Goal: Task Accomplishment & Management: Complete application form

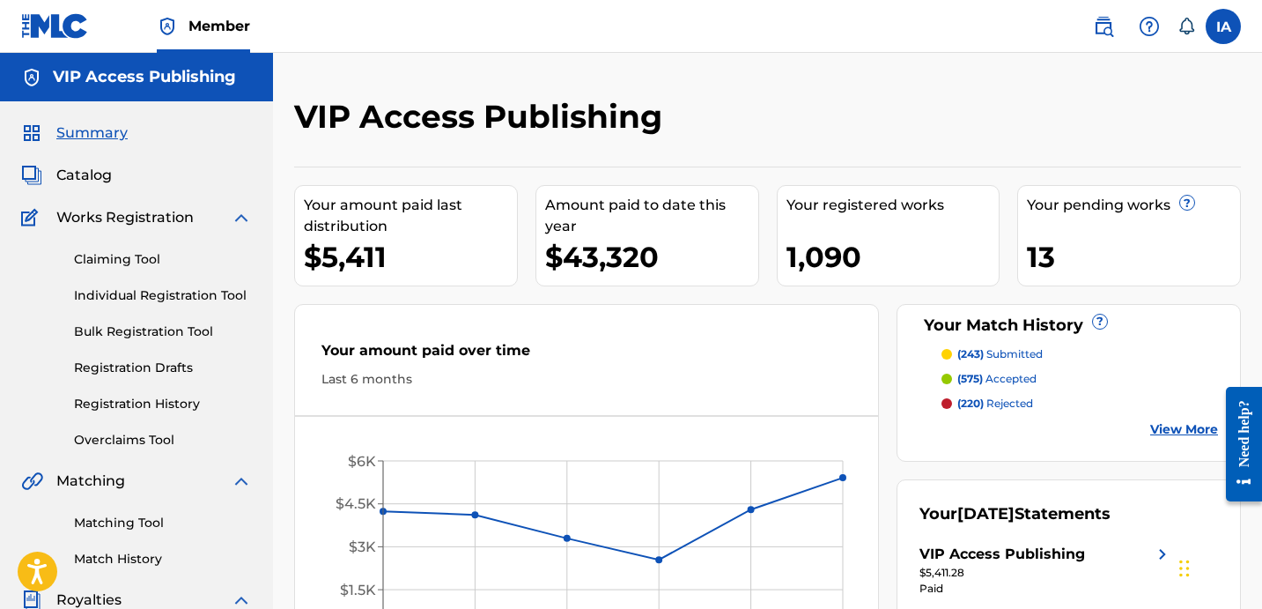
click at [218, 293] on link "Individual Registration Tool" at bounding box center [163, 295] width 178 height 19
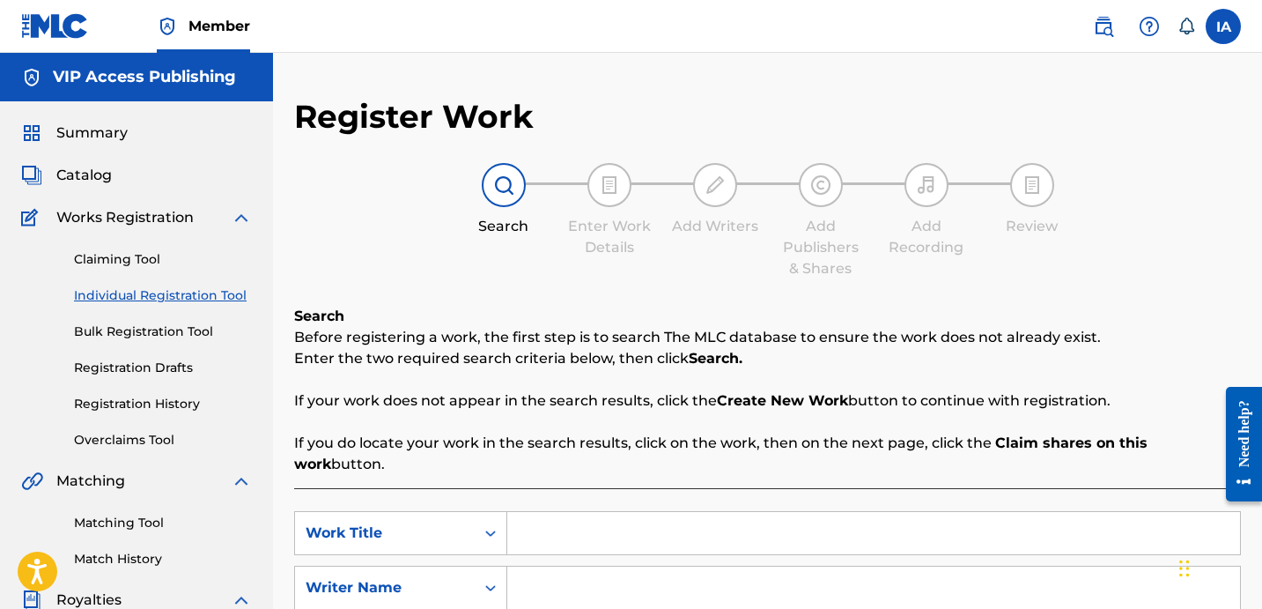
click at [796, 512] on input "Search Form" at bounding box center [873, 533] width 733 height 42
paste input "Let Me Trap Em"
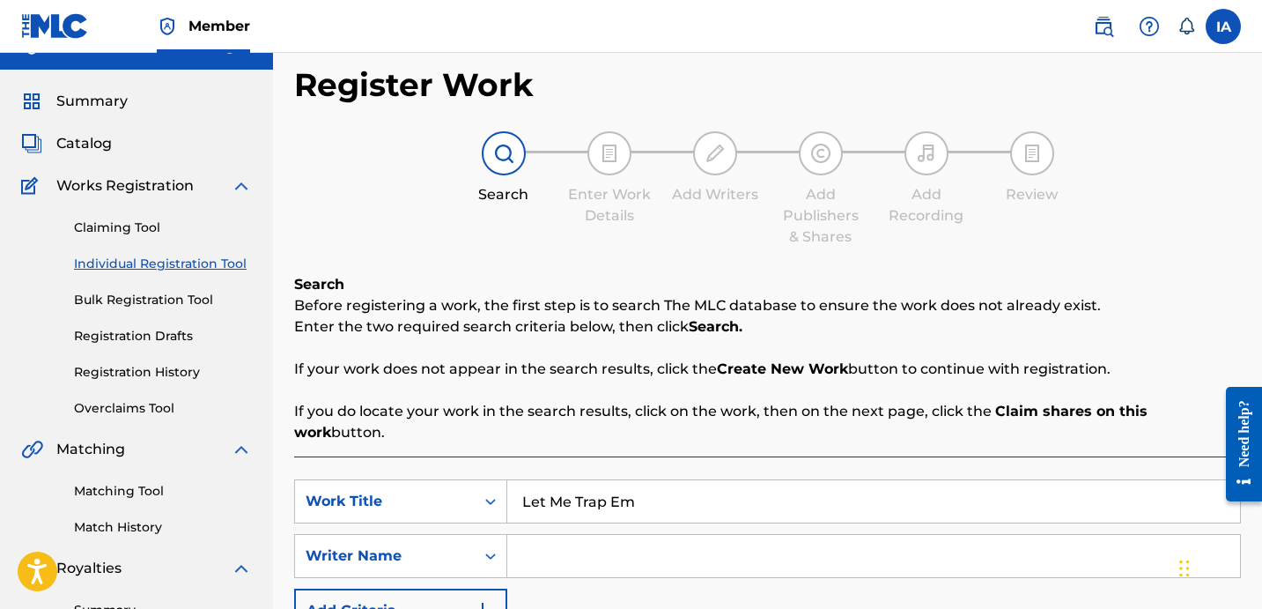
scroll to position [32, 0]
type input "LET ME TRAP EM"
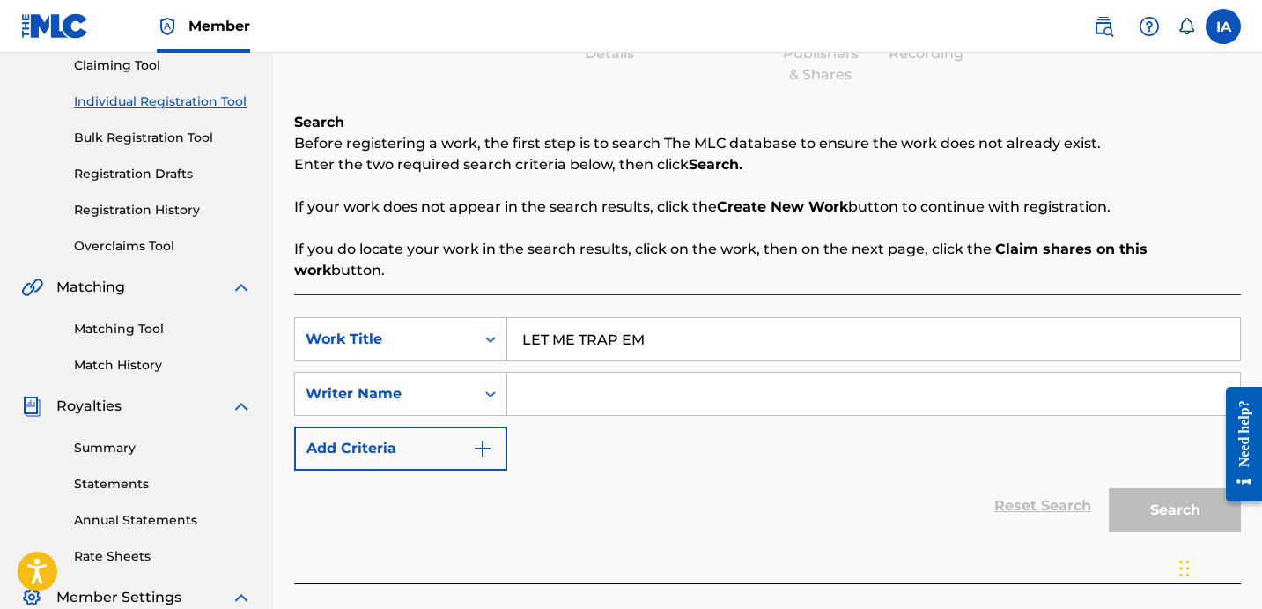
scroll to position [313, 0]
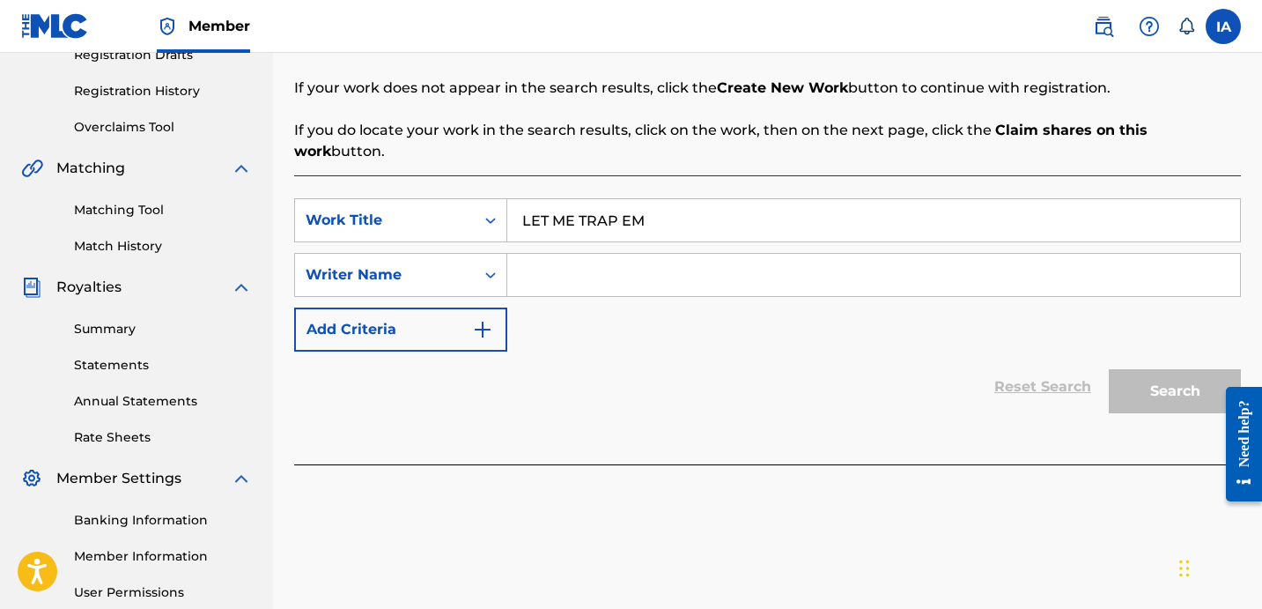
click at [729, 299] on div "SearchWithCriteria9cb4fa64-bebd-49f5-a3b2-a35252ceb103 Work Title LET ME TRAP E…" at bounding box center [767, 274] width 947 height 153
click at [860, 254] on input "Search Form" at bounding box center [873, 275] width 733 height 42
paste input "[PERSON_NAME] [PERSON_NAME]"
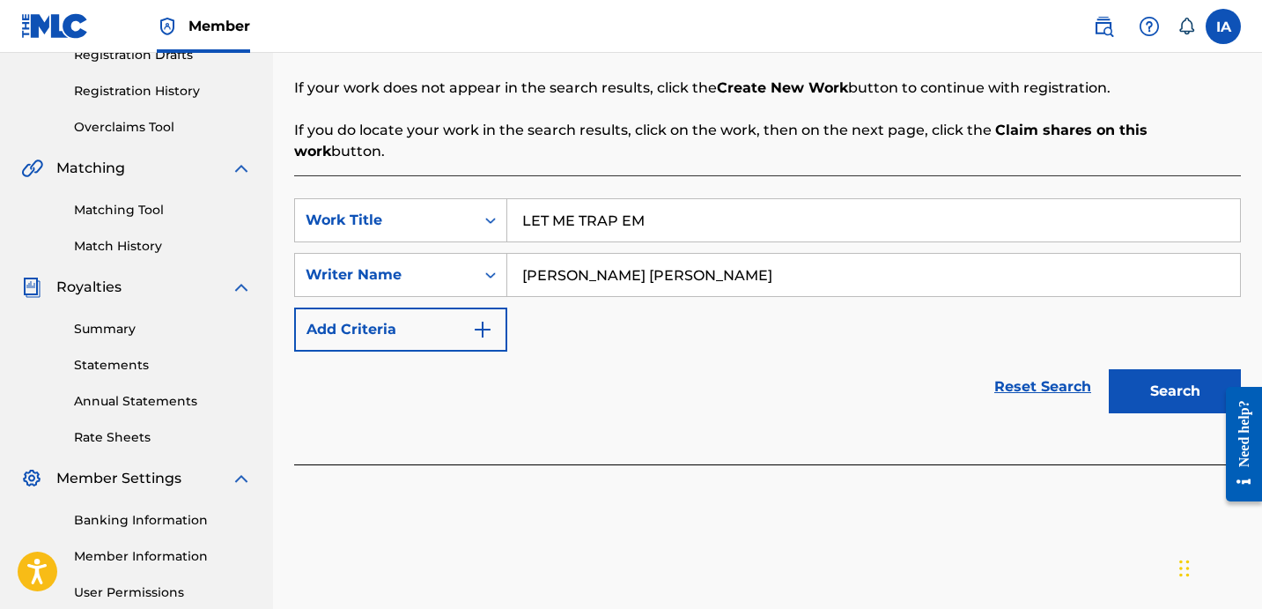
type input "[PERSON_NAME] [PERSON_NAME]"
click at [1164, 352] on div "Search" at bounding box center [1170, 387] width 141 height 70
click at [1173, 374] on button "Search" at bounding box center [1175, 391] width 132 height 44
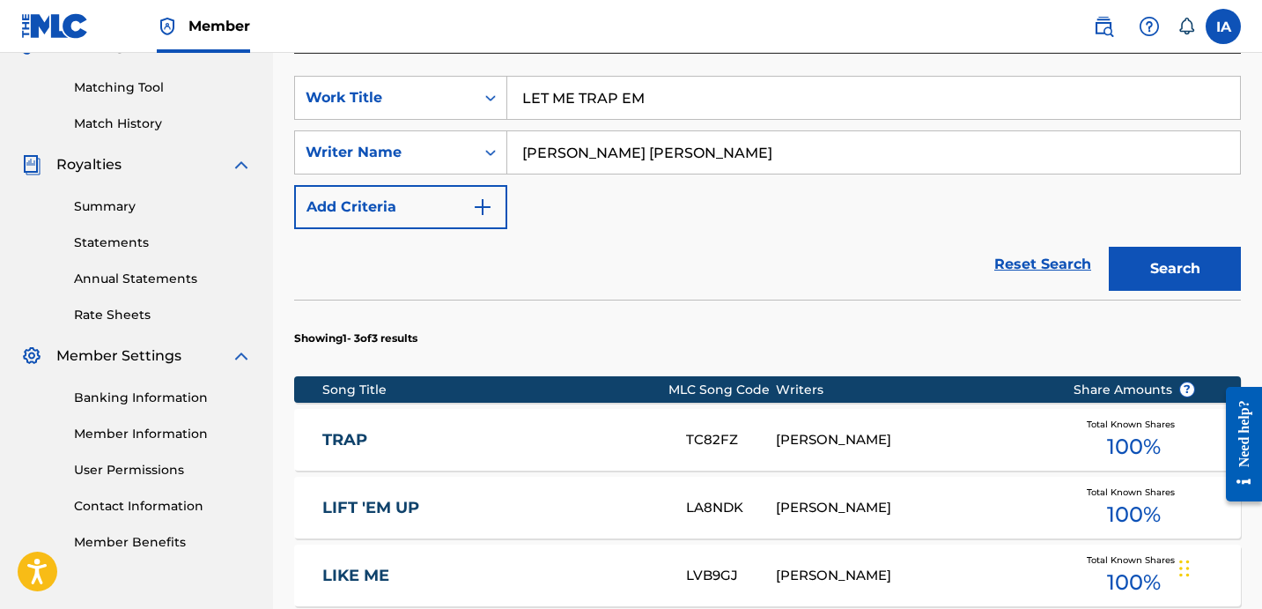
scroll to position [0, 0]
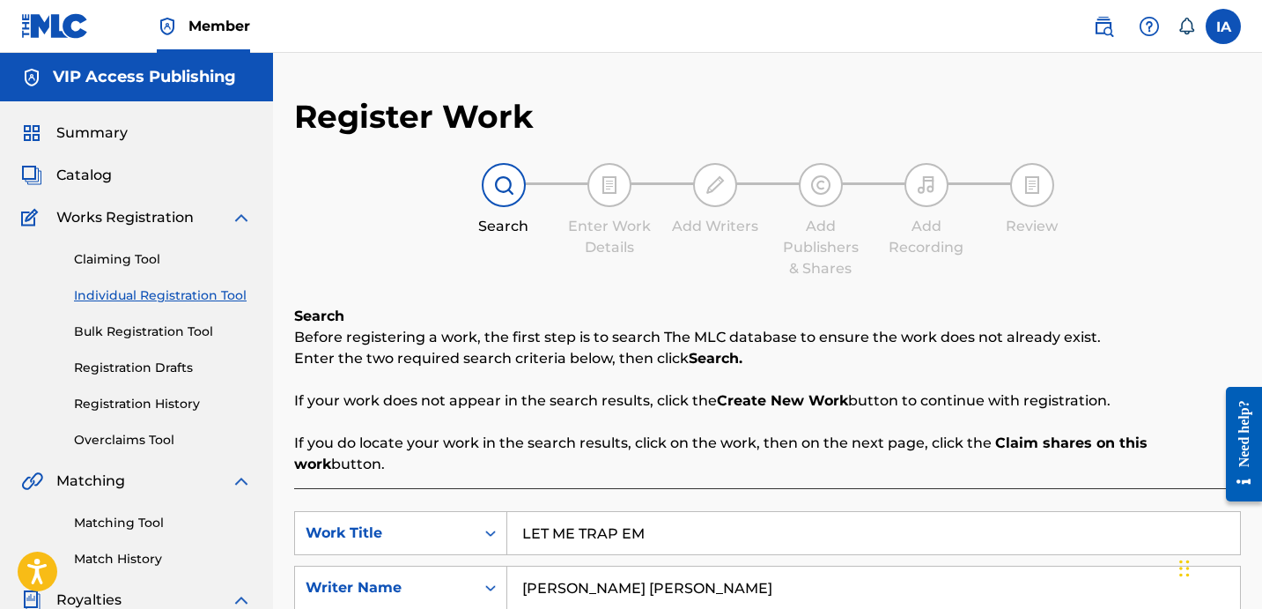
click at [170, 401] on link "Registration History" at bounding box center [163, 404] width 178 height 19
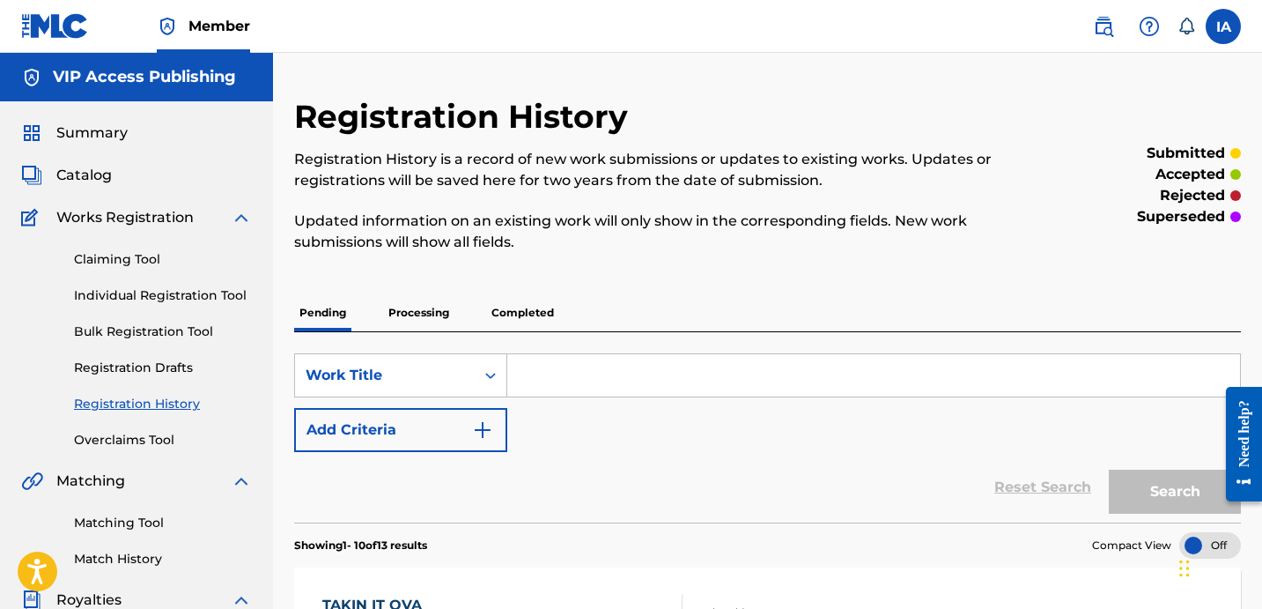
click at [218, 291] on link "Individual Registration Tool" at bounding box center [163, 295] width 178 height 19
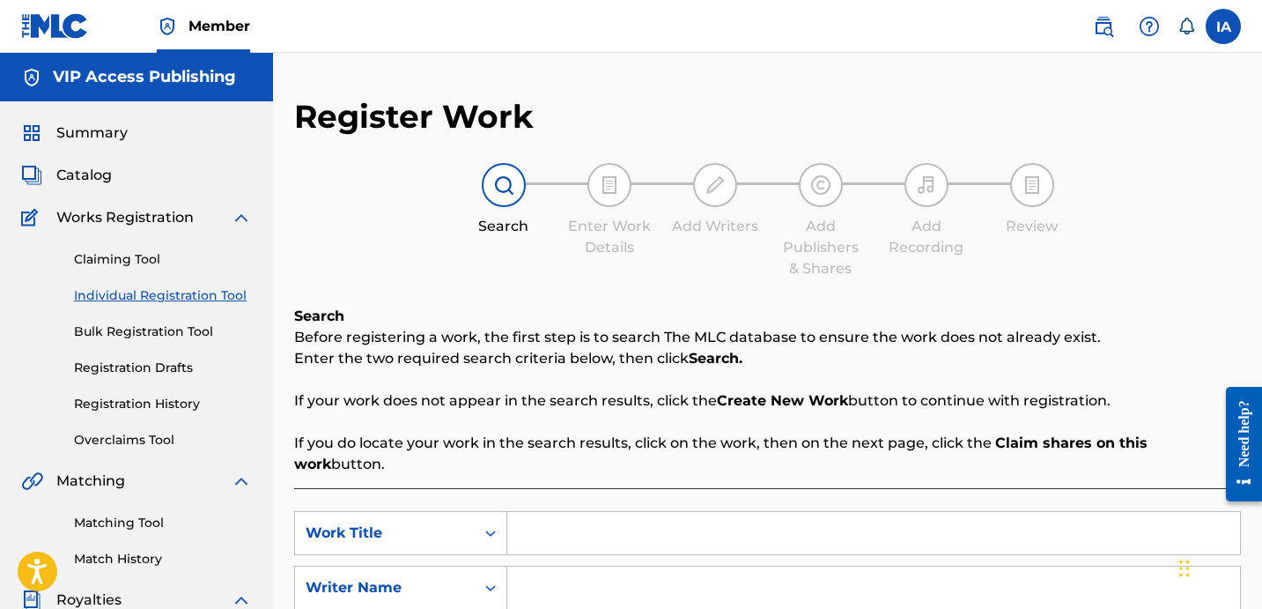
click at [741, 512] on input "Search Form" at bounding box center [873, 533] width 733 height 42
paste input "Let Me Trap Em"
type input "Let Me Trap Em"
click at [782, 285] on div "Register Work Search Enter Work Details Add Writers Add Publishers & Shares Add…" at bounding box center [767, 446] width 947 height 699
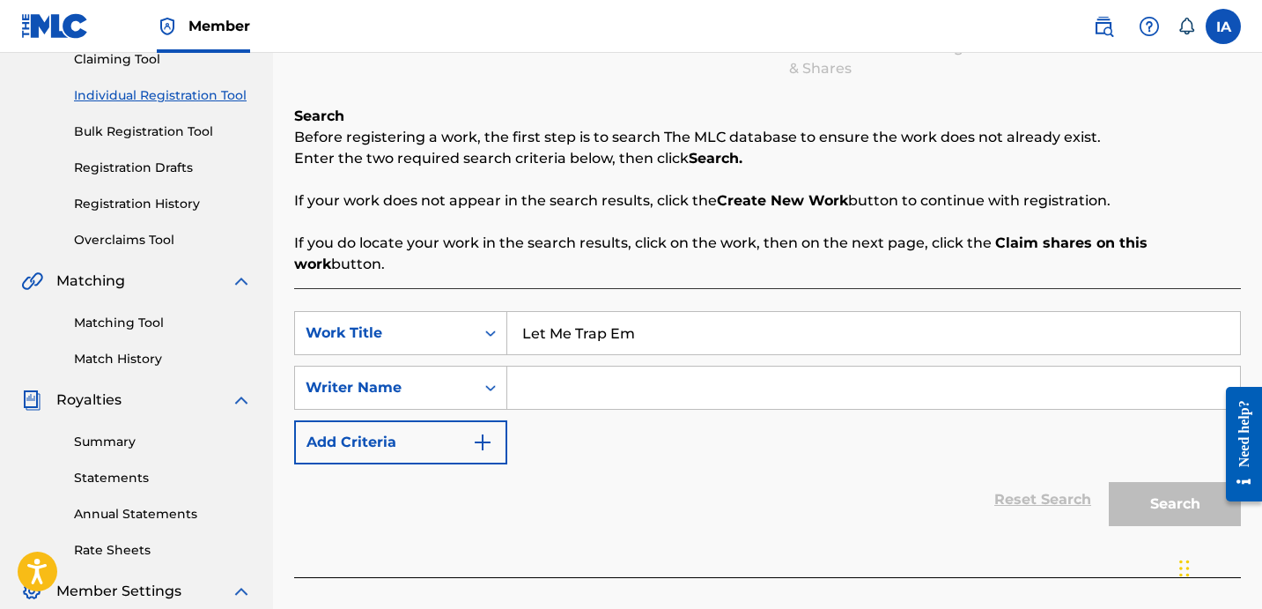
scroll to position [316, 0]
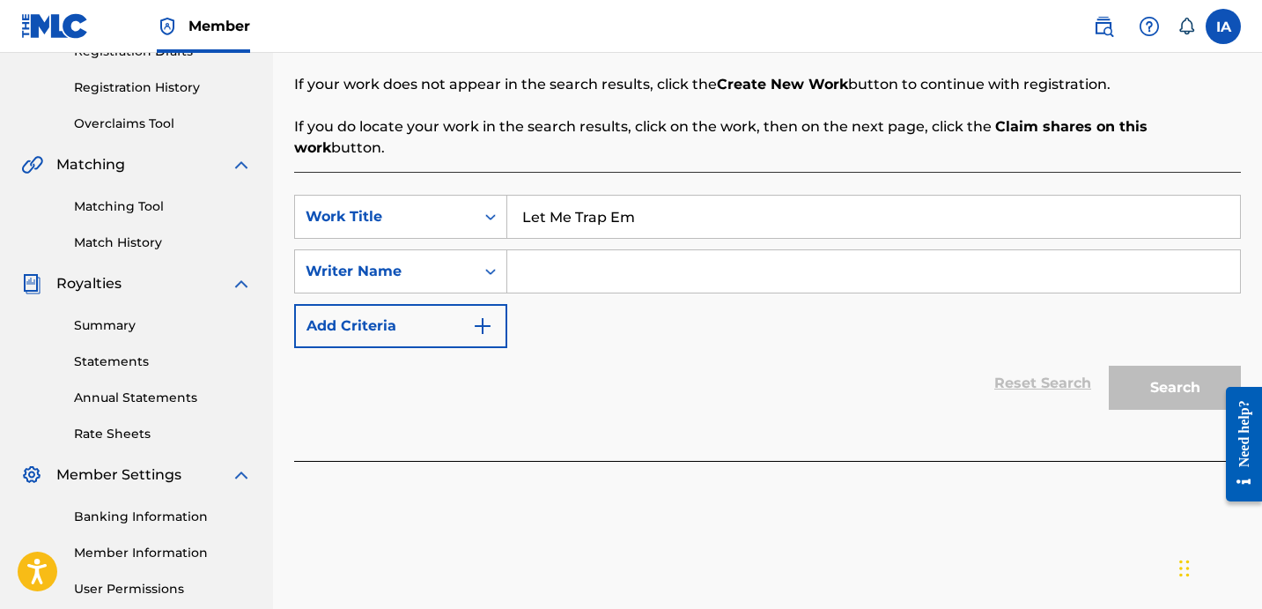
click at [936, 266] on input "Search Form" at bounding box center [873, 271] width 733 height 42
paste input "[PERSON_NAME] [PERSON_NAME]"
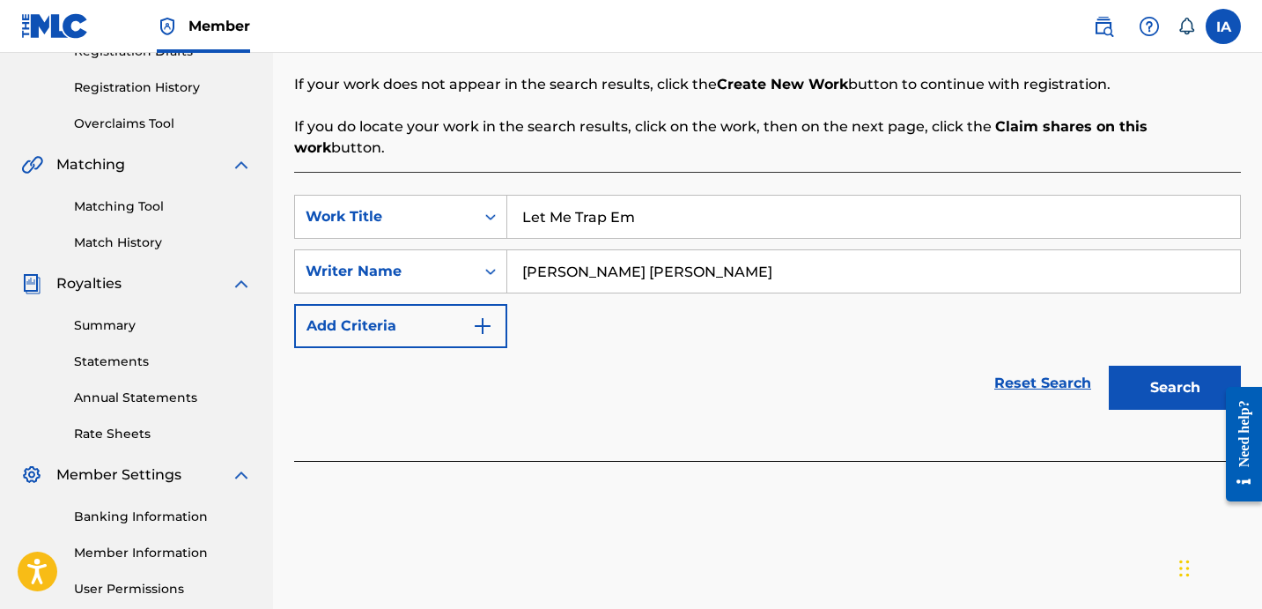
type input "[PERSON_NAME] [PERSON_NAME]"
click at [1150, 384] on button "Search" at bounding box center [1175, 388] width 132 height 44
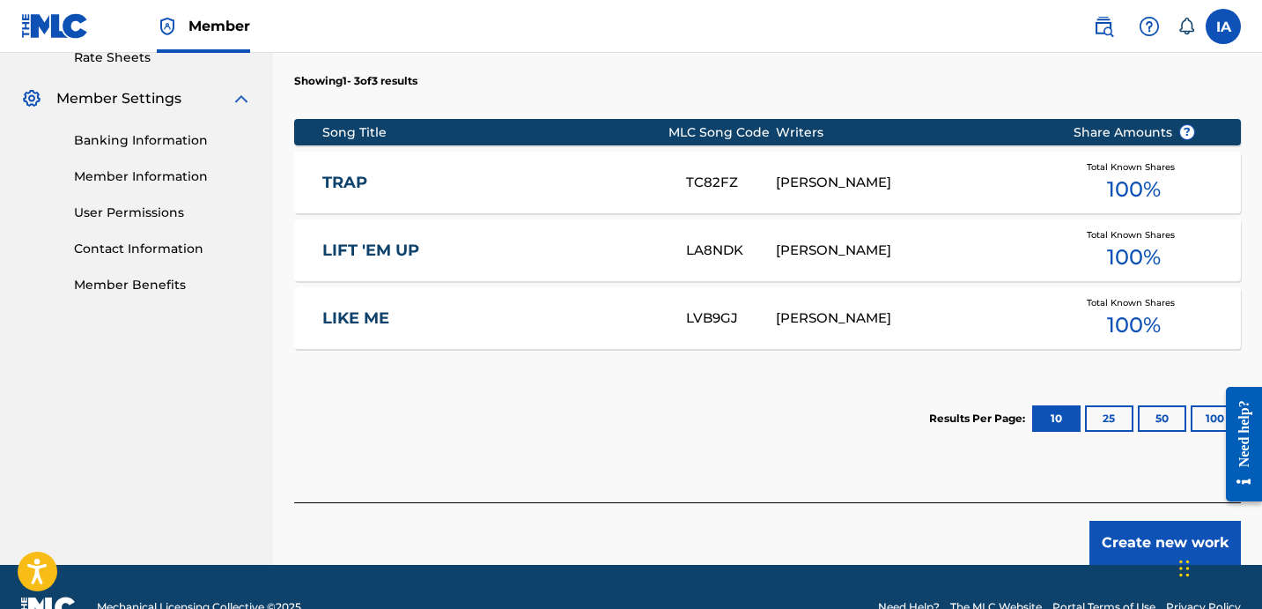
scroll to position [712, 0]
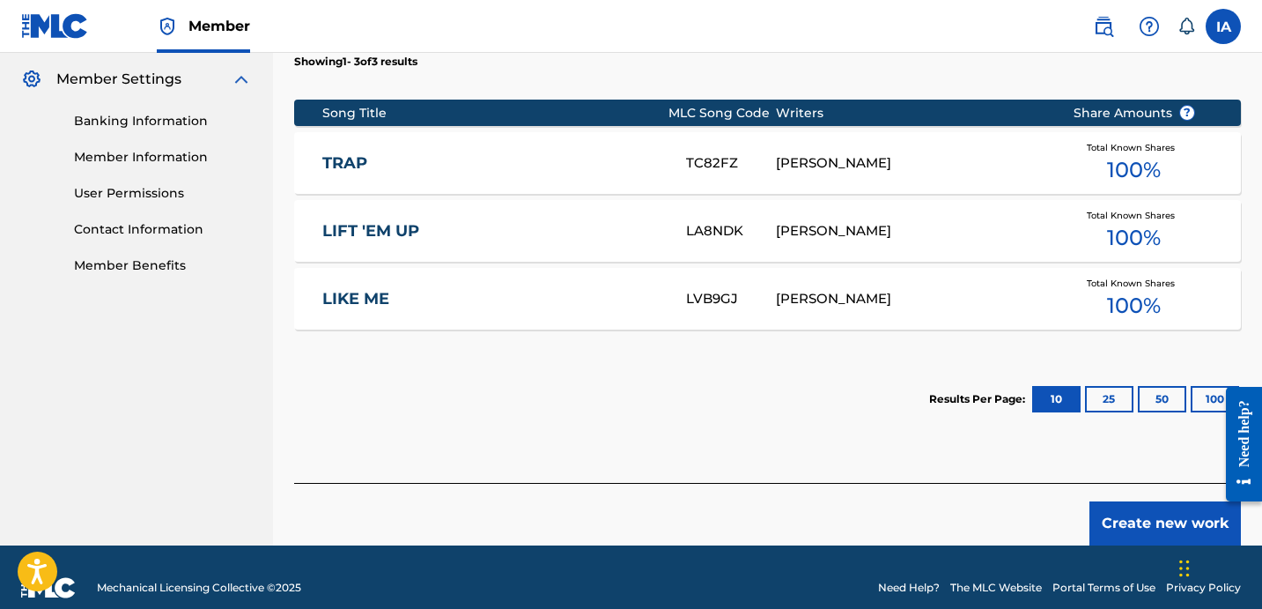
click at [1122, 501] on button "Create new work" at bounding box center [1166, 523] width 152 height 44
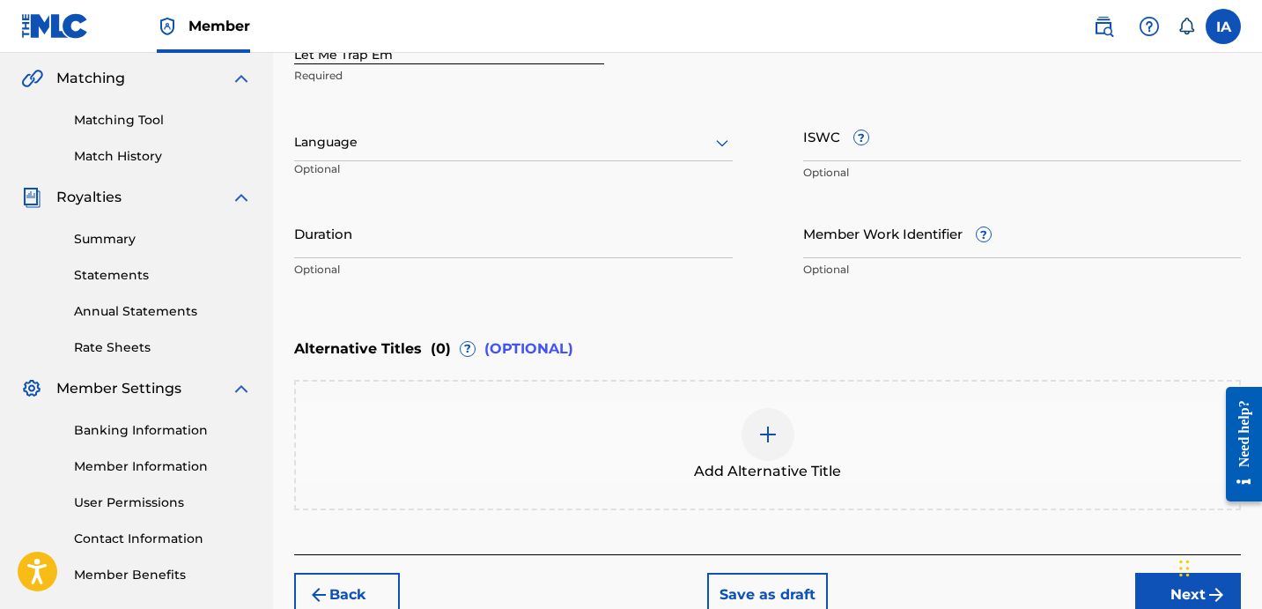
scroll to position [213, 0]
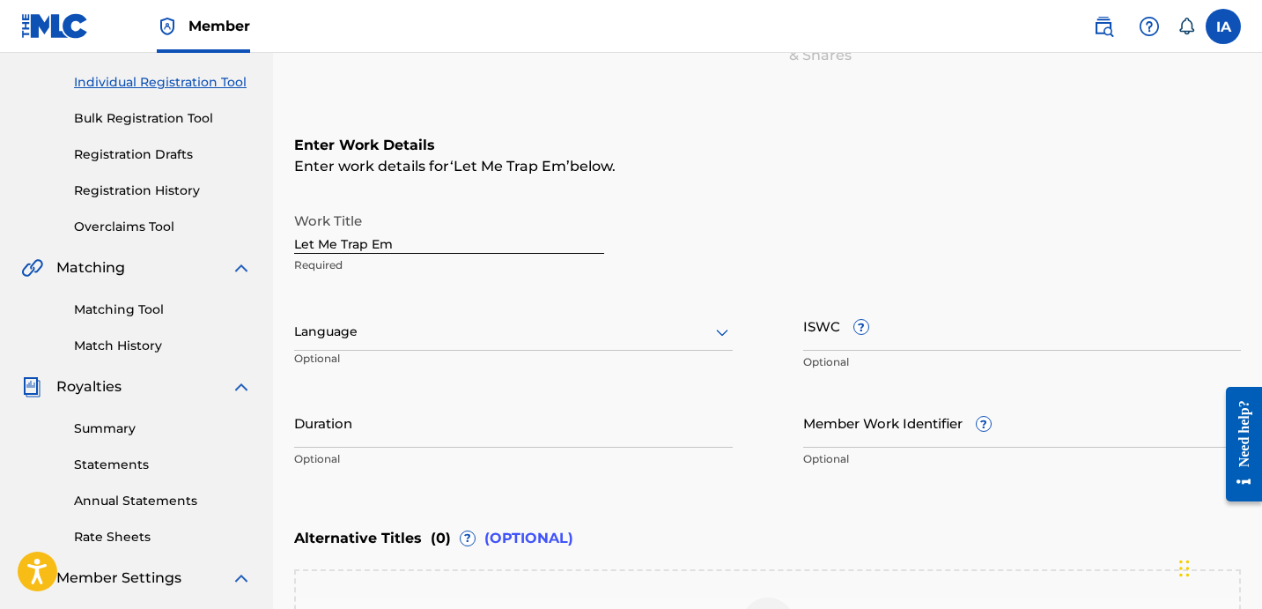
click at [470, 237] on input "Let Me Trap Em" at bounding box center [449, 229] width 310 height 50
type input "LET ME TRAP EM"
click at [450, 324] on div at bounding box center [513, 332] width 439 height 22
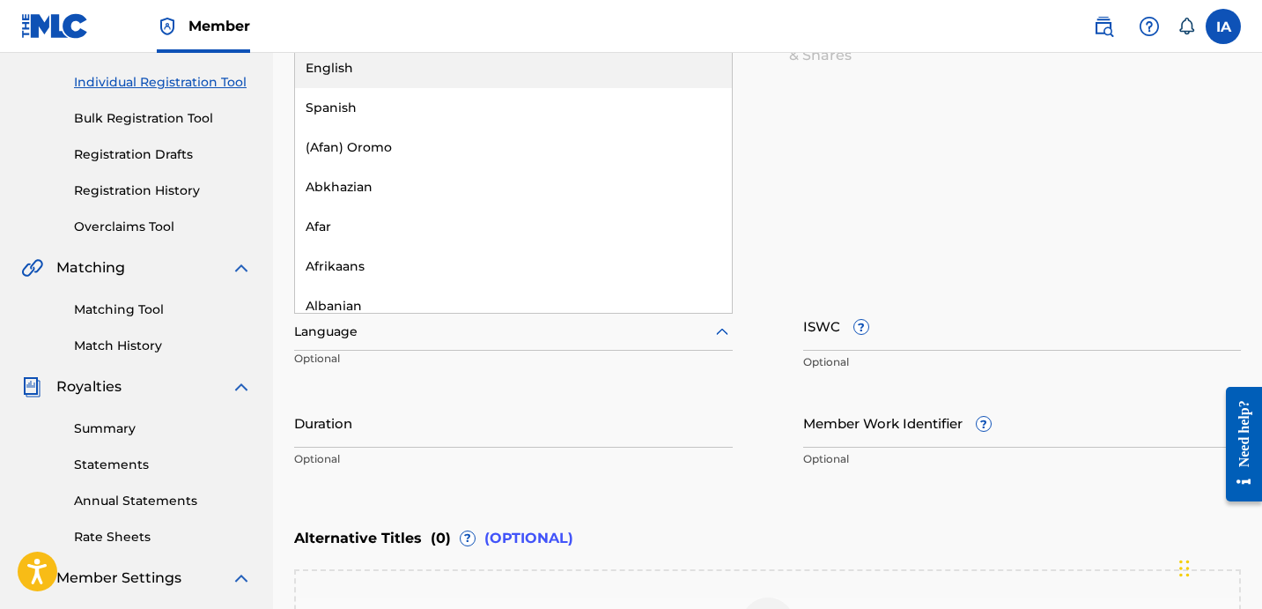
click at [485, 63] on div "English" at bounding box center [513, 68] width 437 height 40
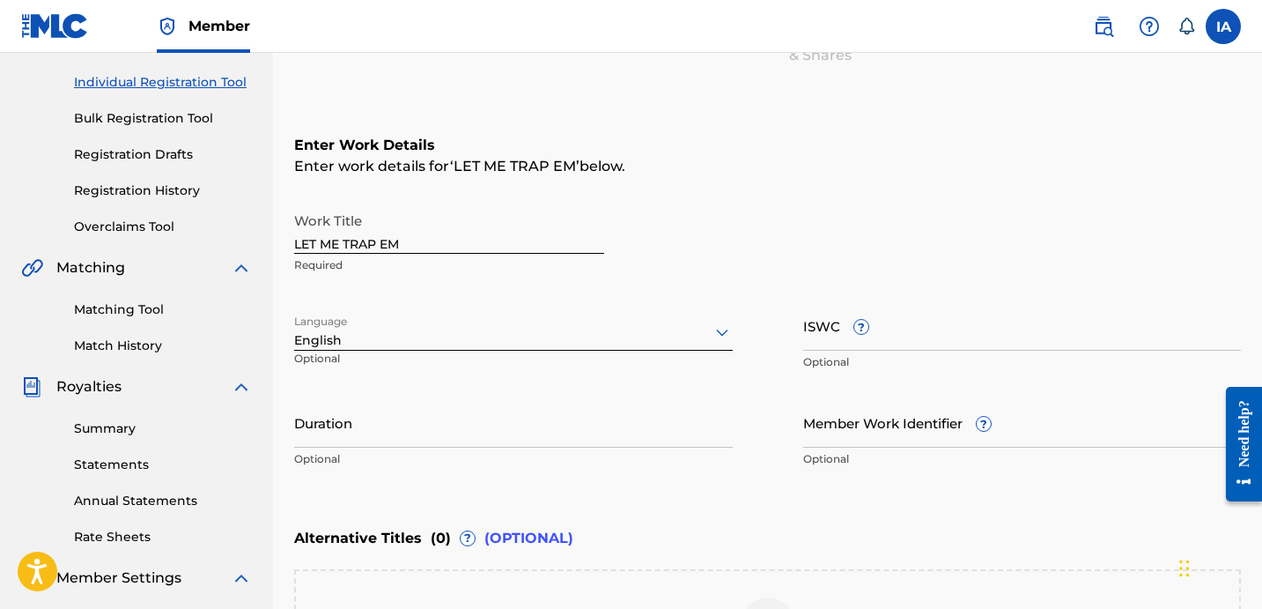
click at [397, 429] on input "Duration" at bounding box center [513, 422] width 439 height 50
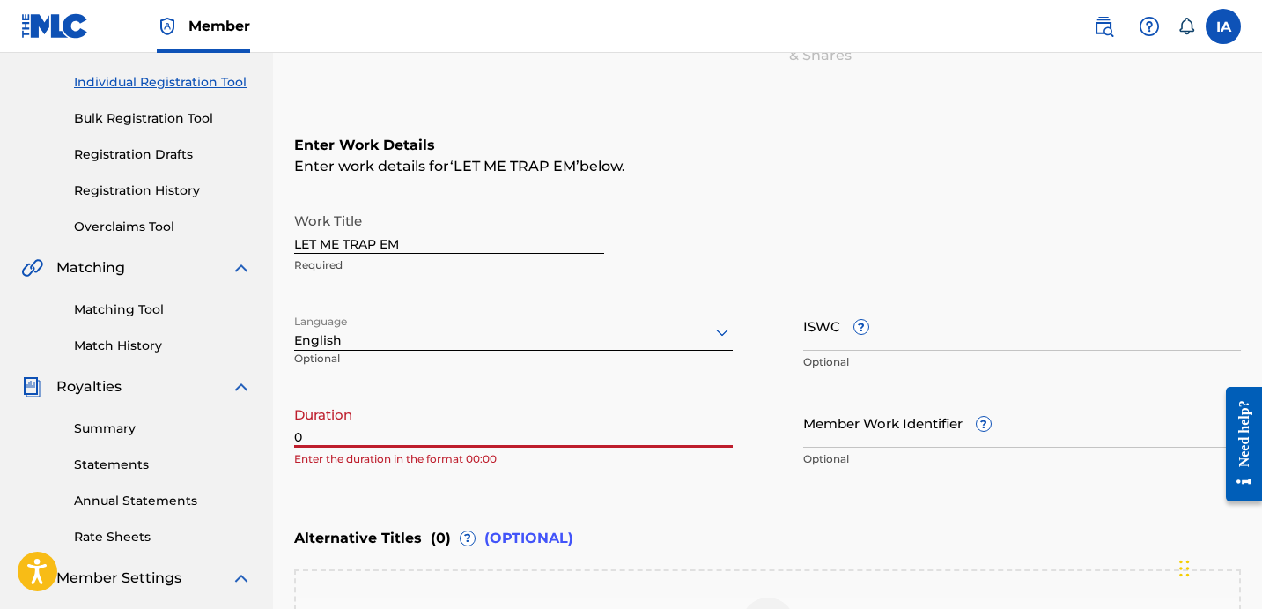
paste input "2:53"
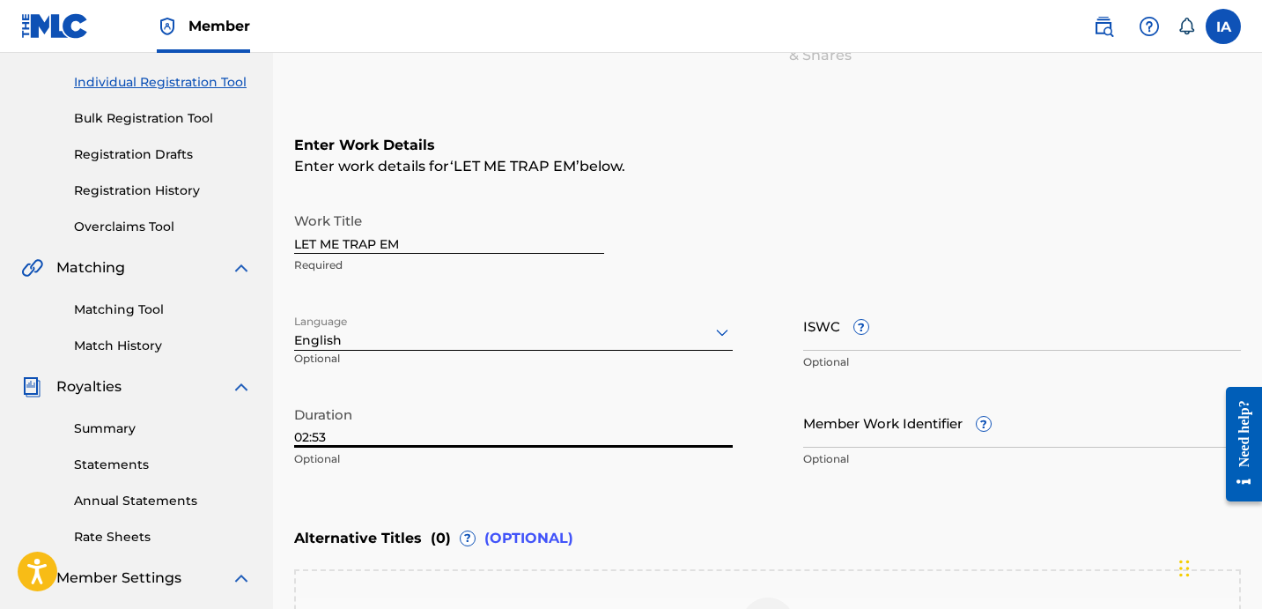
type input "02:53"
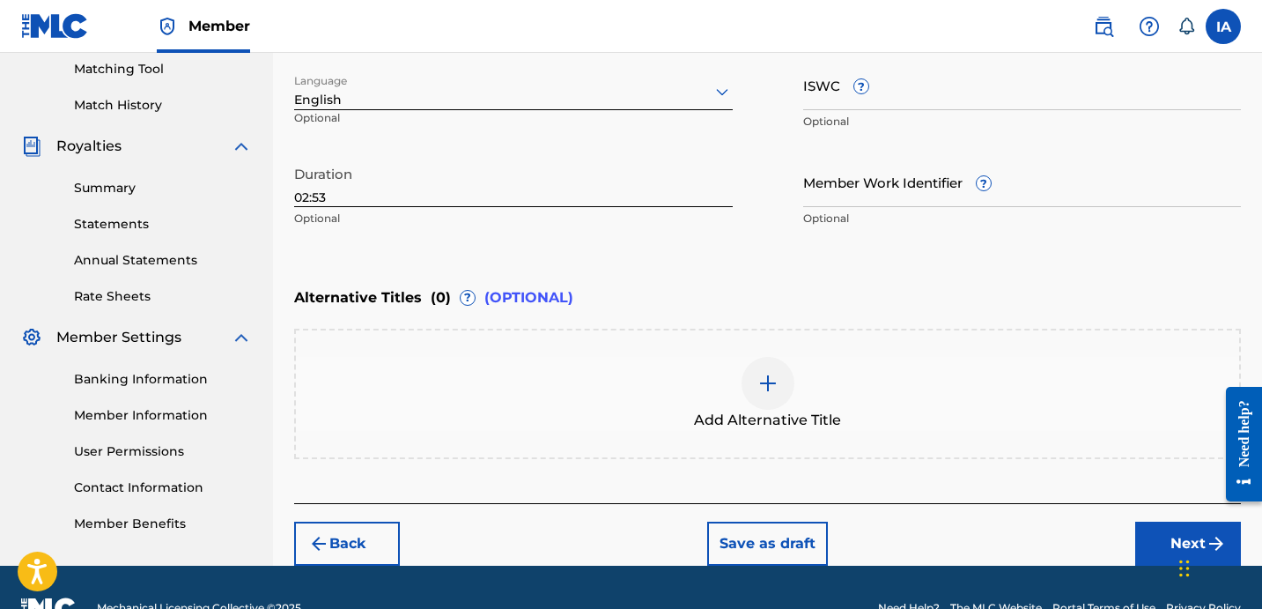
scroll to position [494, 0]
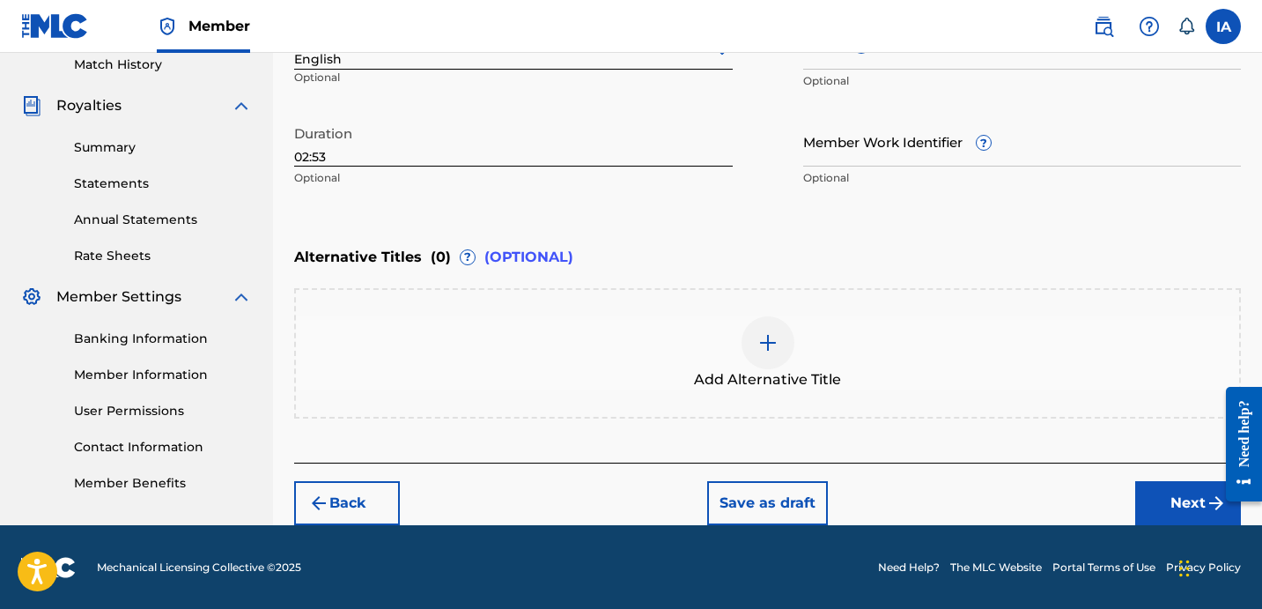
click at [803, 319] on div "Add Alternative Title" at bounding box center [768, 353] width 944 height 74
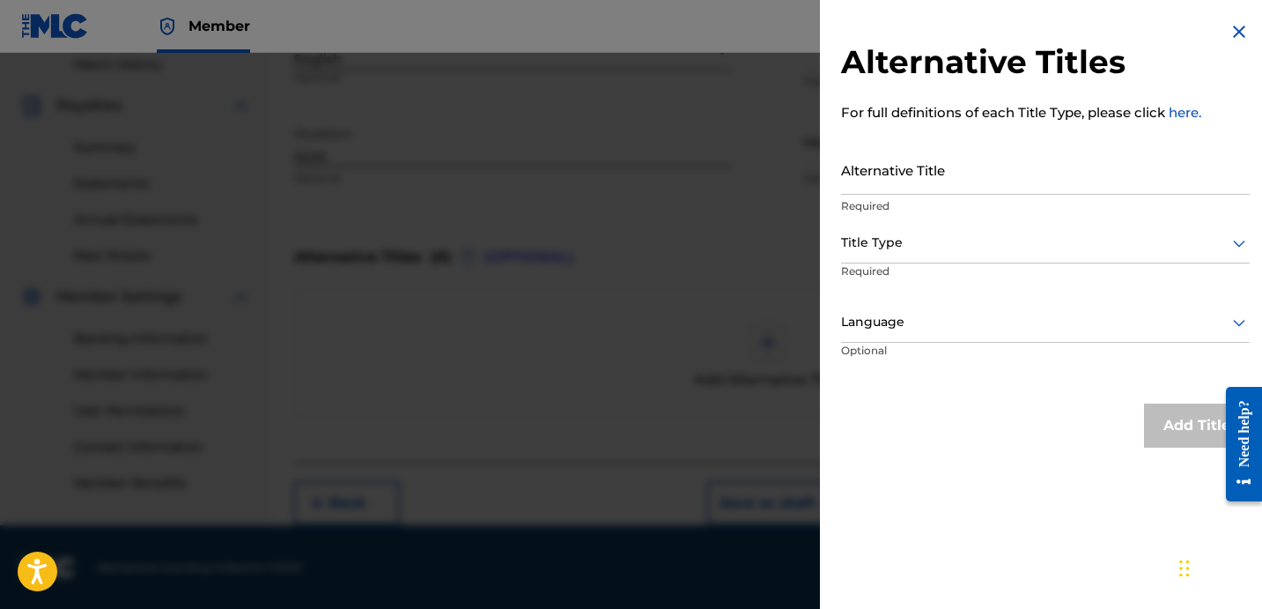
click at [997, 177] on input "Alternative Title" at bounding box center [1045, 169] width 409 height 50
click at [1230, 33] on img at bounding box center [1239, 31] width 21 height 21
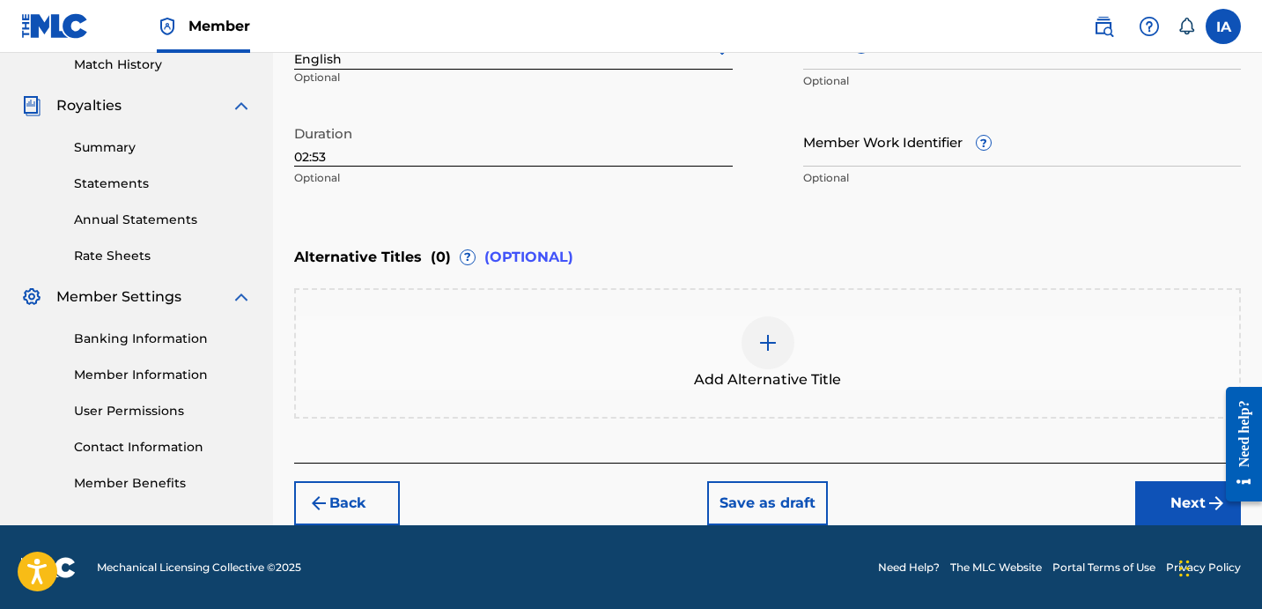
click at [1161, 484] on button "Next" at bounding box center [1189, 503] width 106 height 44
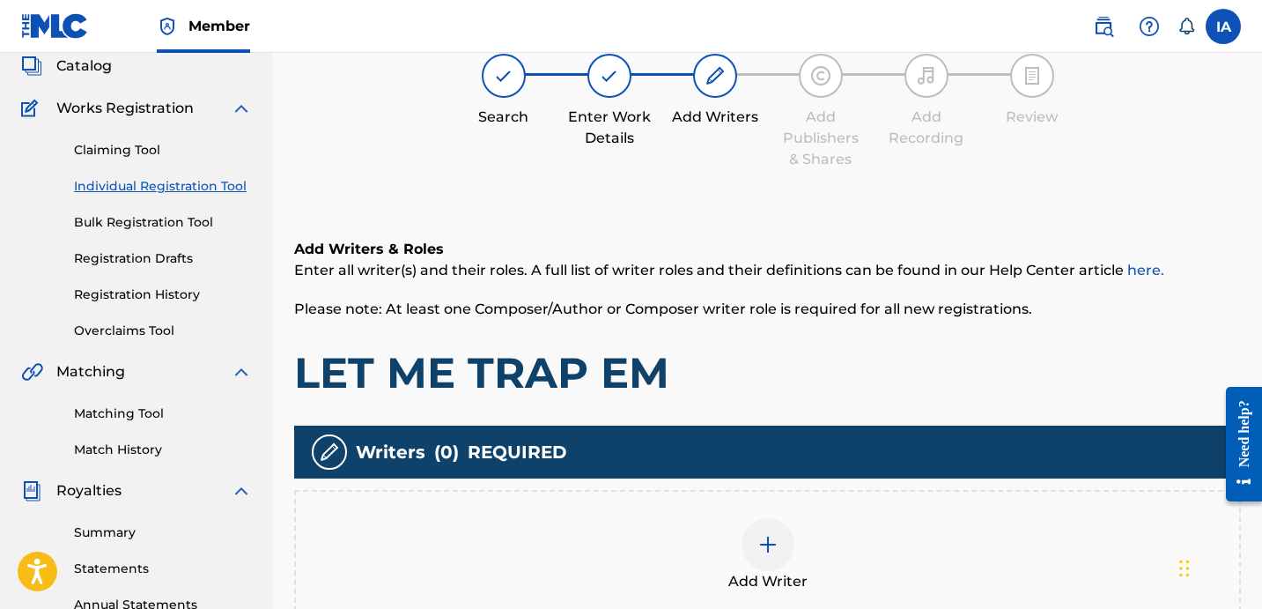
scroll to position [142, 0]
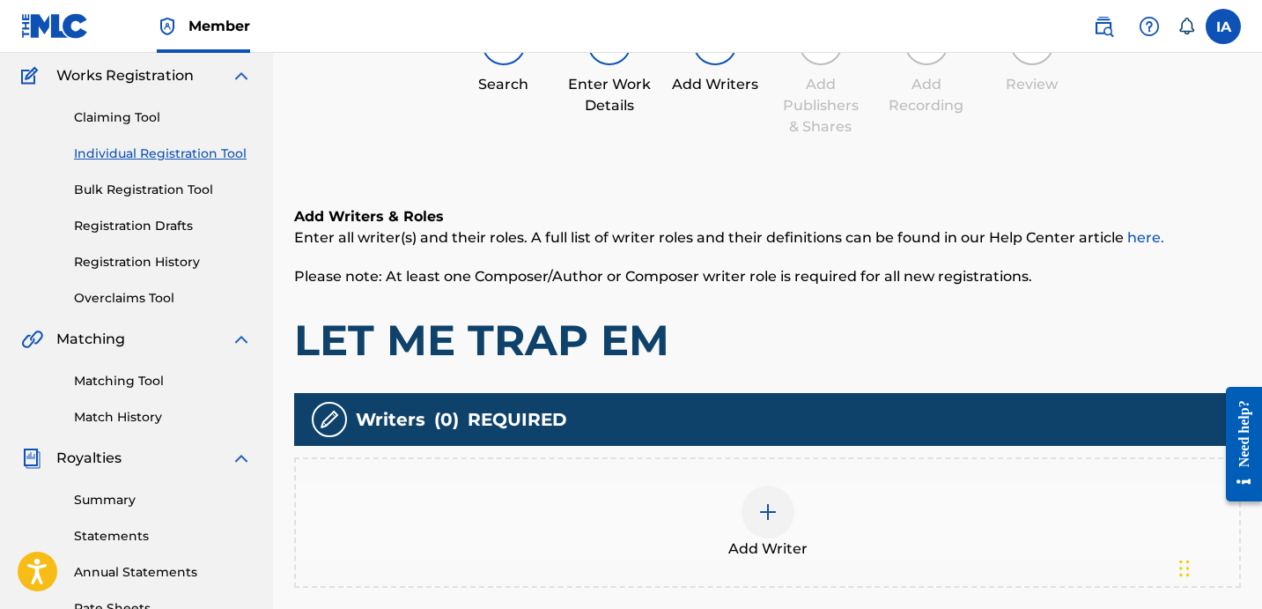
click at [792, 516] on div at bounding box center [768, 511] width 53 height 53
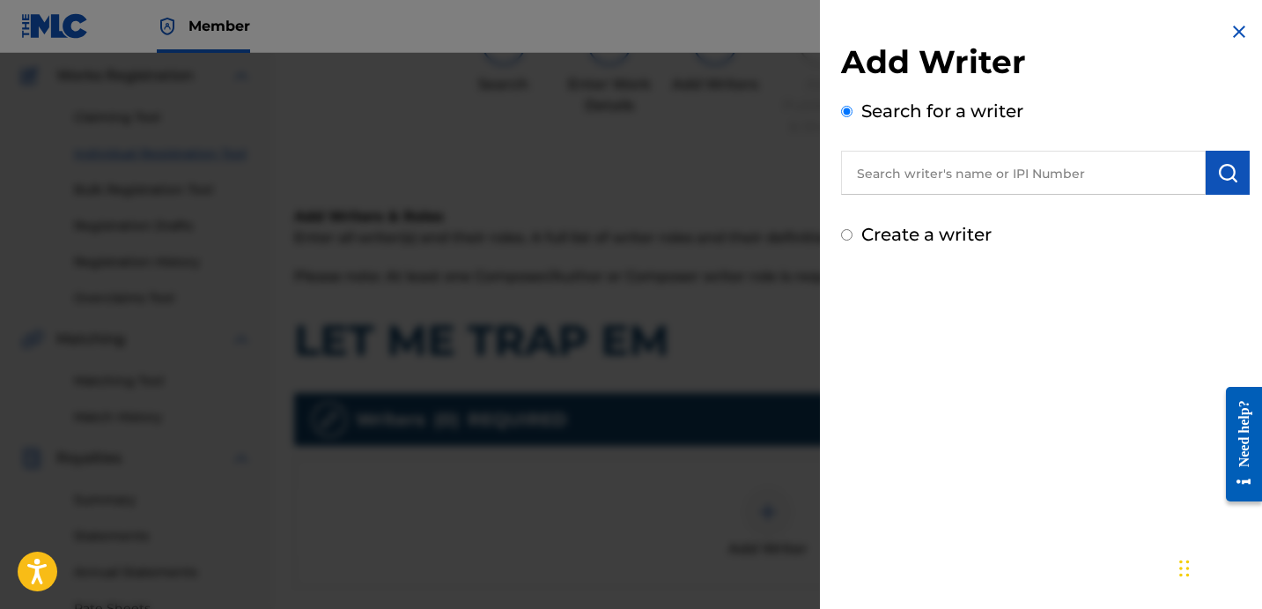
click at [1001, 188] on input "text" at bounding box center [1023, 173] width 365 height 44
paste input "[PERSON_NAME] [PERSON_NAME]"
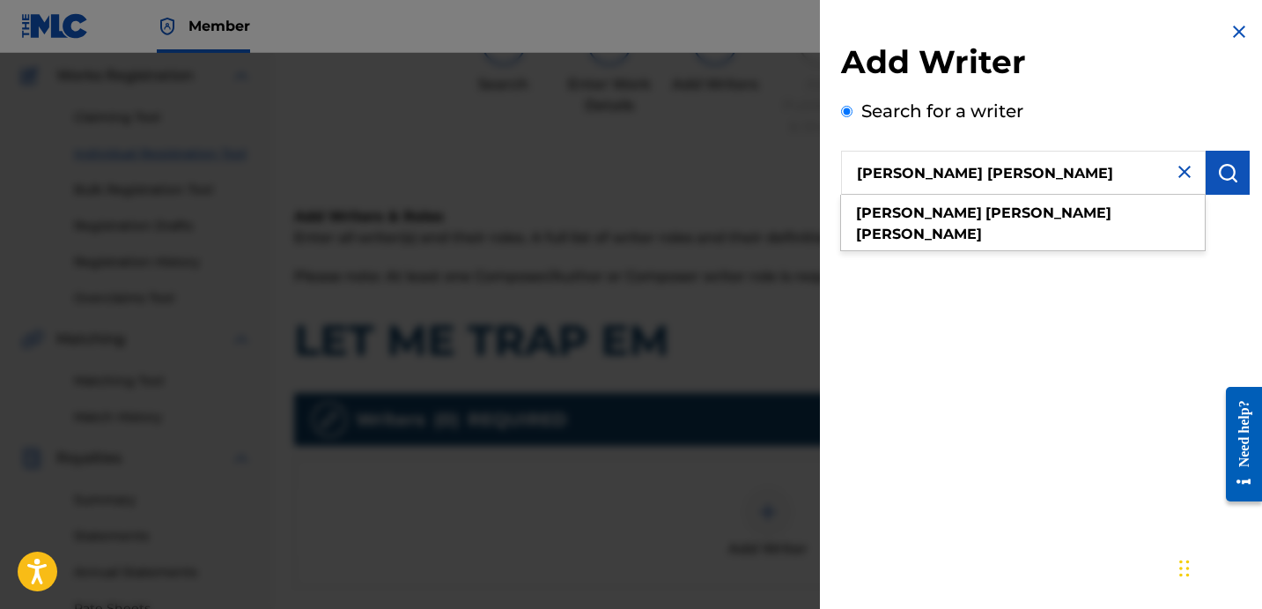
type input "[PERSON_NAME] [PERSON_NAME]"
click at [1218, 185] on button "submit" at bounding box center [1228, 173] width 44 height 44
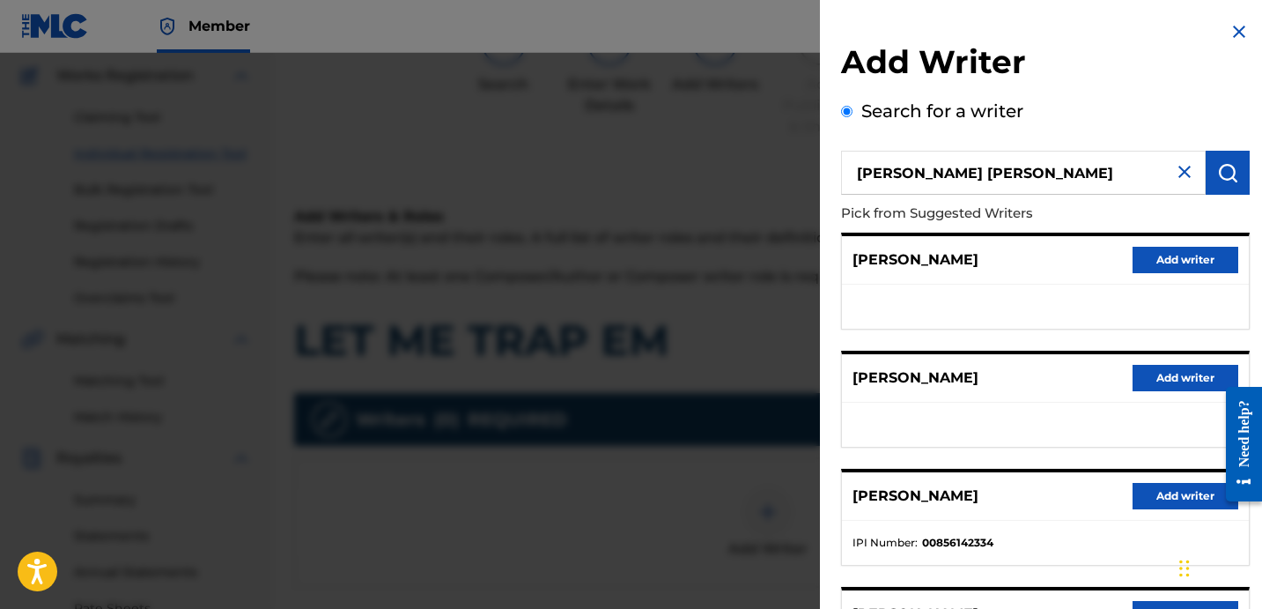
click at [1146, 497] on button "Add writer" at bounding box center [1186, 496] width 106 height 26
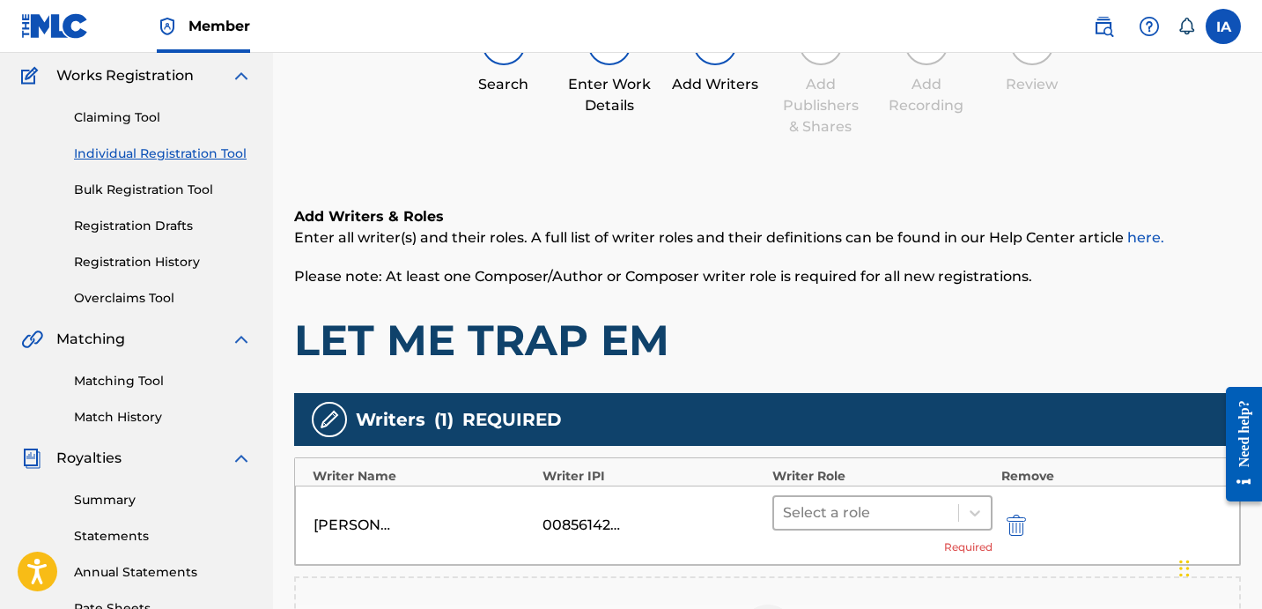
click at [898, 519] on div at bounding box center [866, 512] width 167 height 25
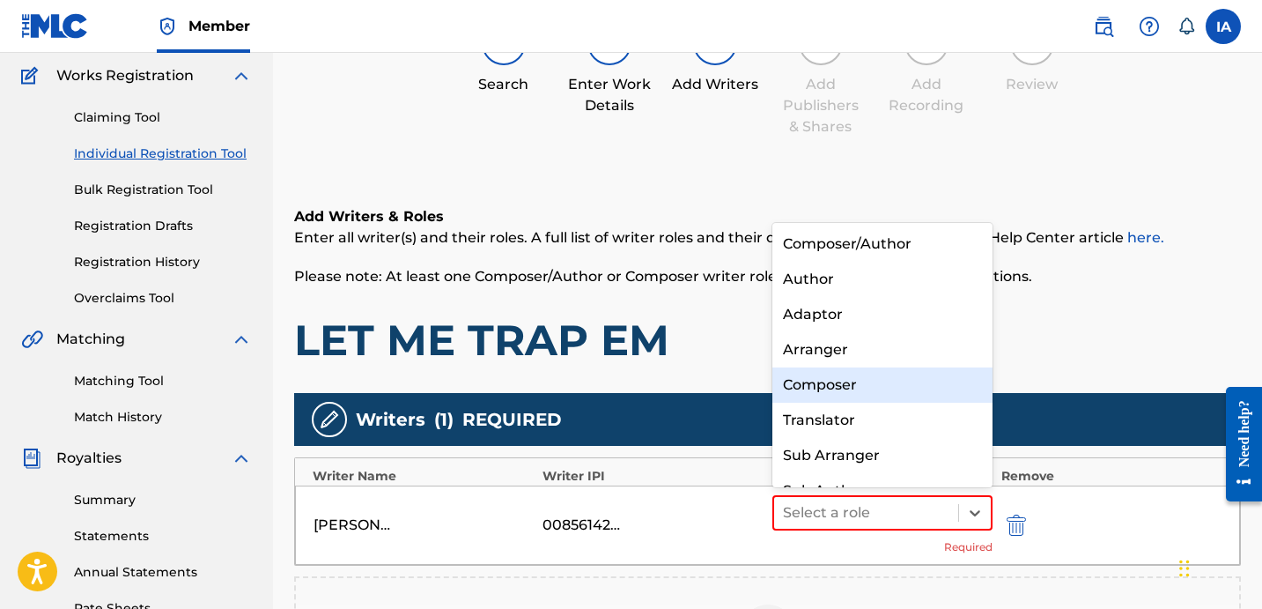
scroll to position [25, 0]
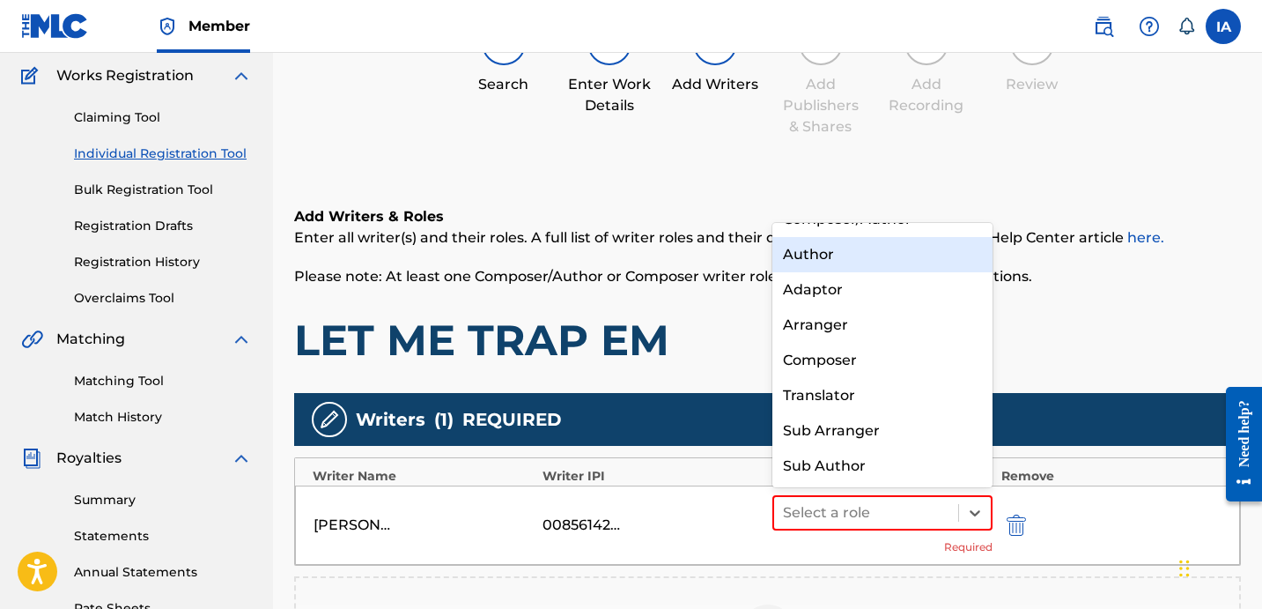
click at [870, 255] on div "Author" at bounding box center [883, 254] width 220 height 35
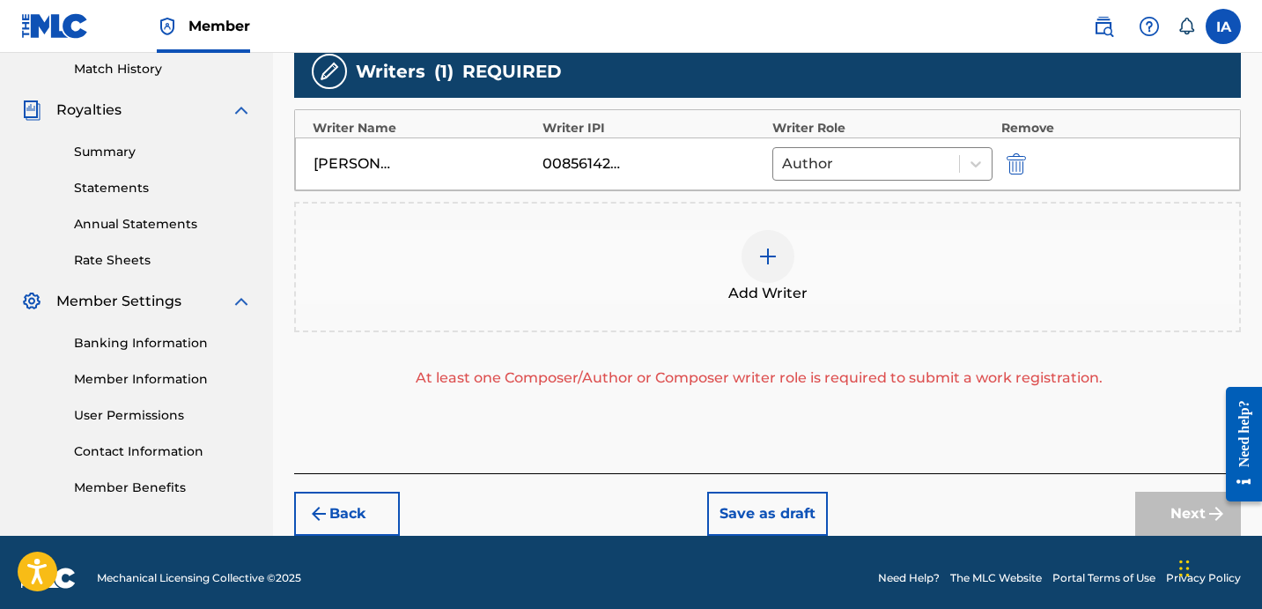
scroll to position [501, 0]
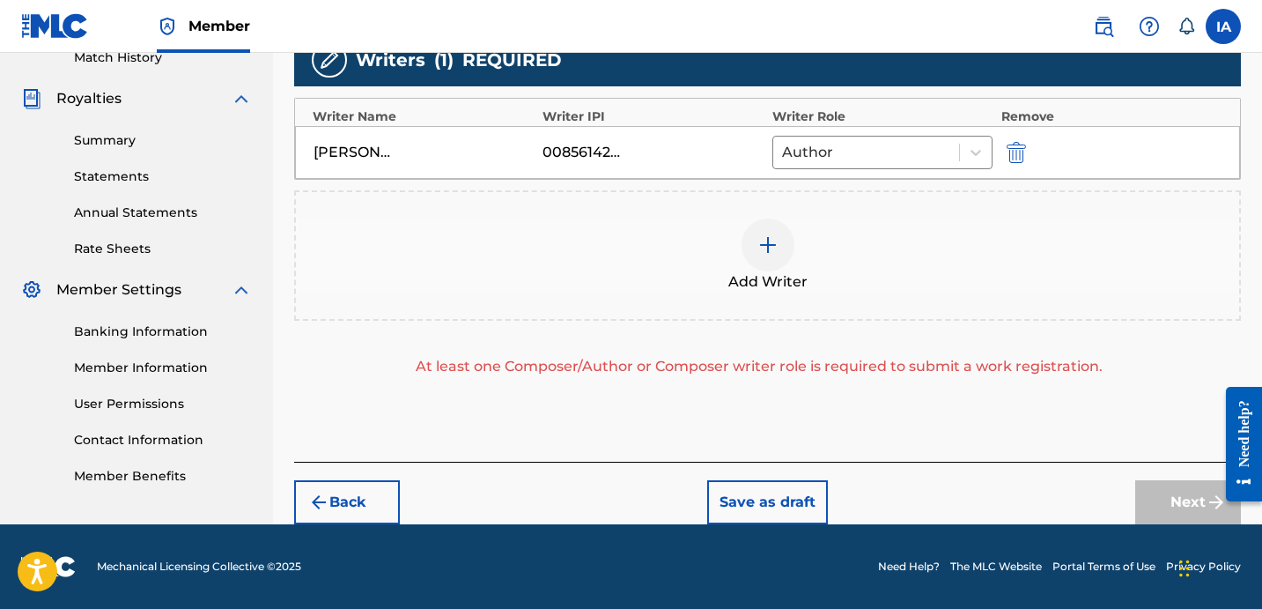
click at [809, 241] on div "Add Writer" at bounding box center [768, 255] width 944 height 74
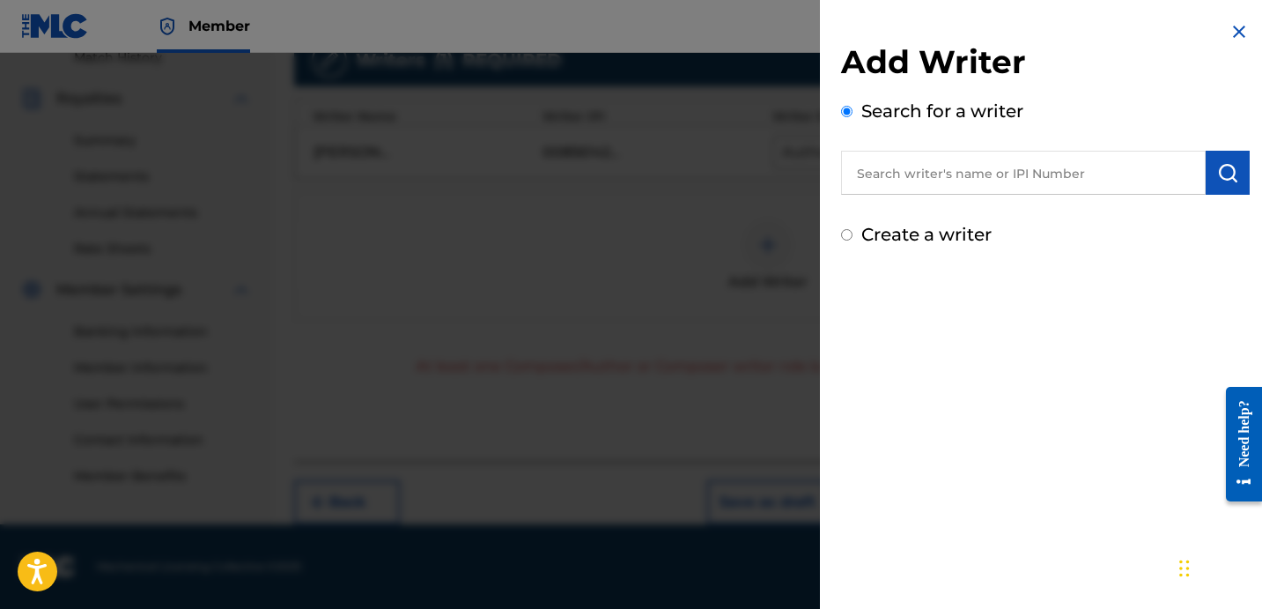
click at [939, 236] on label "Create a writer" at bounding box center [927, 234] width 130 height 21
radio input "true"
click at [853, 236] on input "Create a writer" at bounding box center [846, 234] width 11 height 11
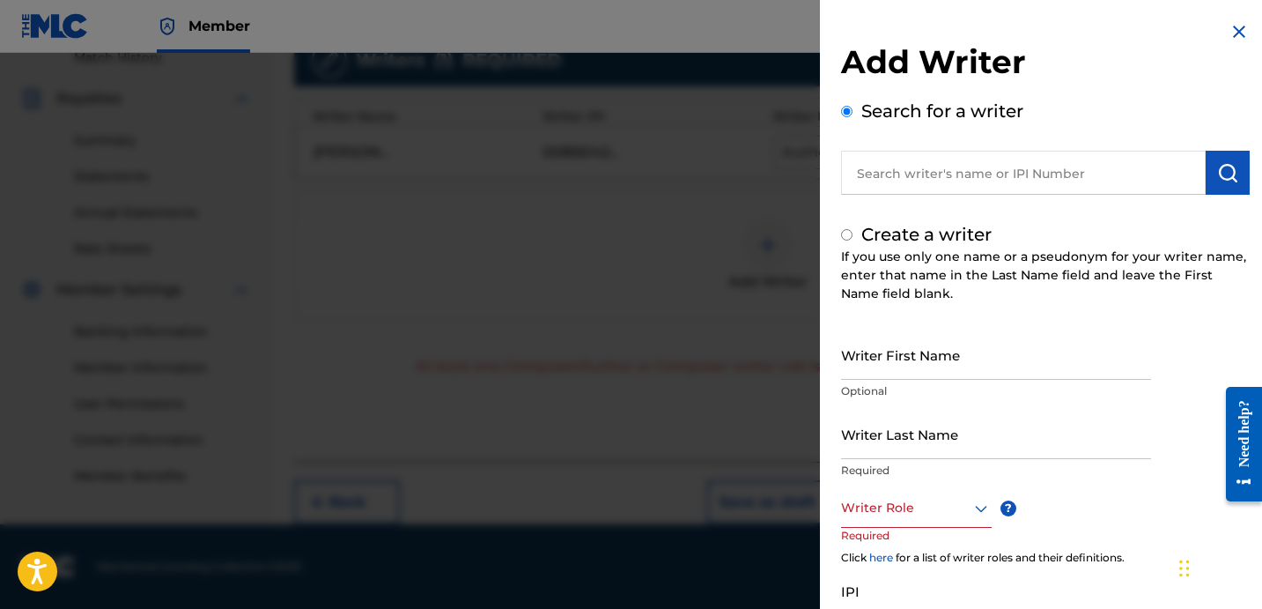
radio input "false"
radio input "true"
click at [963, 441] on input "Writer Last Name" at bounding box center [996, 434] width 310 height 50
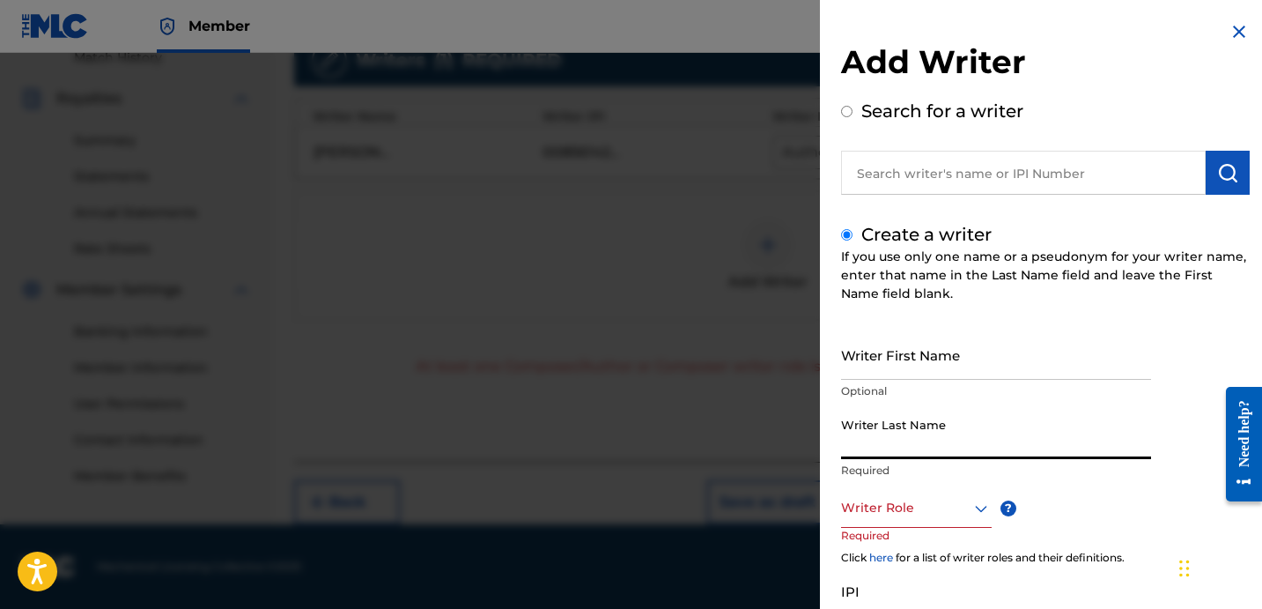
paste input "UNKNOWN WRITER"
click at [947, 443] on input "UNKNOWN WRITER" at bounding box center [996, 434] width 310 height 50
type input "UNKNOWN"
click at [953, 352] on input "Writer First Name" at bounding box center [996, 354] width 310 height 50
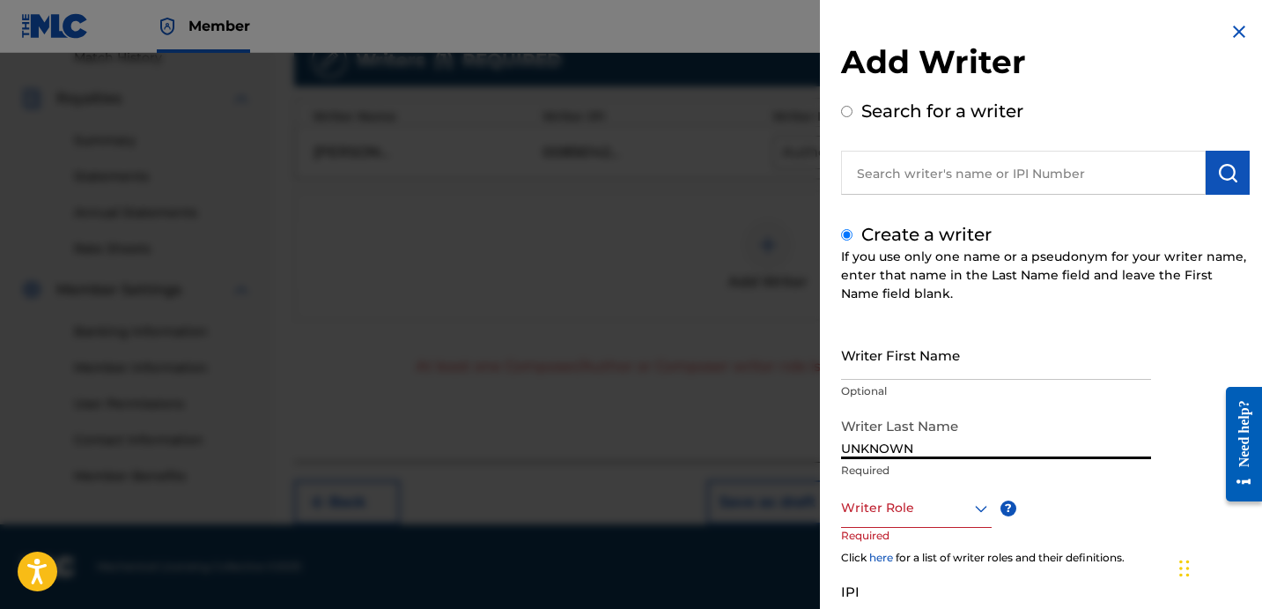
paste input "WRITER"
type input "WRITER"
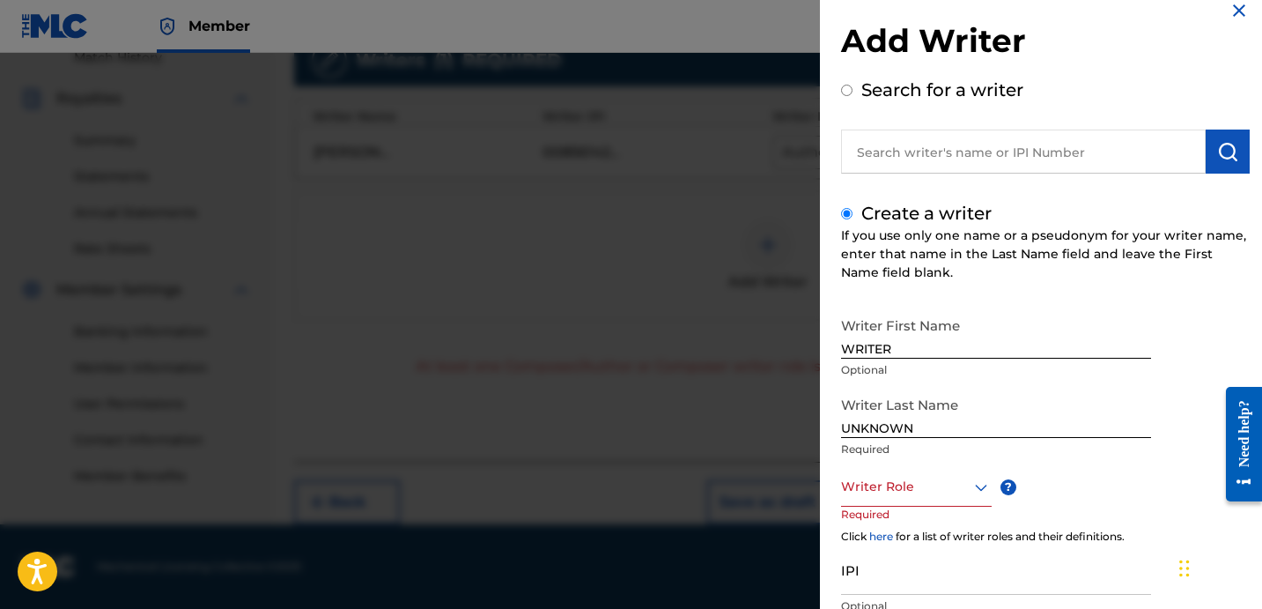
scroll to position [52, 0]
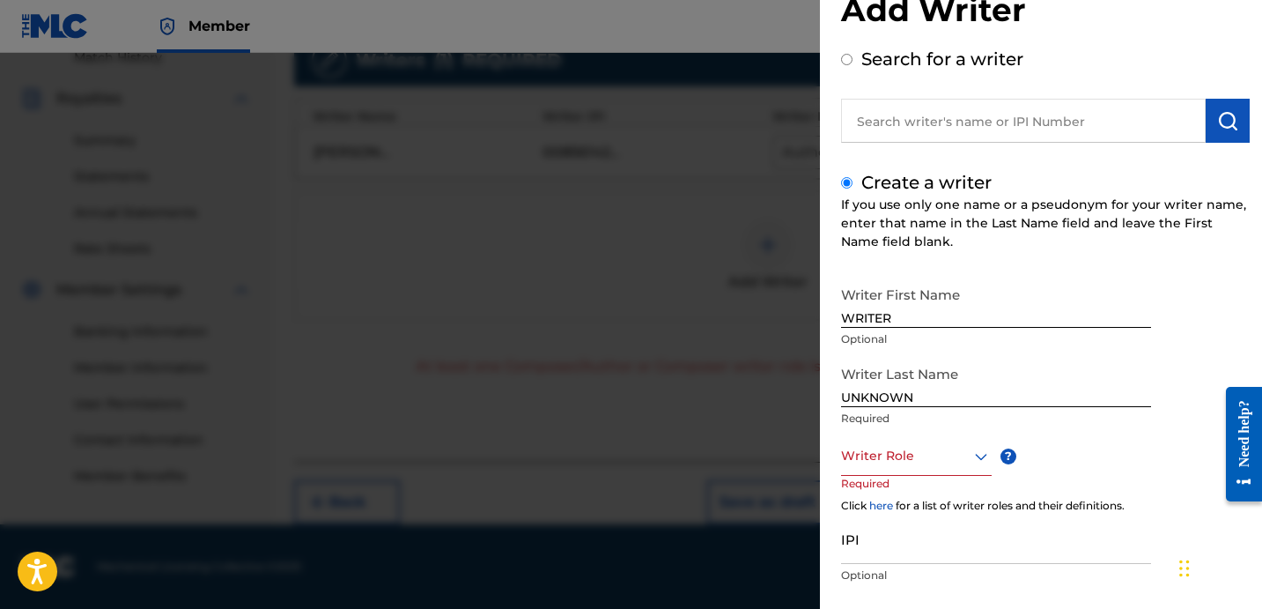
click at [892, 469] on div "Writer Role" at bounding box center [916, 456] width 151 height 40
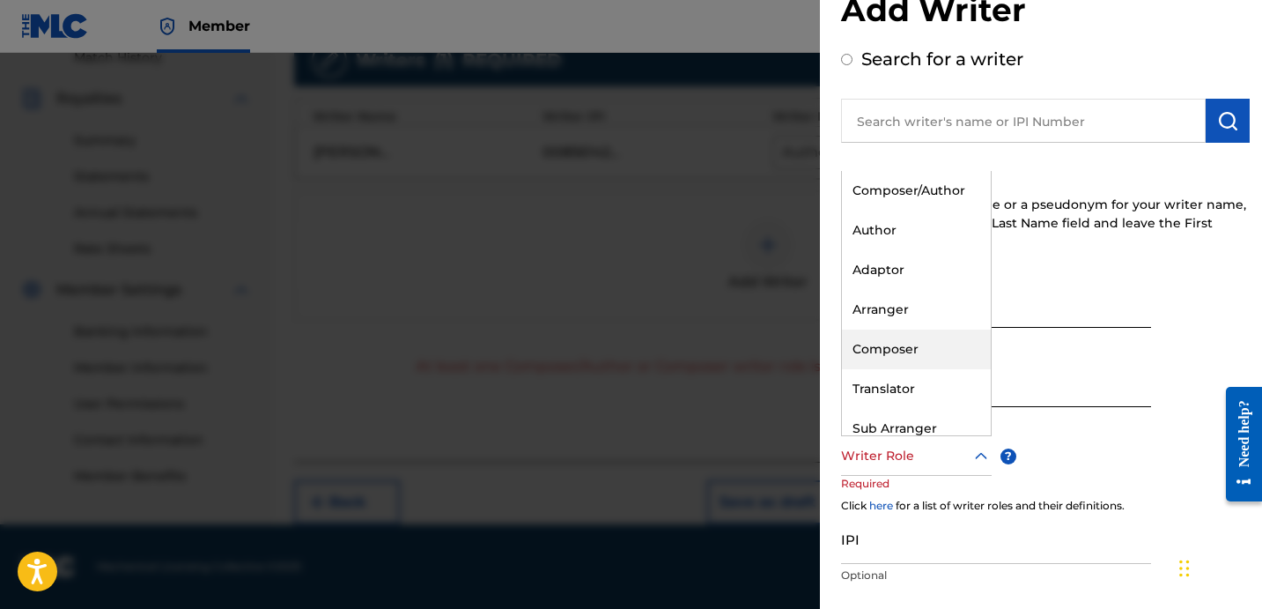
click at [920, 344] on div "Composer" at bounding box center [916, 349] width 149 height 40
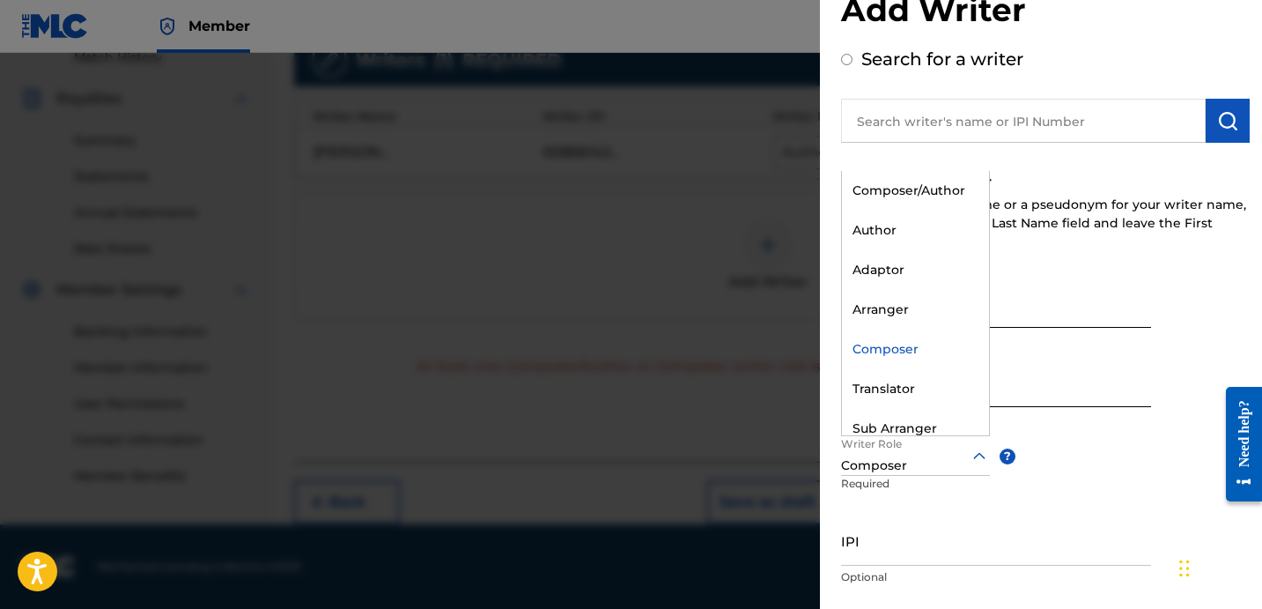
click at [950, 463] on div at bounding box center [915, 456] width 149 height 22
click at [930, 184] on div "Composer/Author" at bounding box center [915, 191] width 147 height 40
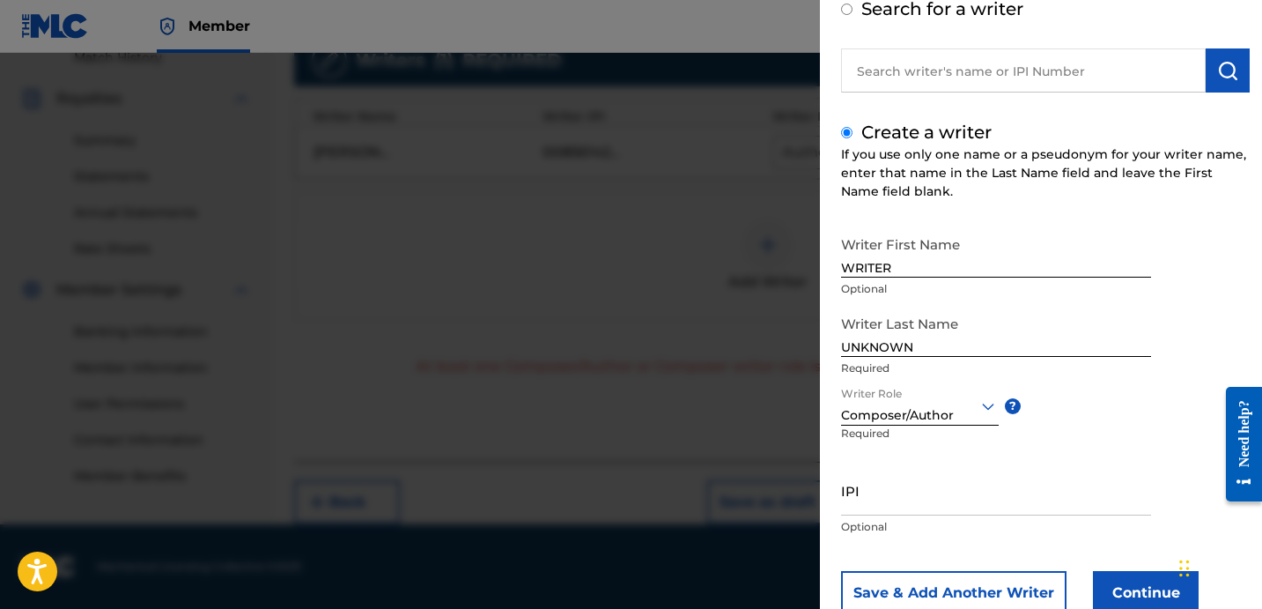
scroll to position [156, 0]
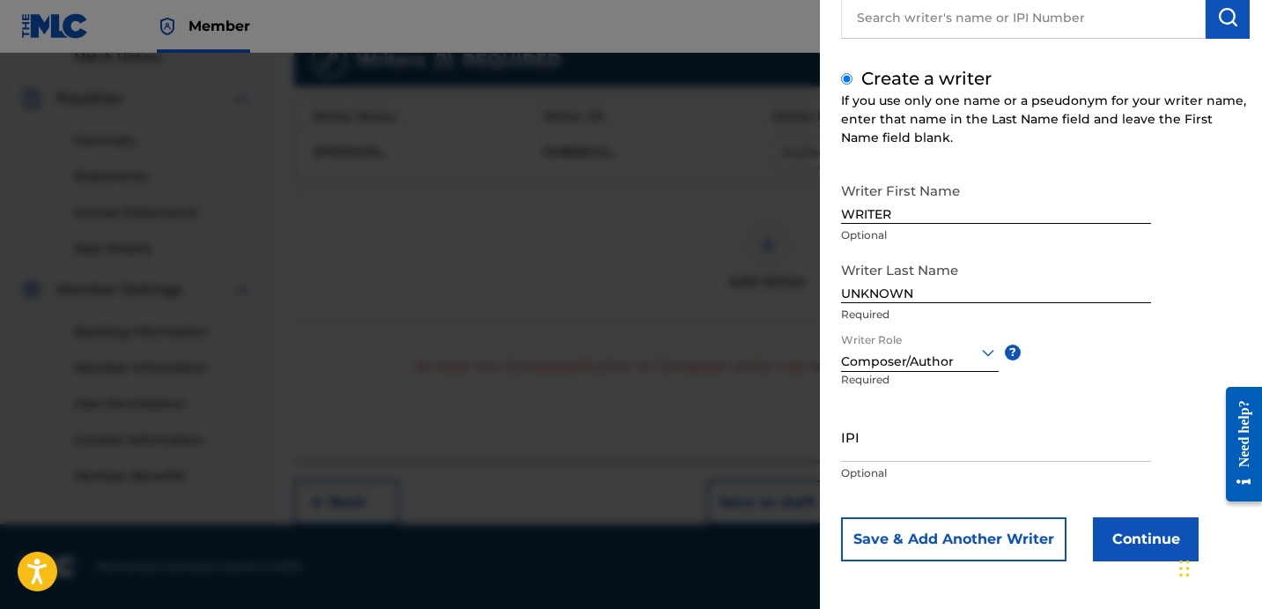
click at [1139, 528] on button "Continue" at bounding box center [1146, 539] width 106 height 44
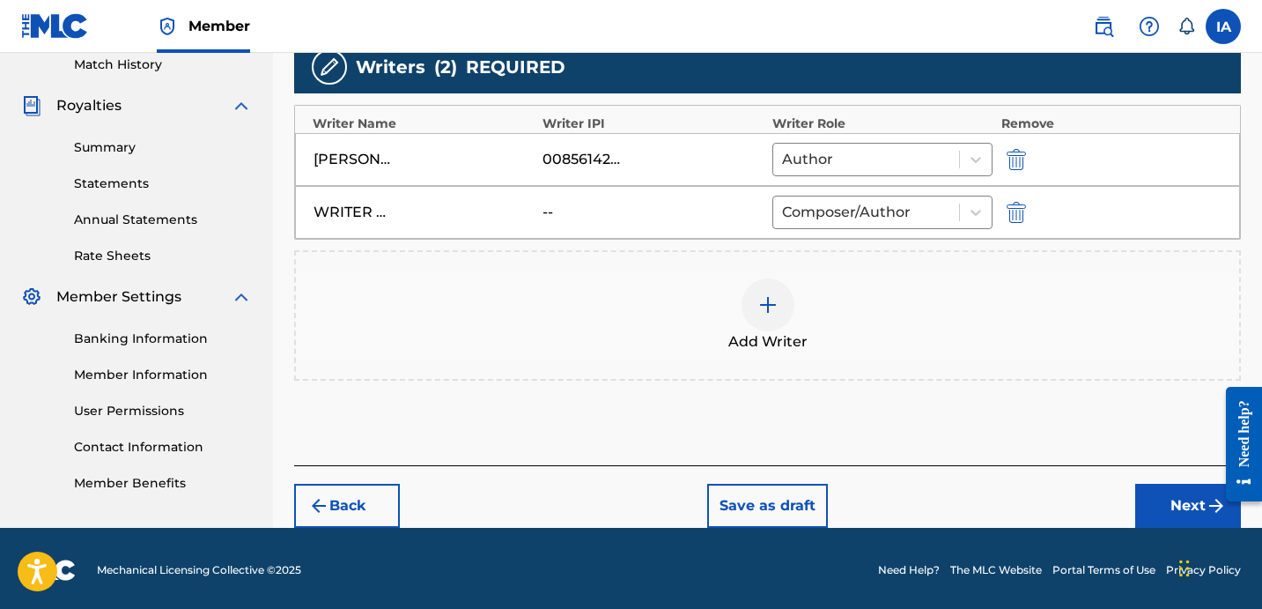
click at [1155, 488] on button "Next" at bounding box center [1189, 506] width 106 height 44
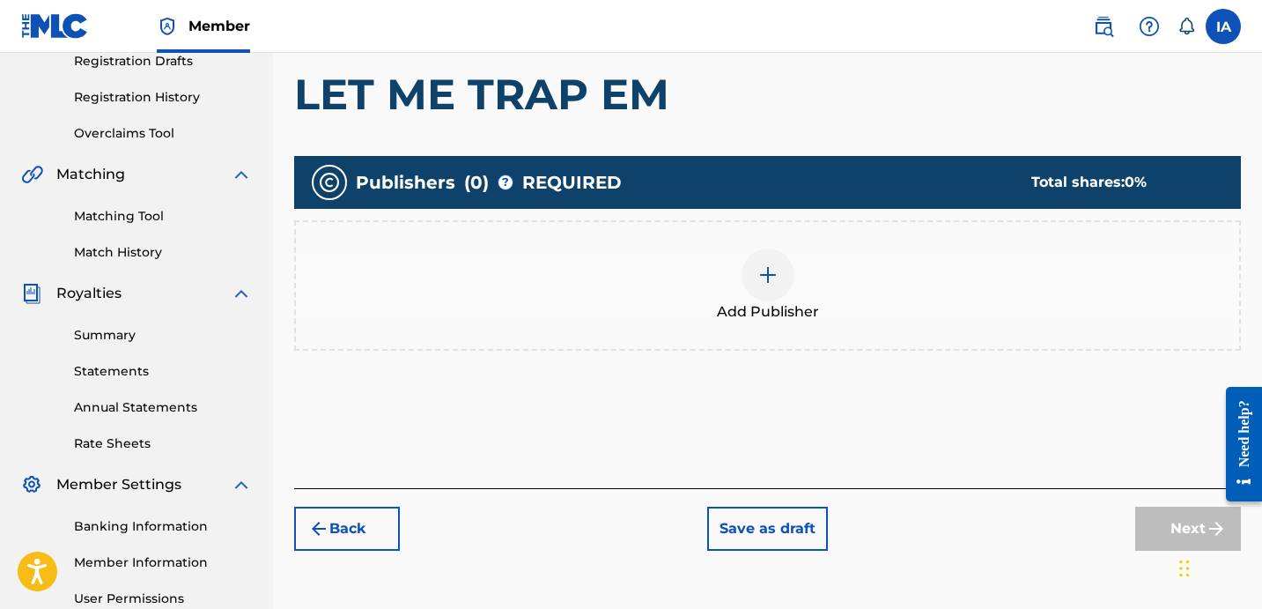
scroll to position [414, 0]
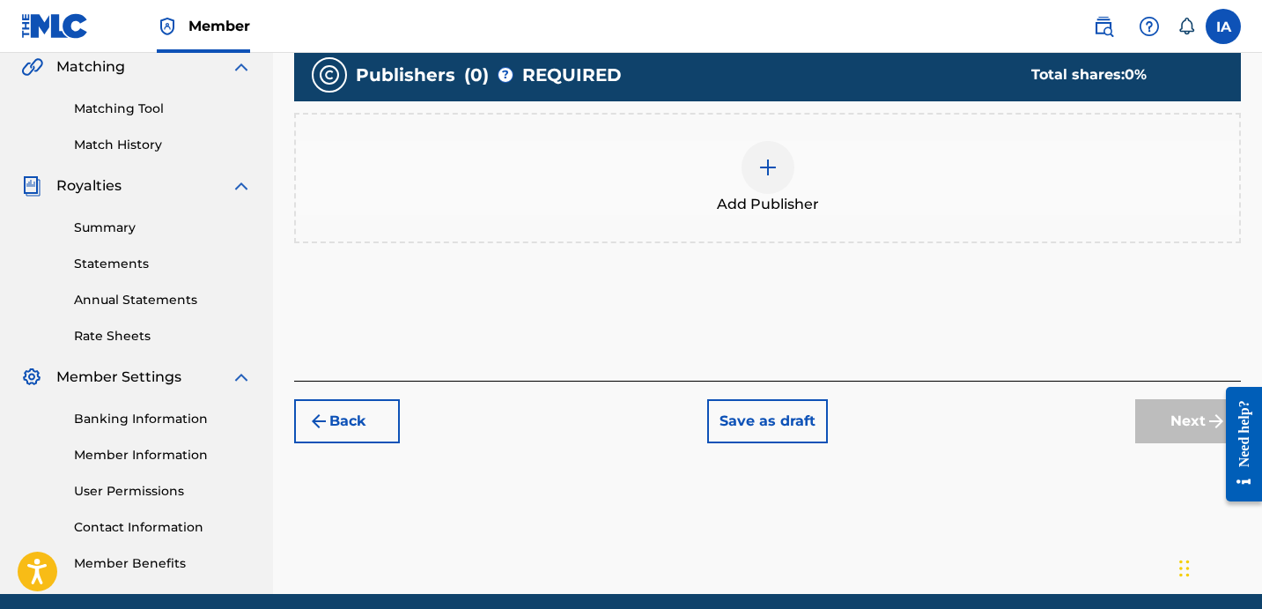
click at [766, 215] on div "Add Publisher" at bounding box center [767, 178] width 947 height 130
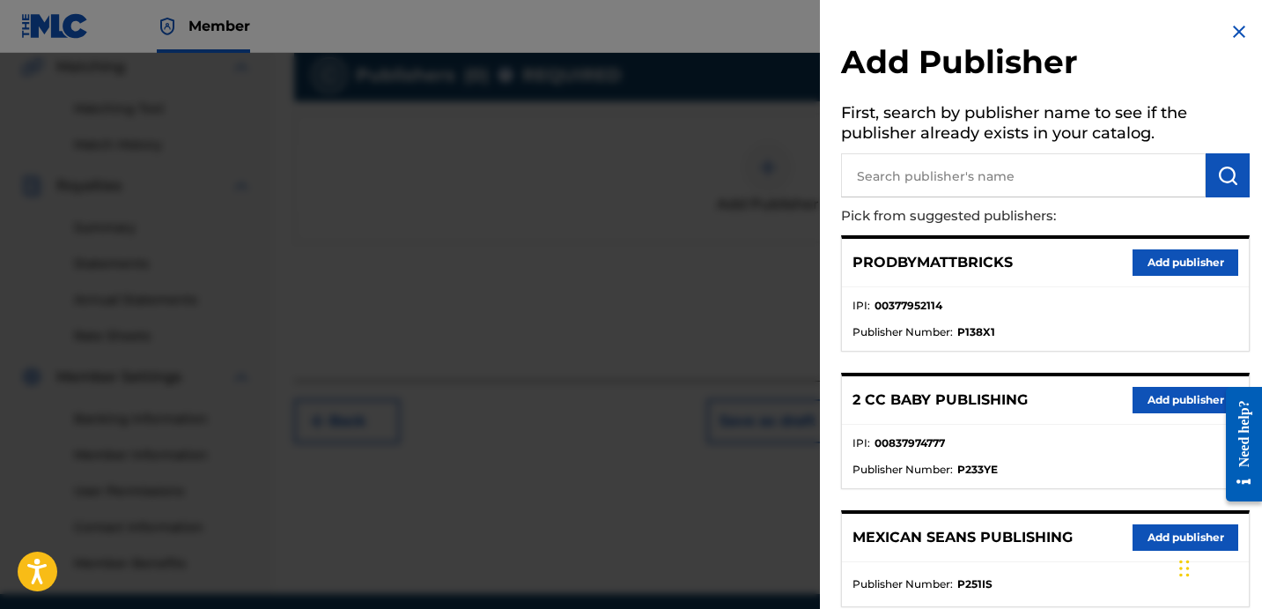
click at [1075, 181] on input "text" at bounding box center [1023, 175] width 365 height 44
paste input "OTR RECORDS PUBLISHING CATALOG"
type input "OTR RECORDS PUBLISHING CATALOG"
click at [1226, 175] on img "submit" at bounding box center [1228, 175] width 21 height 21
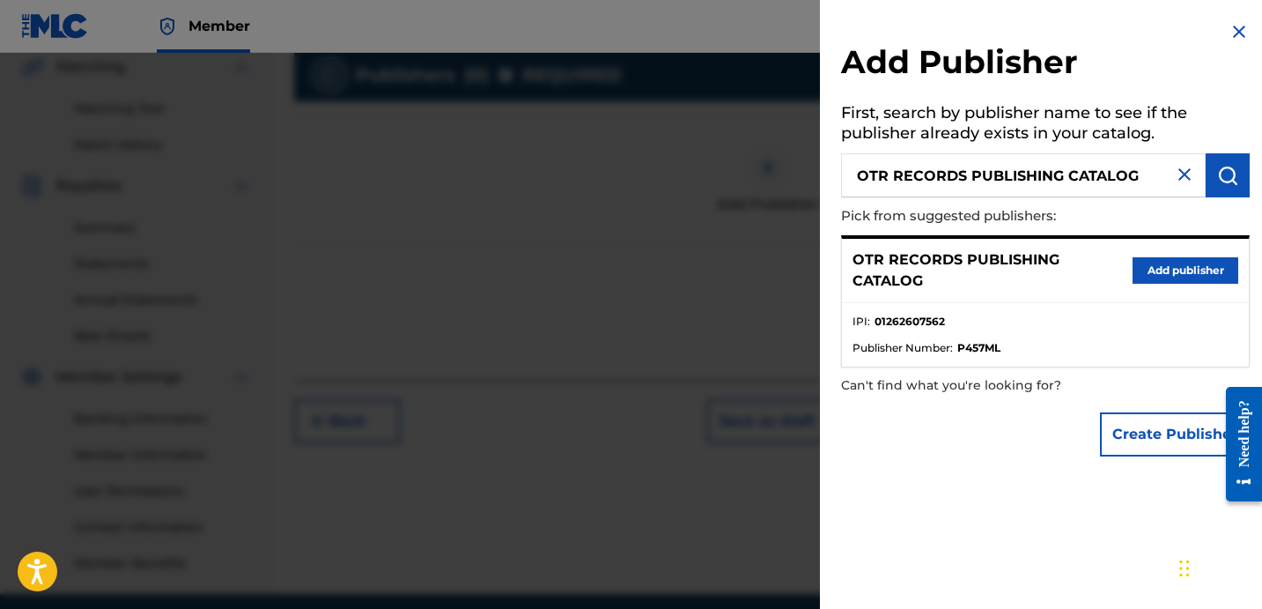
click at [1205, 273] on button "Add publisher" at bounding box center [1186, 270] width 106 height 26
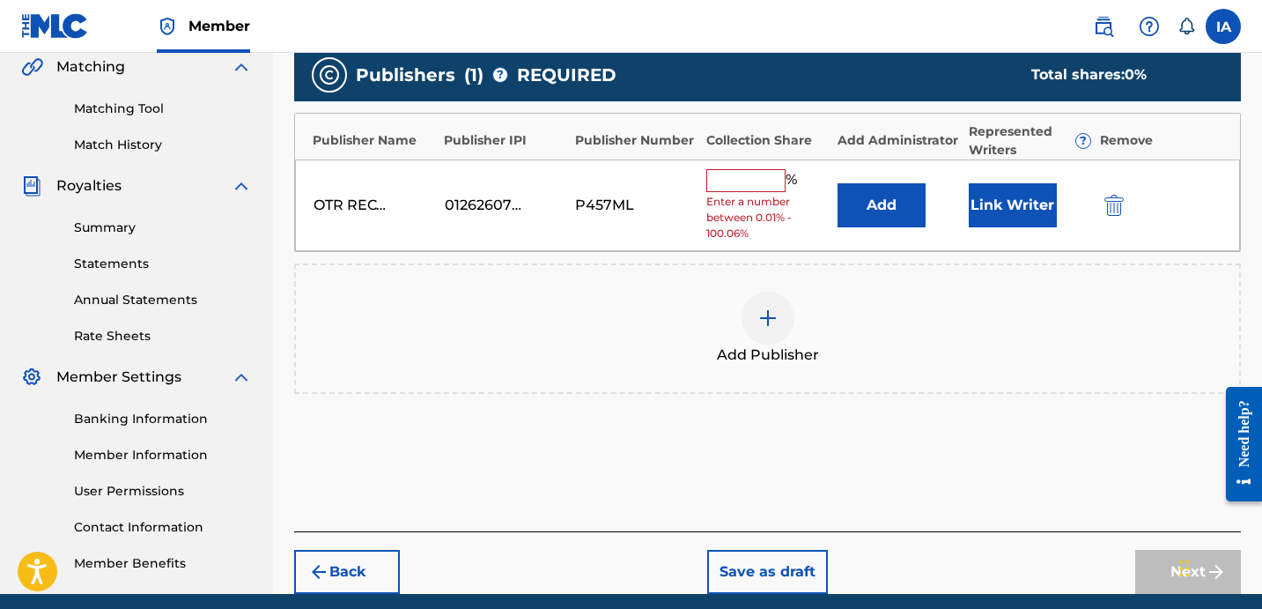
click at [722, 189] on input "text" at bounding box center [746, 180] width 79 height 23
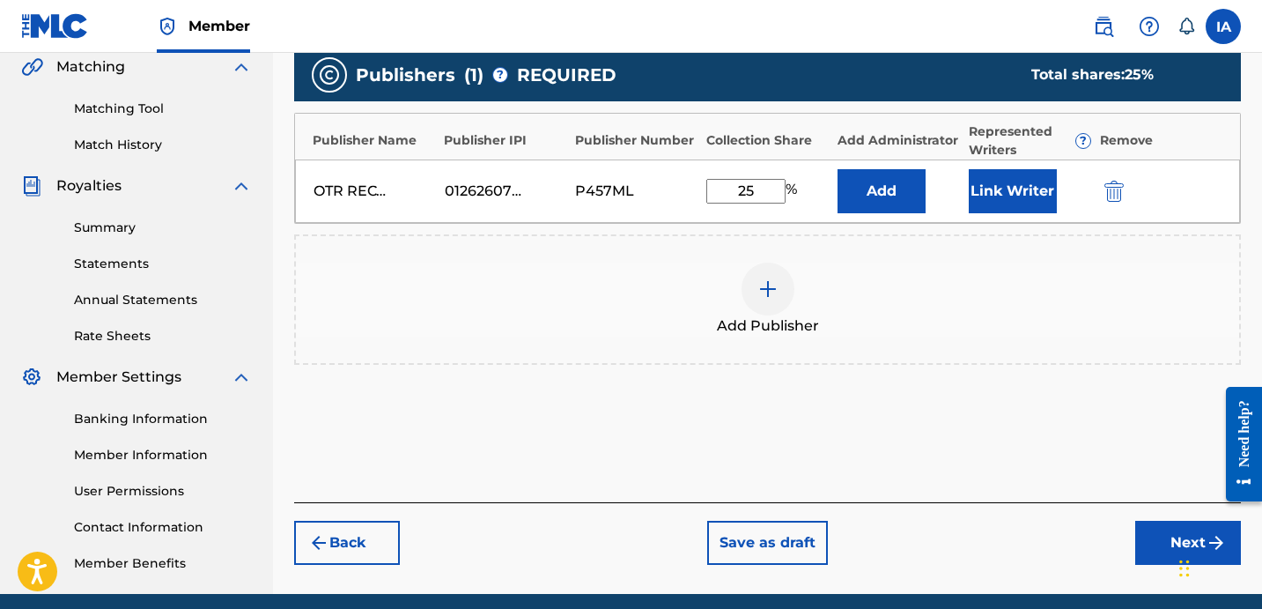
drag, startPoint x: 753, startPoint y: 189, endPoint x: 638, endPoint y: 137, distance: 126.6
click at [666, 152] on div "Publisher Name Publisher IPI Publisher Number Collection Share Add Administrato…" at bounding box center [767, 168] width 947 height 111
type input "25"
click at [900, 206] on button "Add" at bounding box center [882, 191] width 88 height 44
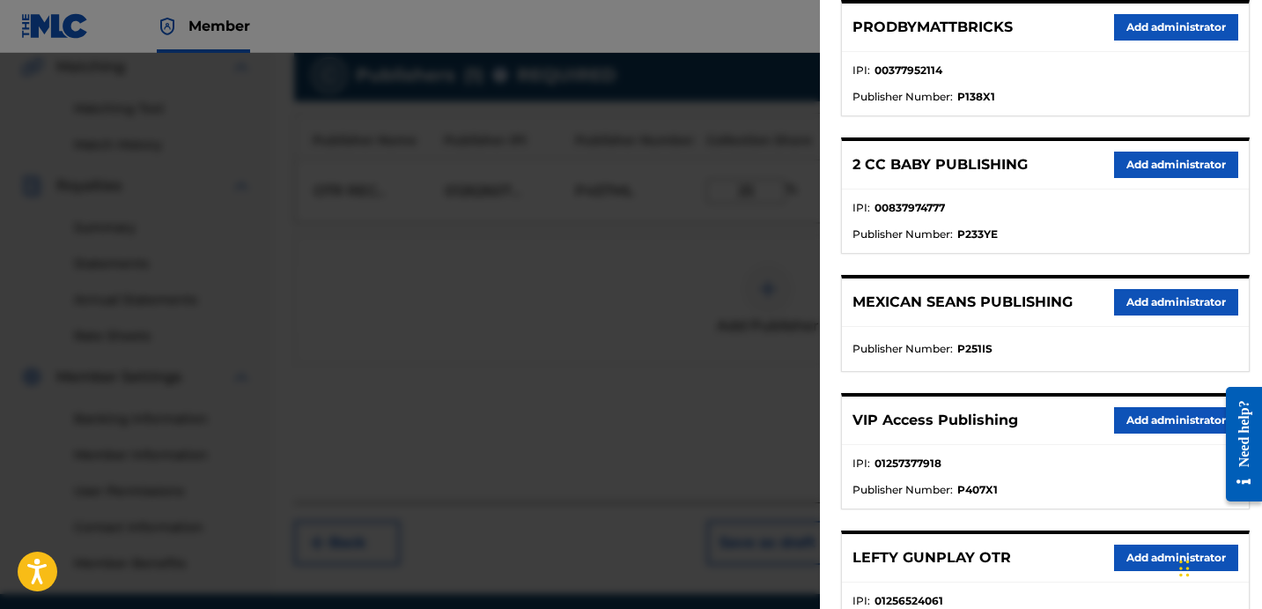
scroll to position [250, 0]
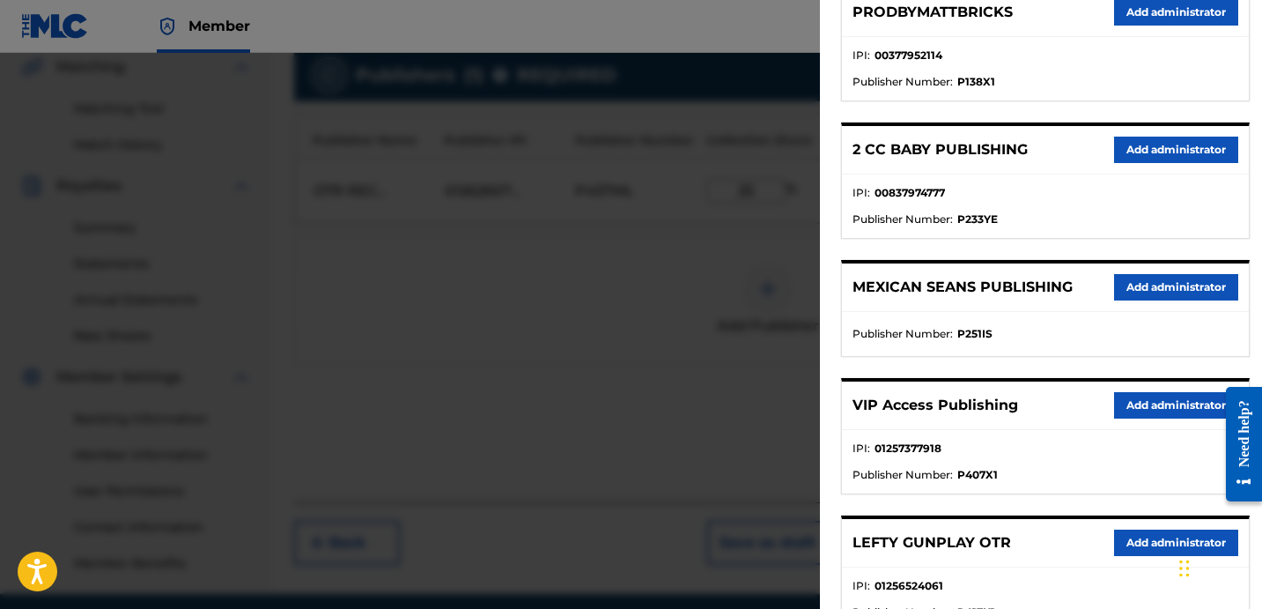
click at [1146, 406] on button "Add administrator" at bounding box center [1176, 405] width 124 height 26
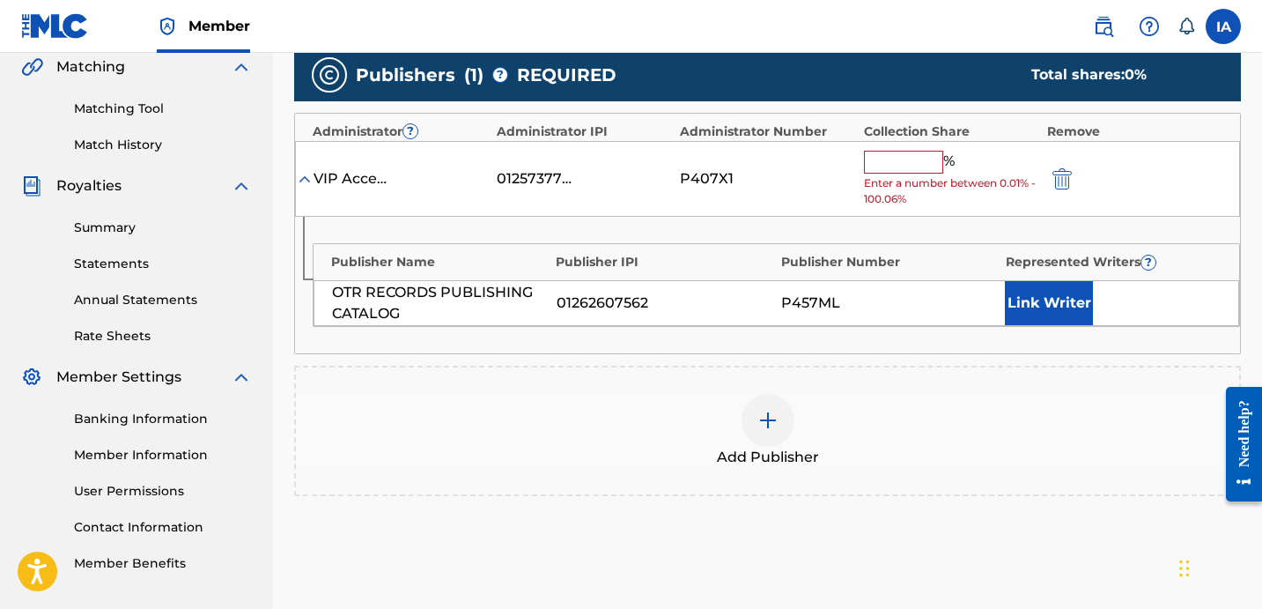
click at [914, 156] on input "text" at bounding box center [903, 162] width 79 height 23
paste input "25"
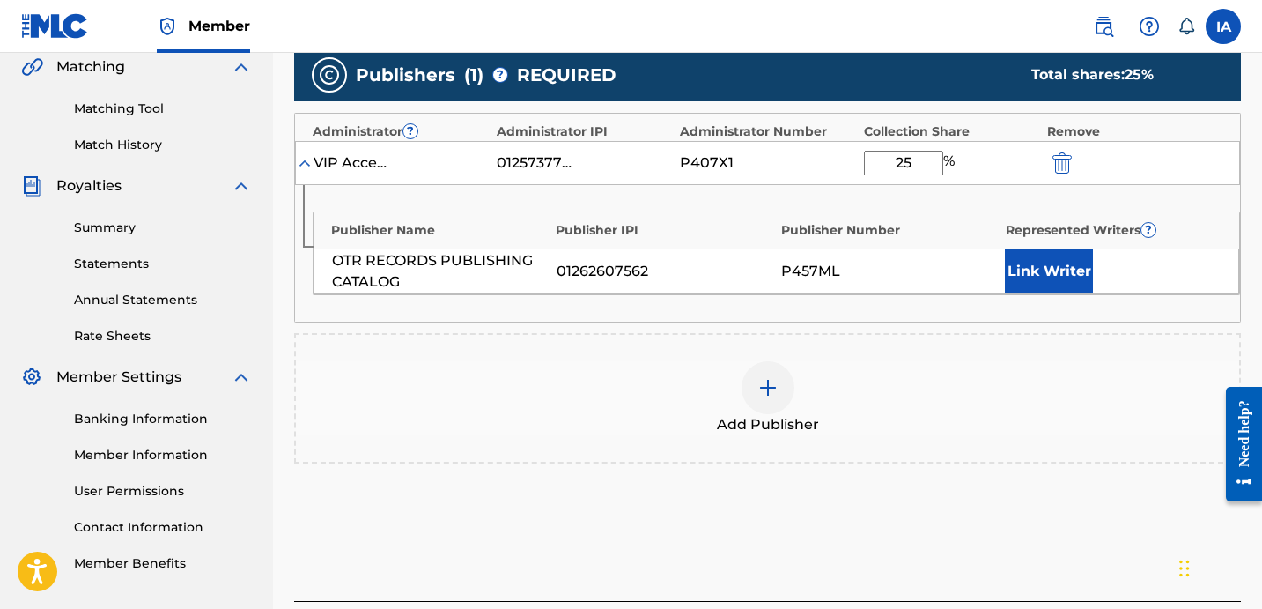
type input "25"
click at [1026, 272] on button "Link Writer" at bounding box center [1049, 271] width 88 height 44
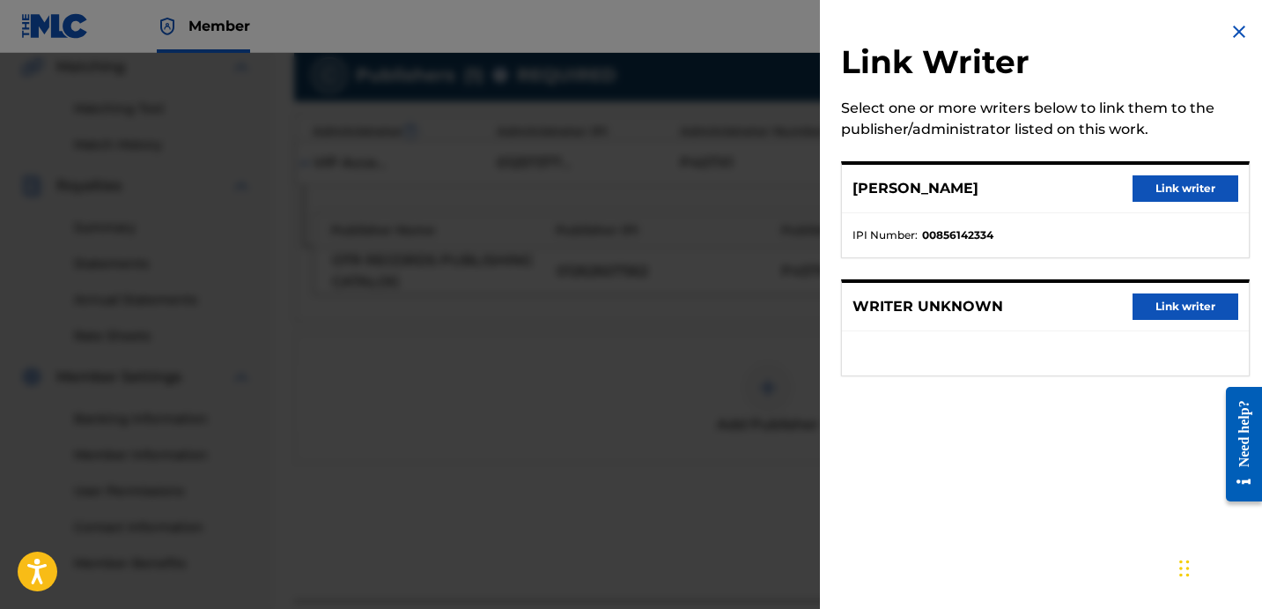
click at [1154, 192] on button "Link writer" at bounding box center [1186, 188] width 106 height 26
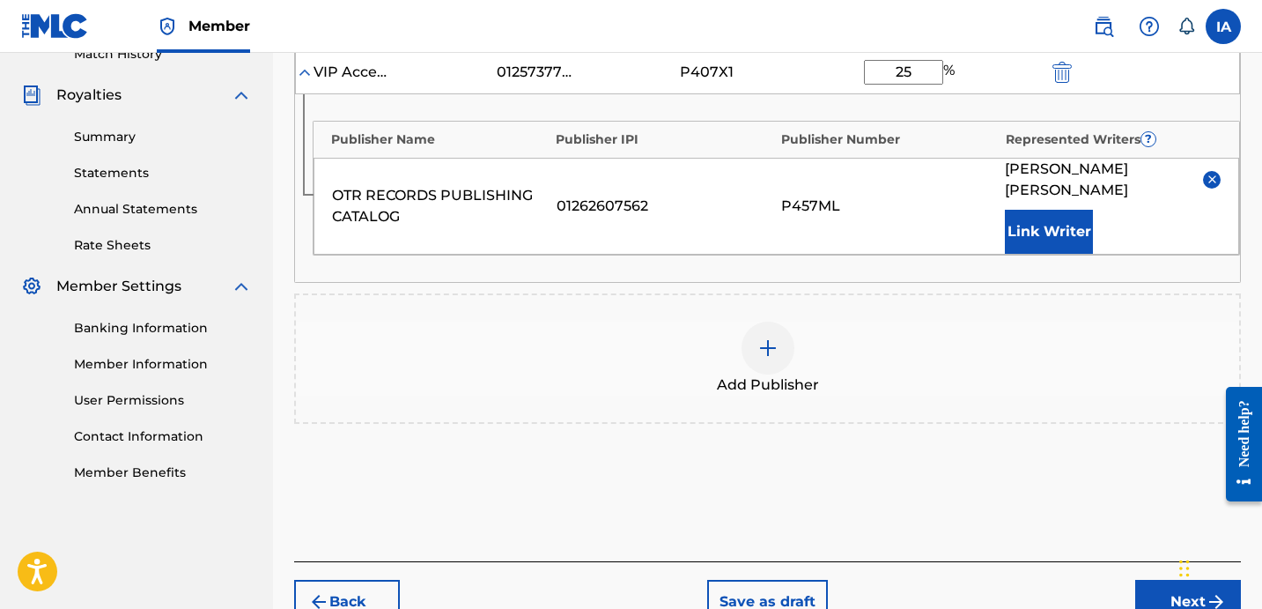
scroll to position [583, 0]
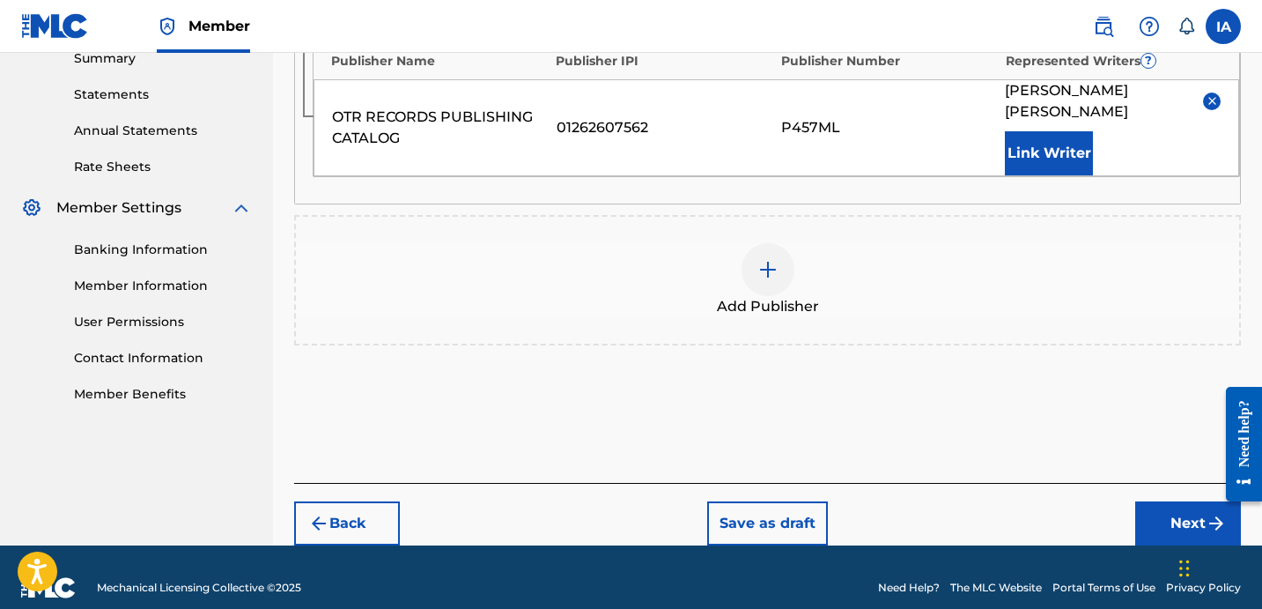
click at [1161, 507] on button "Next" at bounding box center [1189, 523] width 106 height 44
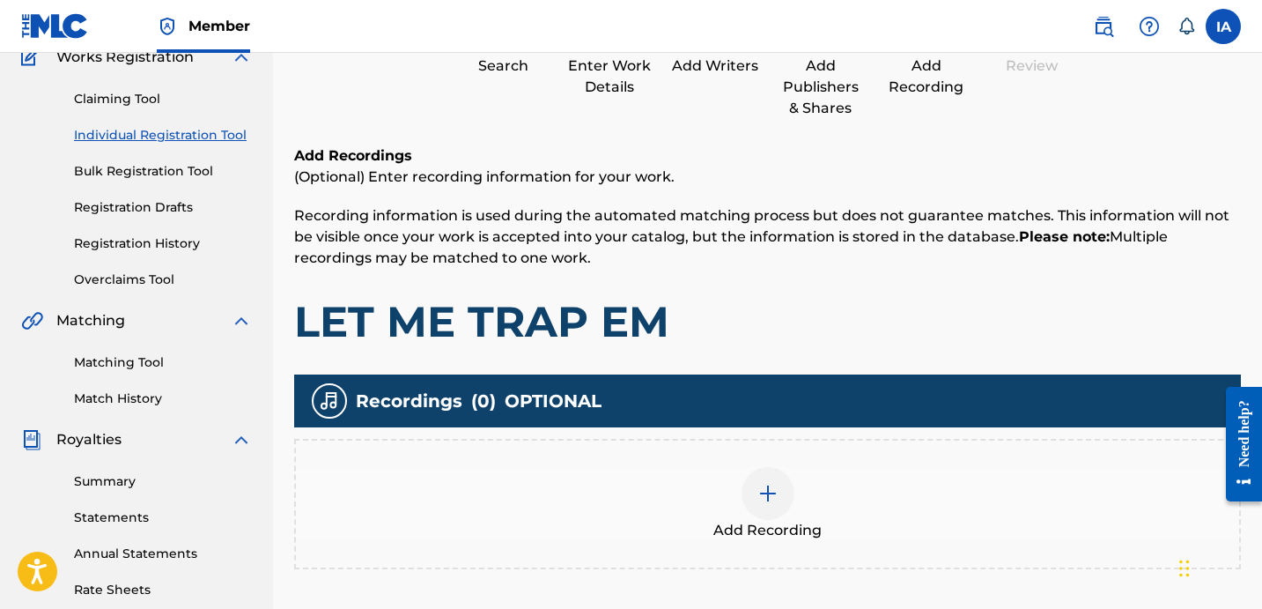
scroll to position [195, 0]
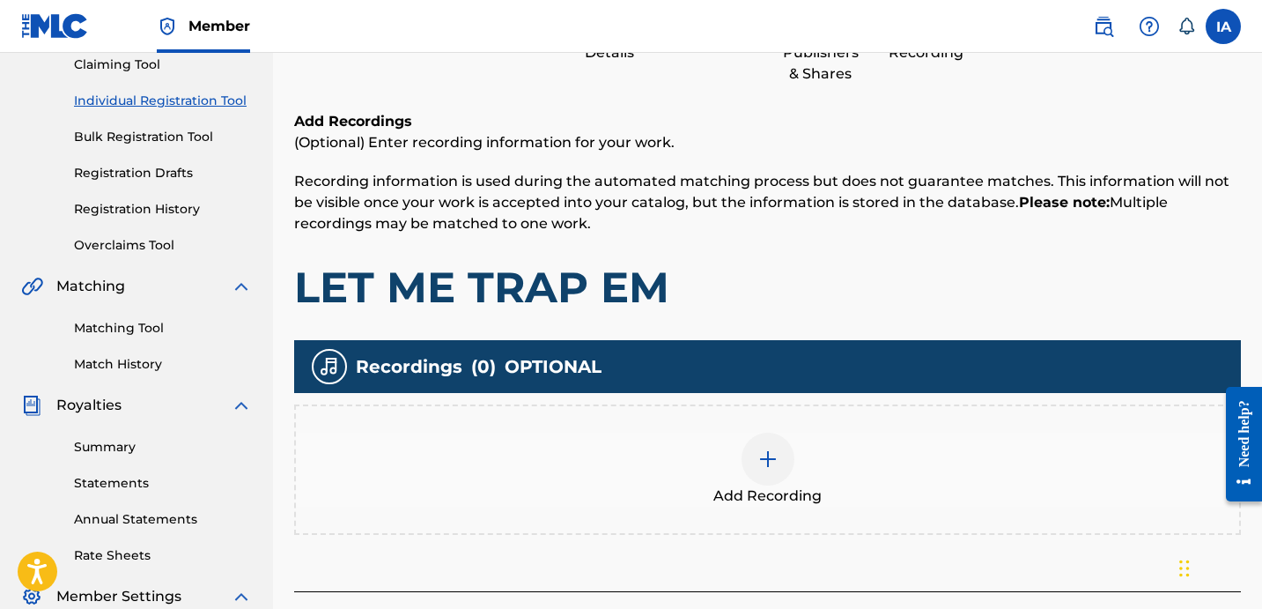
click at [820, 424] on div "Add Recording" at bounding box center [767, 469] width 947 height 130
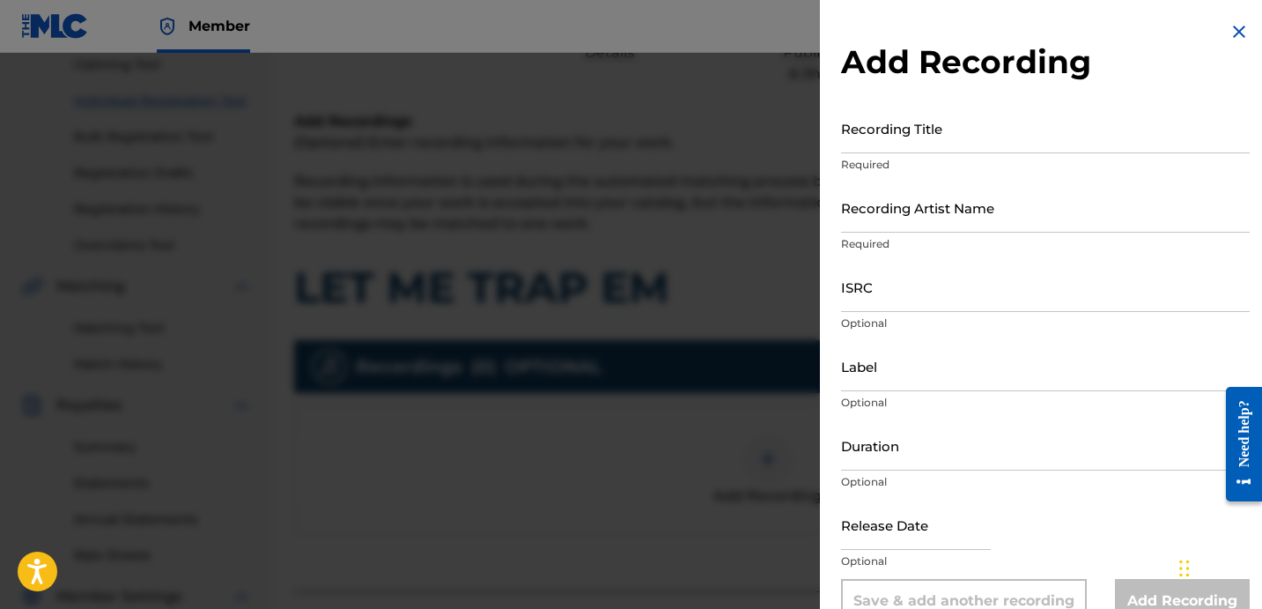
drag, startPoint x: 953, startPoint y: 144, endPoint x: 1068, endPoint y: 224, distance: 139.8
click at [952, 144] on input "Recording Title" at bounding box center [1045, 128] width 409 height 50
click at [1025, 164] on p "Required" at bounding box center [1045, 165] width 409 height 16
click at [1003, 147] on input "Recording Title" at bounding box center [1045, 128] width 409 height 50
paste input "25"
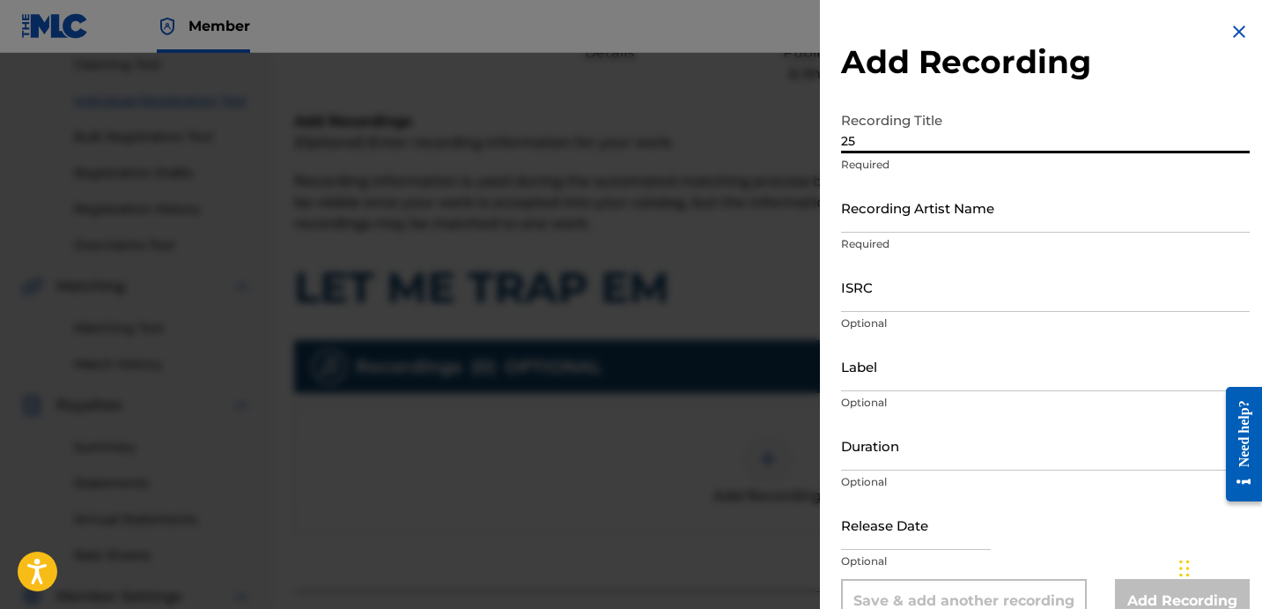
click at [916, 98] on div "Add Recording Recording Title 25 Required Recording Artist Name Required ISRC O…" at bounding box center [1045, 322] width 451 height 644
paste input "Let Me Trap Em"
type input "LET ME TRAP EM"
click at [884, 216] on input "Recording Artist Name" at bounding box center [1045, 207] width 409 height 50
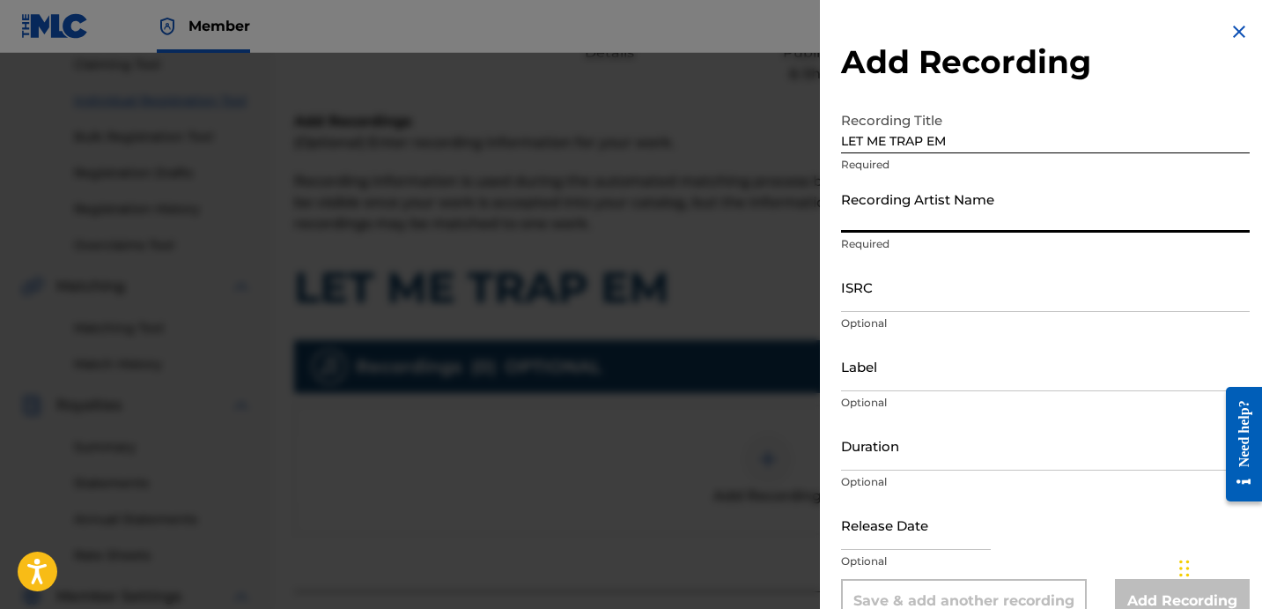
click at [949, 210] on input "Recording Artist Name" at bounding box center [1045, 207] width 409 height 50
paste input "[PERSON_NAME] AND HANDFEED [PERSON_NAME]"
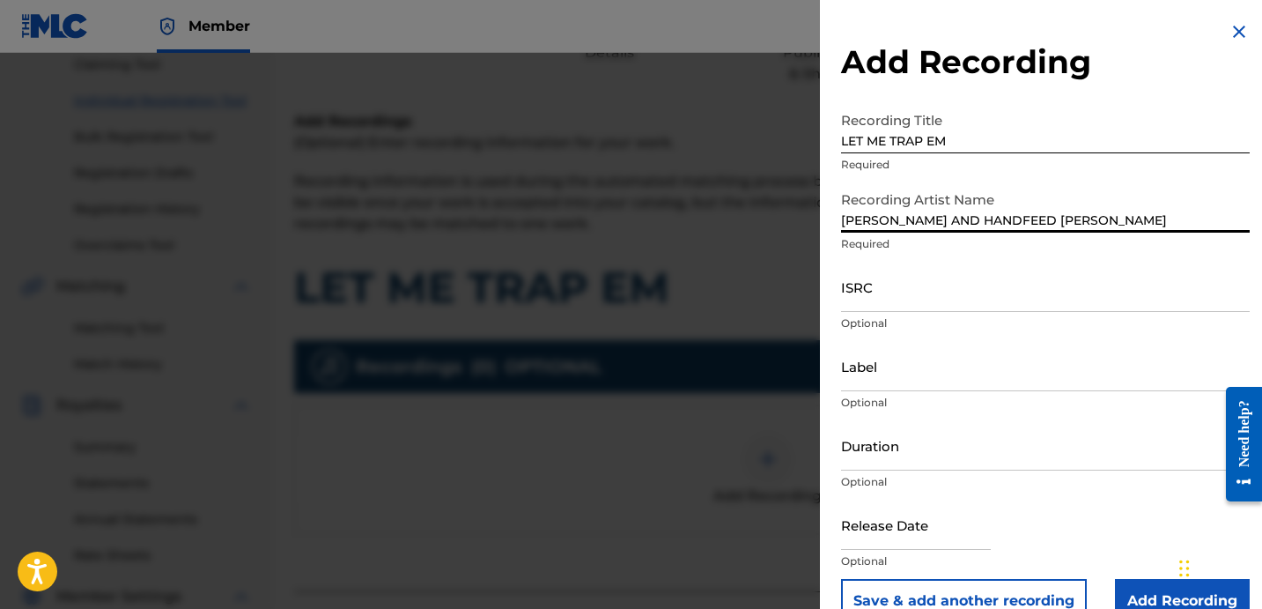
type input "[PERSON_NAME] AND HANDFEED [PERSON_NAME]"
click at [912, 292] on input "ISRC" at bounding box center [1045, 287] width 409 height 50
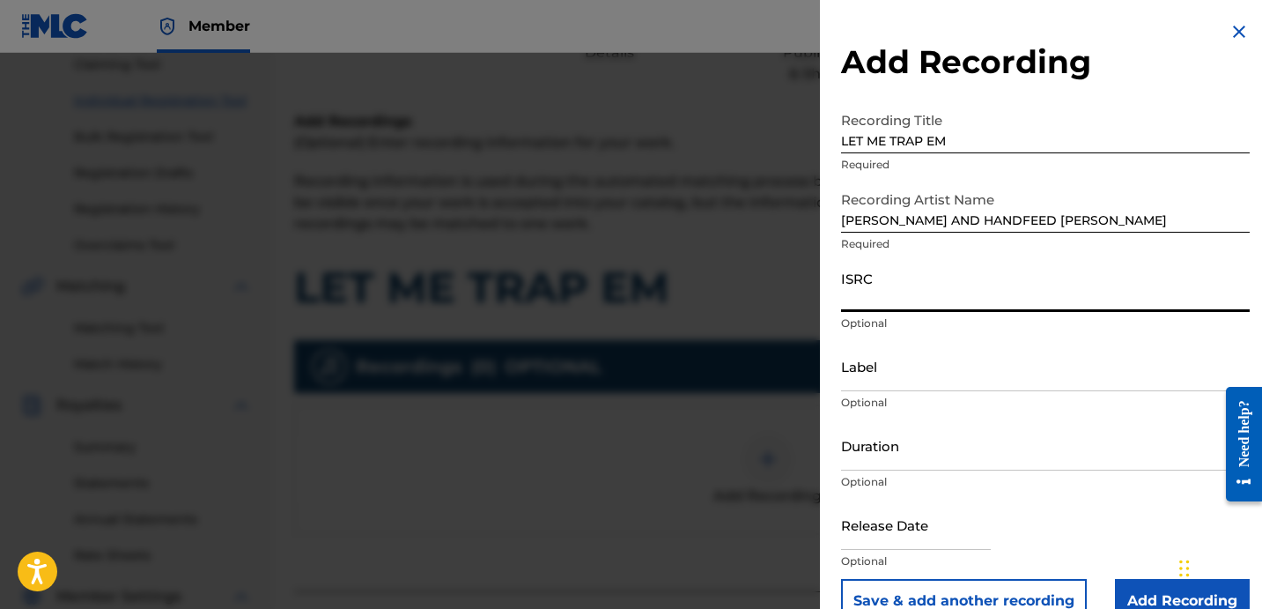
click at [869, 293] on input "ISRC" at bounding box center [1045, 287] width 409 height 50
paste input "USLD91772207"
type input "USLD91772207"
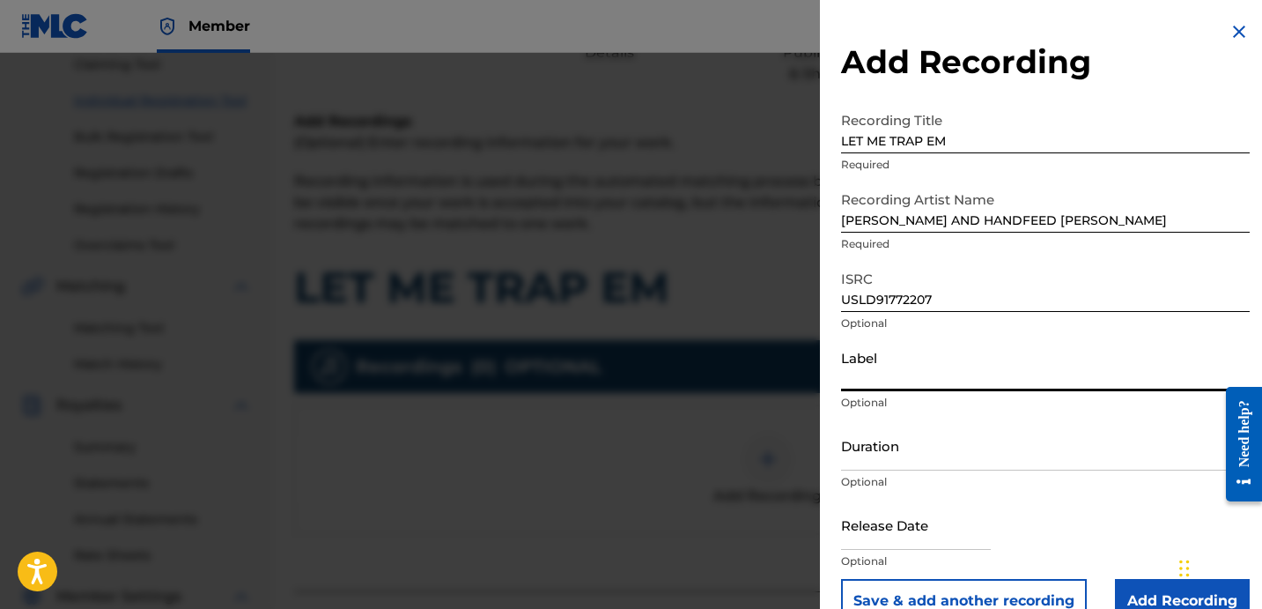
drag, startPoint x: 890, startPoint y: 377, endPoint x: 48, endPoint y: 13, distance: 917.4
click at [890, 377] on input "Label" at bounding box center [1045, 366] width 409 height 50
type input "OTR RECORDS"
drag, startPoint x: 872, startPoint y: 452, endPoint x: 950, endPoint y: 435, distance: 79.3
click at [872, 451] on input "Duration" at bounding box center [1045, 445] width 409 height 50
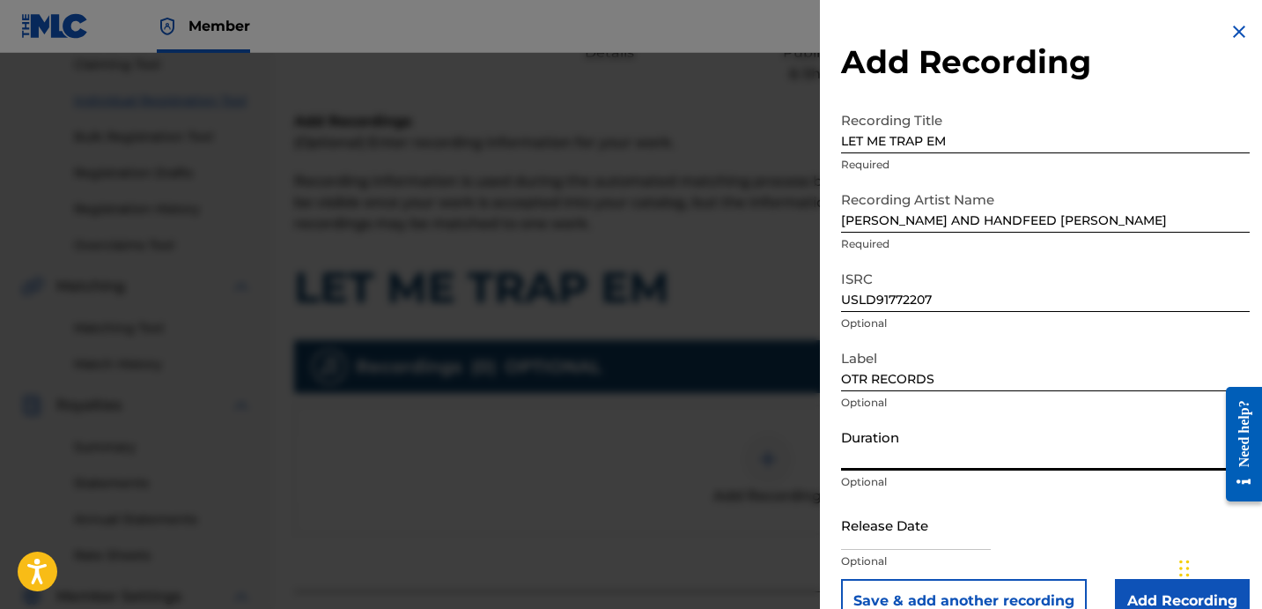
click at [896, 442] on input "Duration" at bounding box center [1045, 445] width 409 height 50
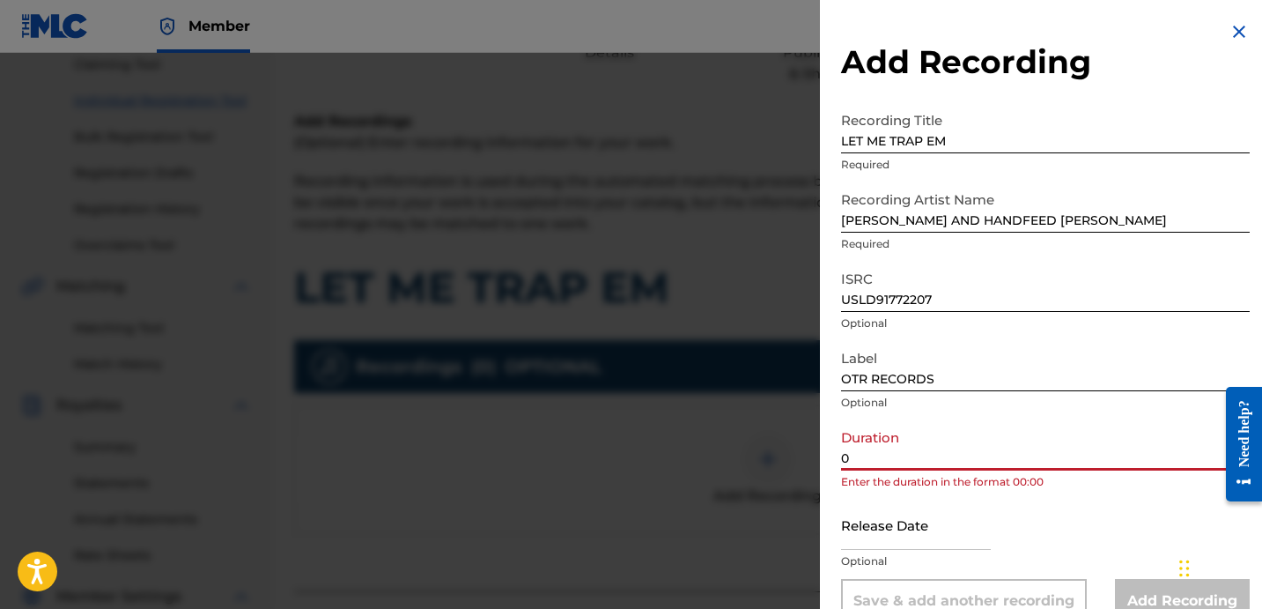
paste input "2:53"
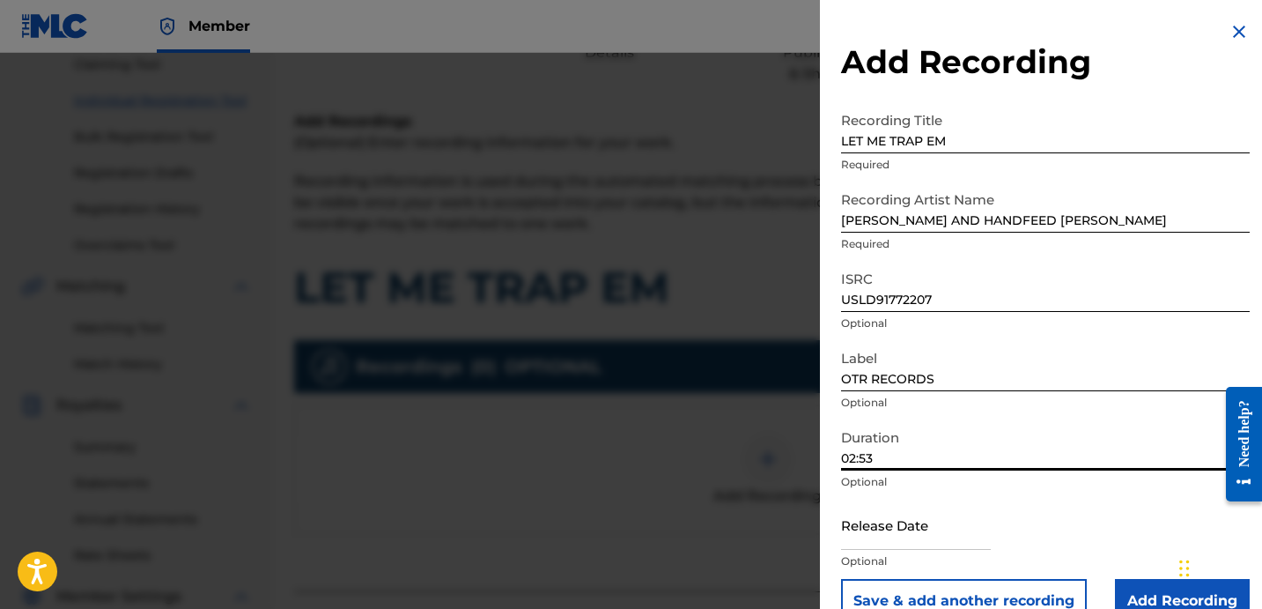
type input "02:53"
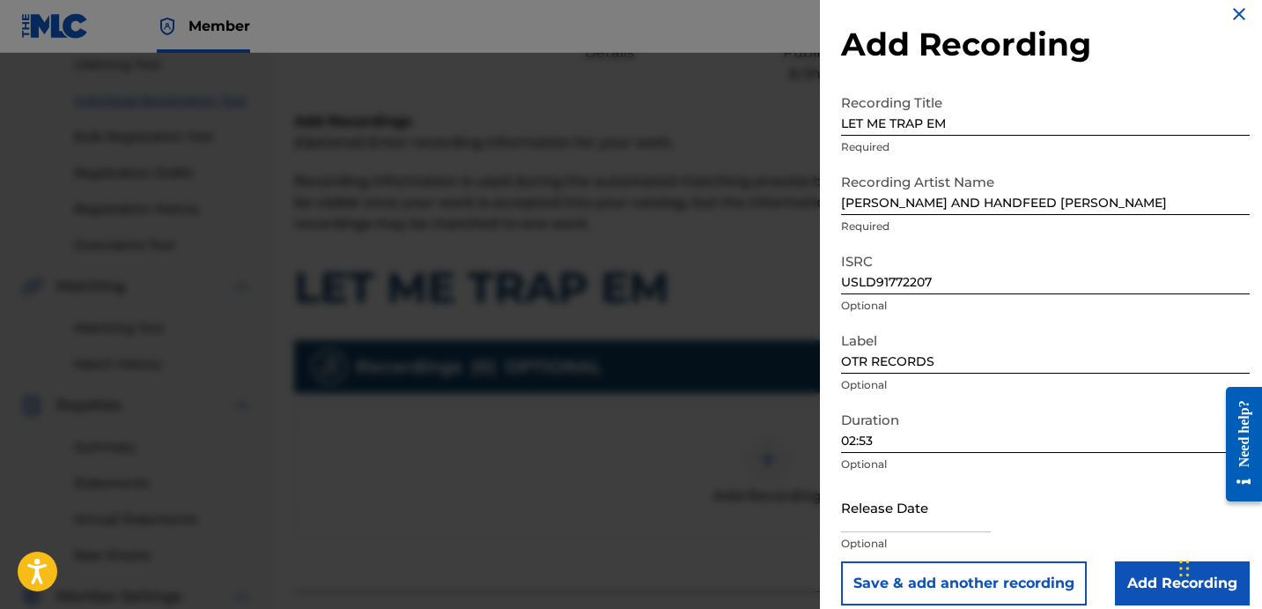
scroll to position [35, 0]
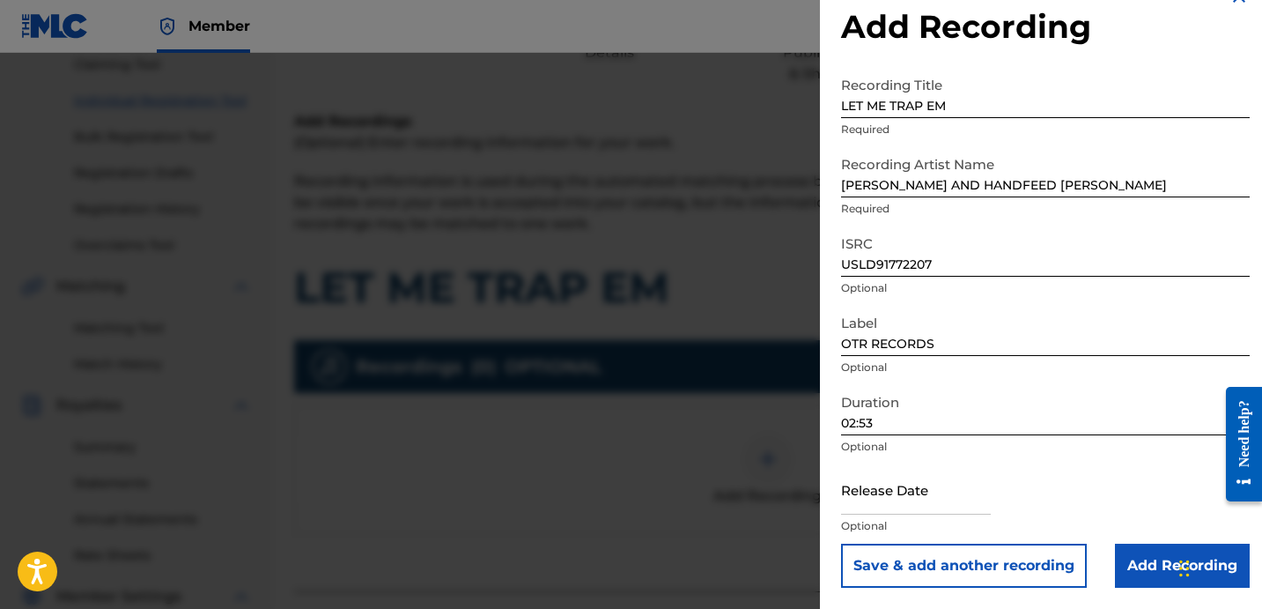
click at [1136, 554] on input "Add Recording" at bounding box center [1182, 566] width 135 height 44
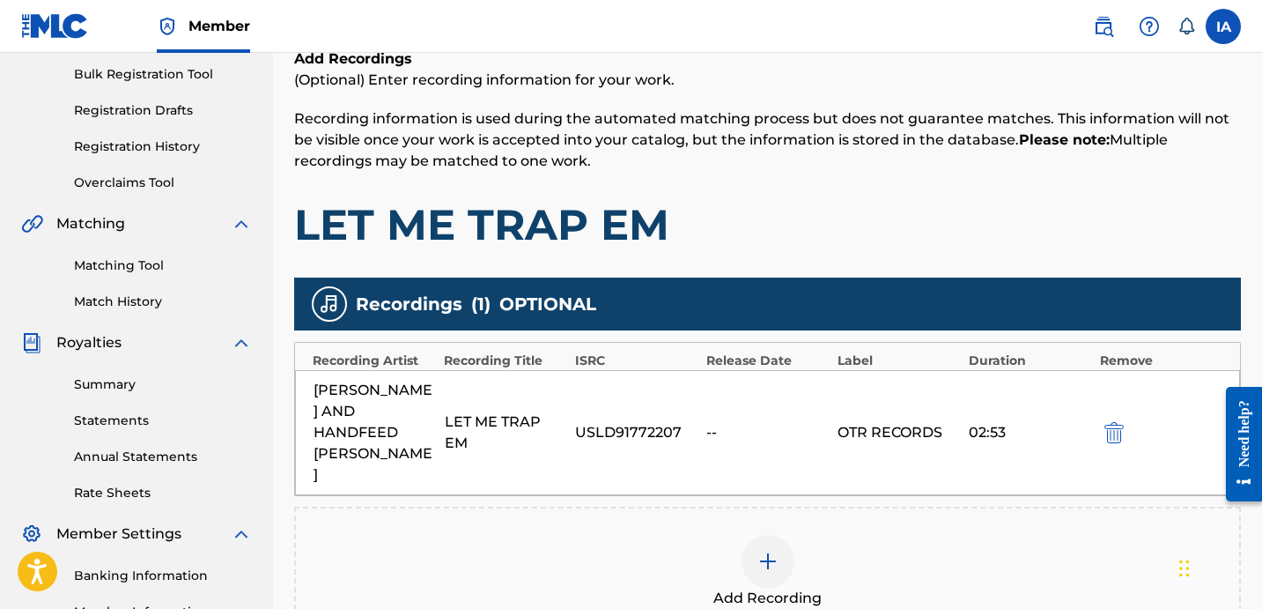
scroll to position [484, 0]
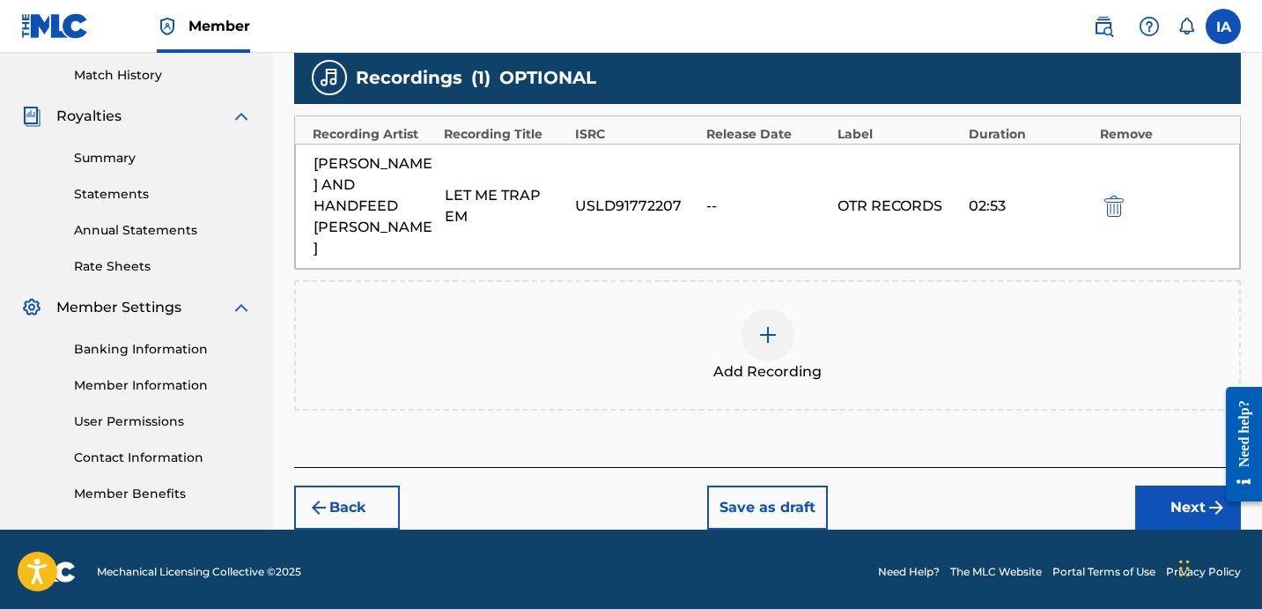
click at [1181, 485] on button "Next" at bounding box center [1189, 507] width 106 height 44
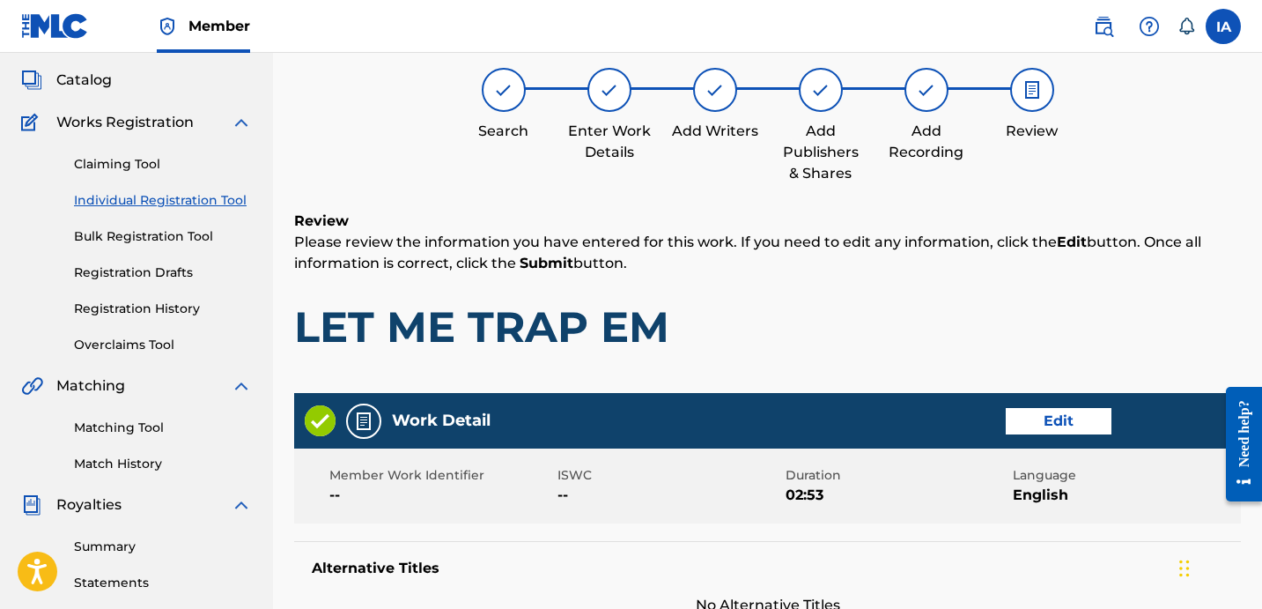
scroll to position [79, 0]
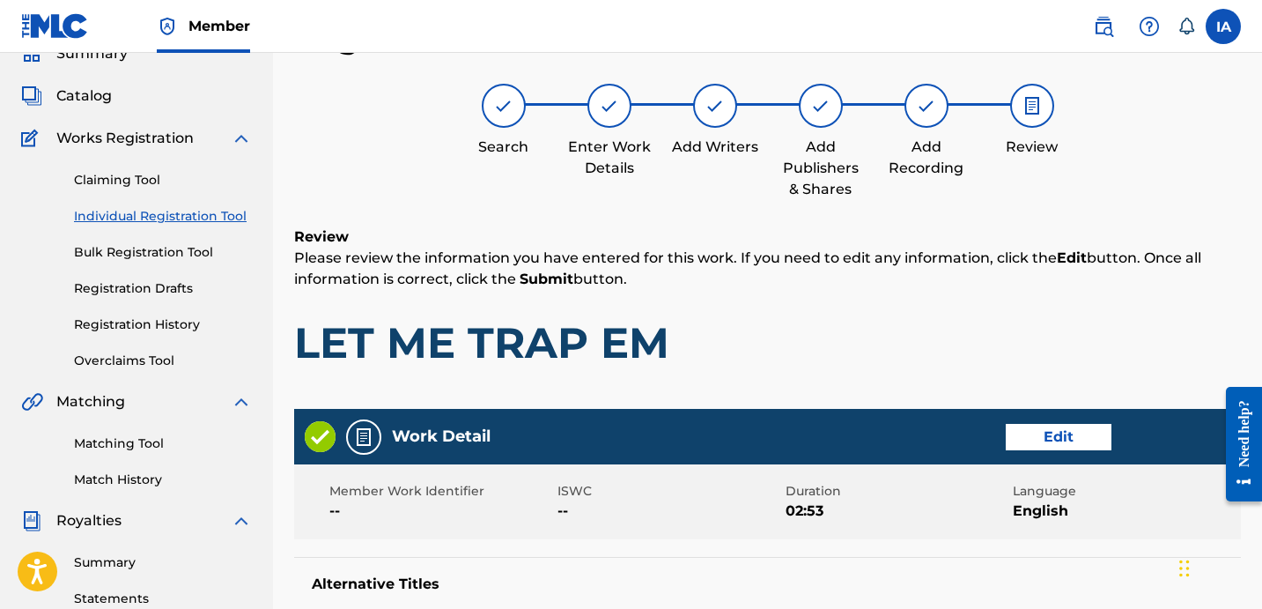
click at [756, 297] on div "Review Please review the information you have entered for this work. If you nee…" at bounding box center [767, 310] width 947 height 169
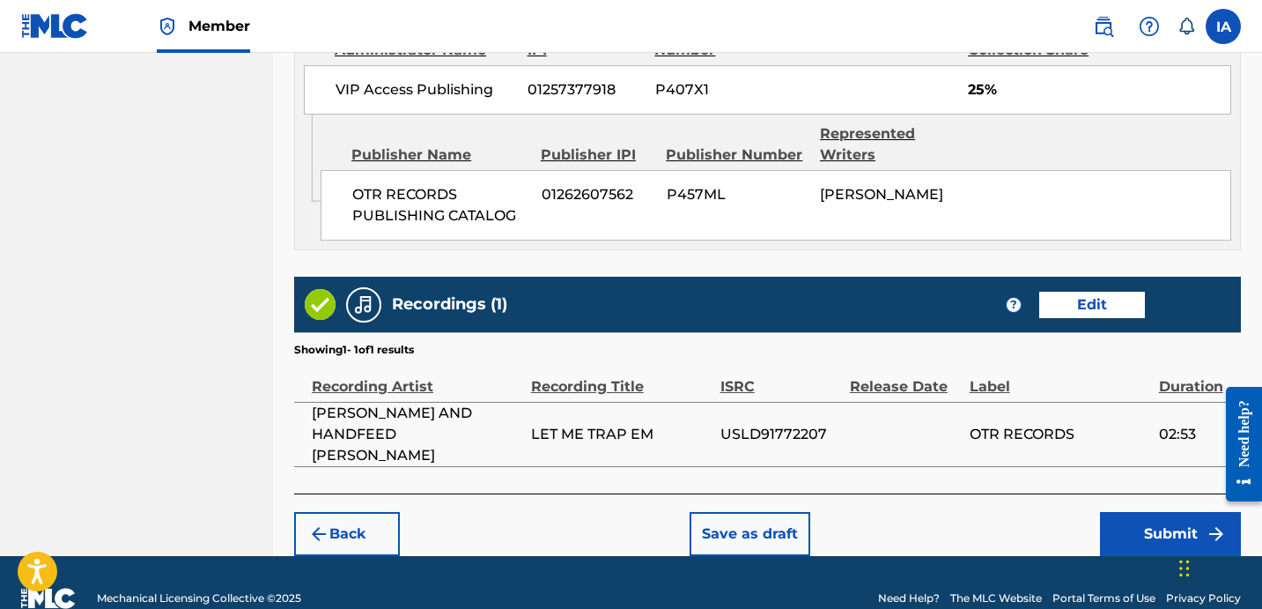
scroll to position [1029, 0]
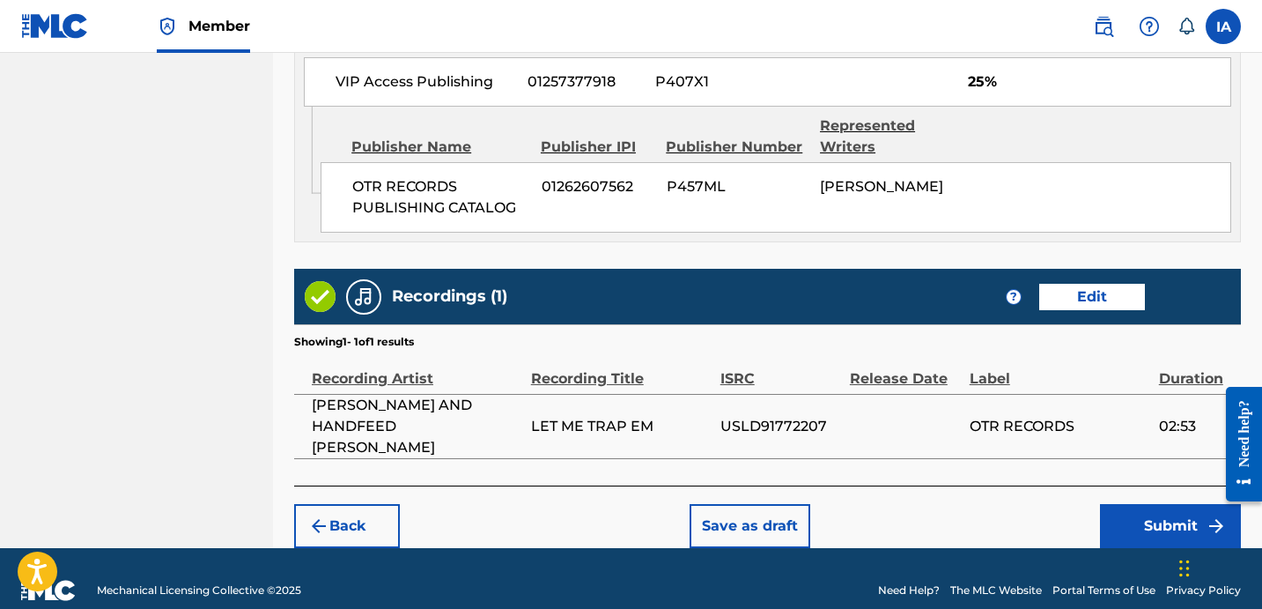
click at [1153, 508] on button "Submit" at bounding box center [1170, 526] width 141 height 44
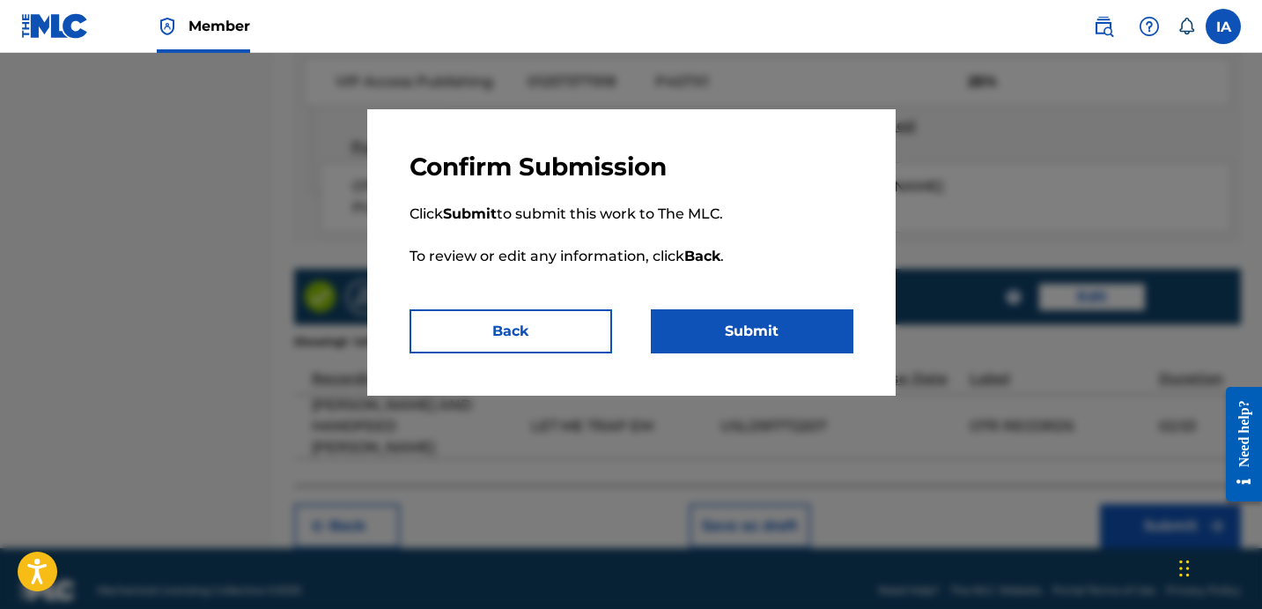
click at [780, 334] on button "Submit" at bounding box center [752, 331] width 203 height 44
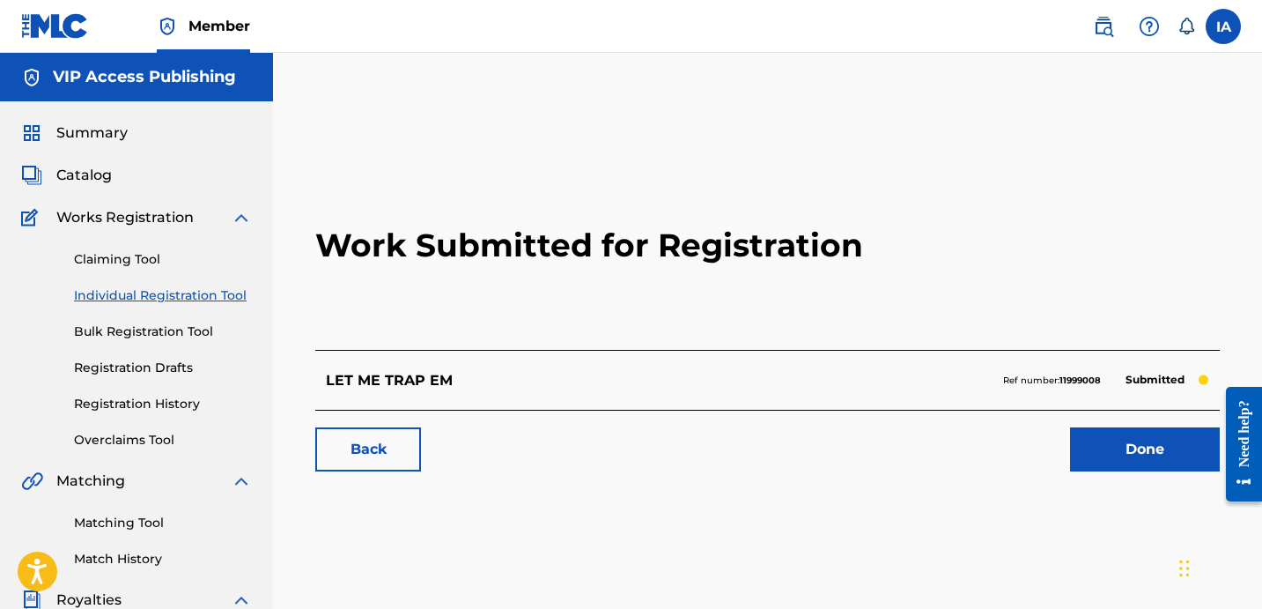
click at [425, 315] on h2 "Work Submitted for Registration" at bounding box center [767, 245] width 905 height 209
click at [202, 297] on link "Individual Registration Tool" at bounding box center [163, 295] width 178 height 19
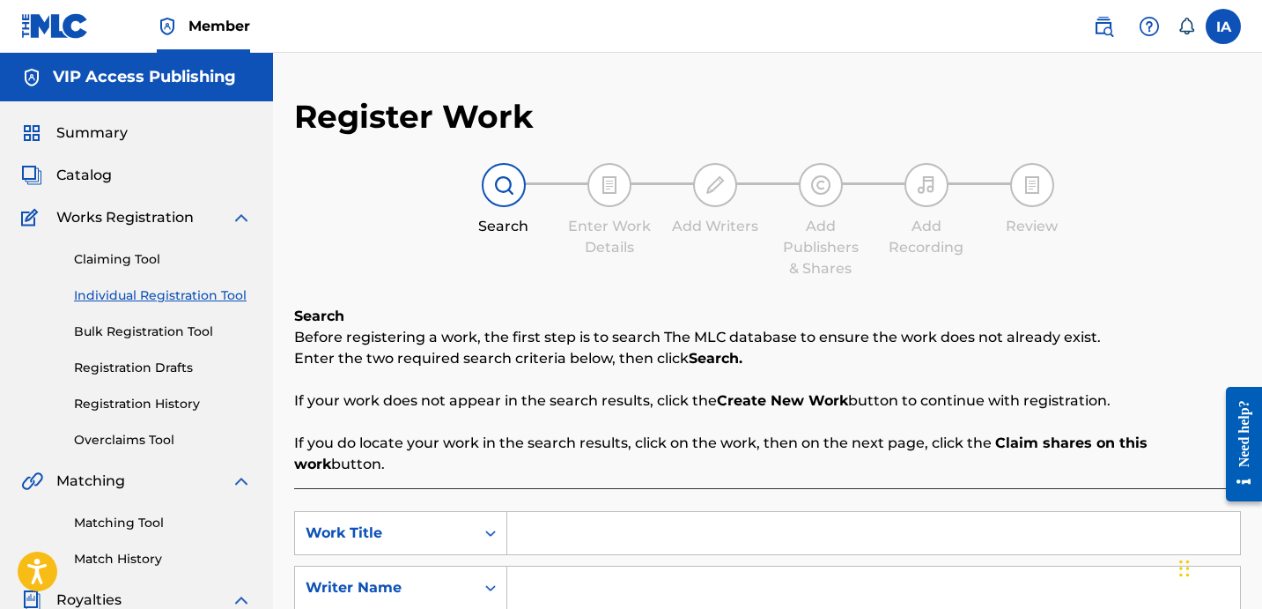
click at [860, 512] on input "Search Form" at bounding box center [873, 533] width 733 height 42
paste input "All In"
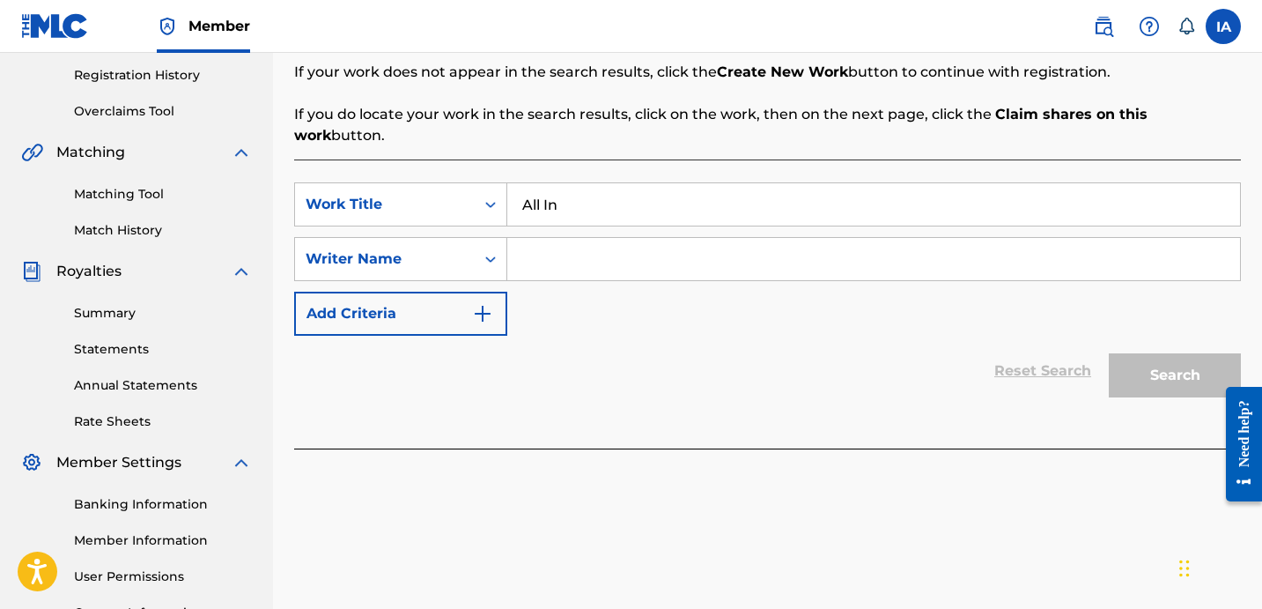
scroll to position [377, 0]
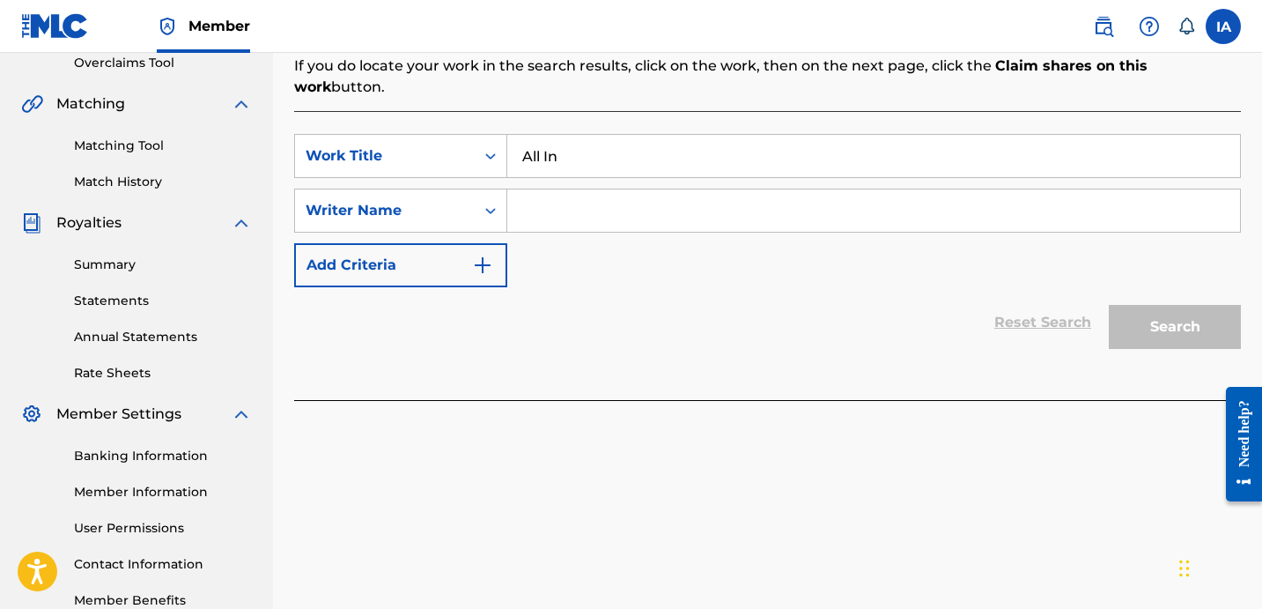
type input "All In"
click at [803, 189] on input "Search Form" at bounding box center [873, 210] width 733 height 42
paste input "[PERSON_NAME] [PERSON_NAME]"
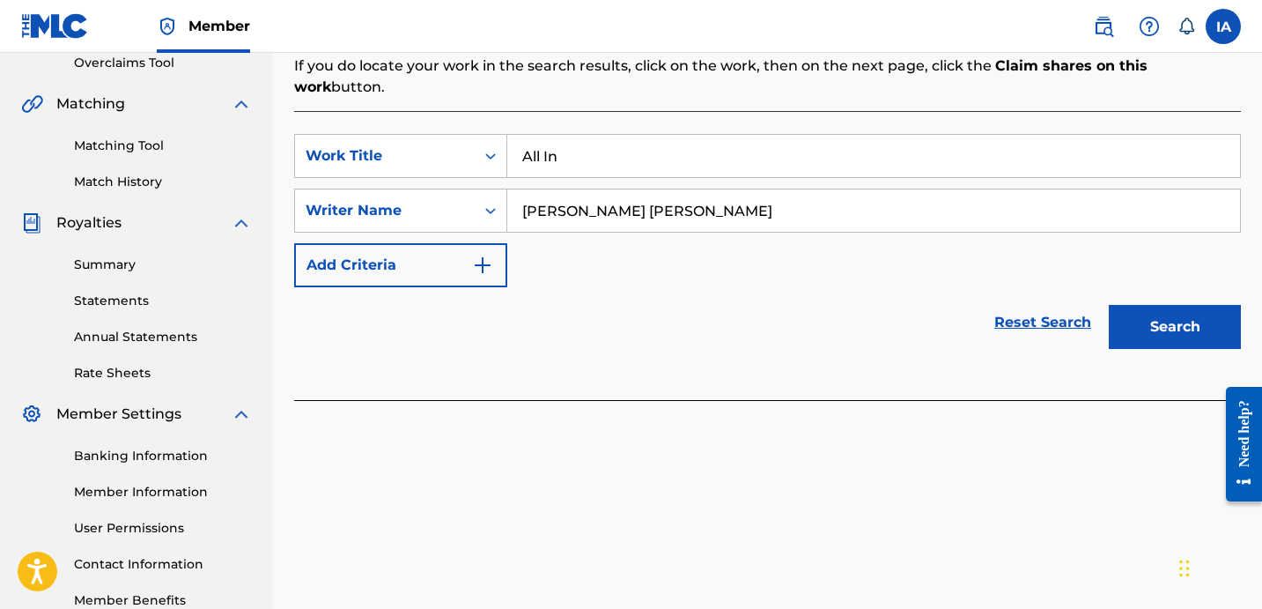
type input "[PERSON_NAME] [PERSON_NAME]"
click at [1158, 305] on button "Search" at bounding box center [1175, 327] width 132 height 44
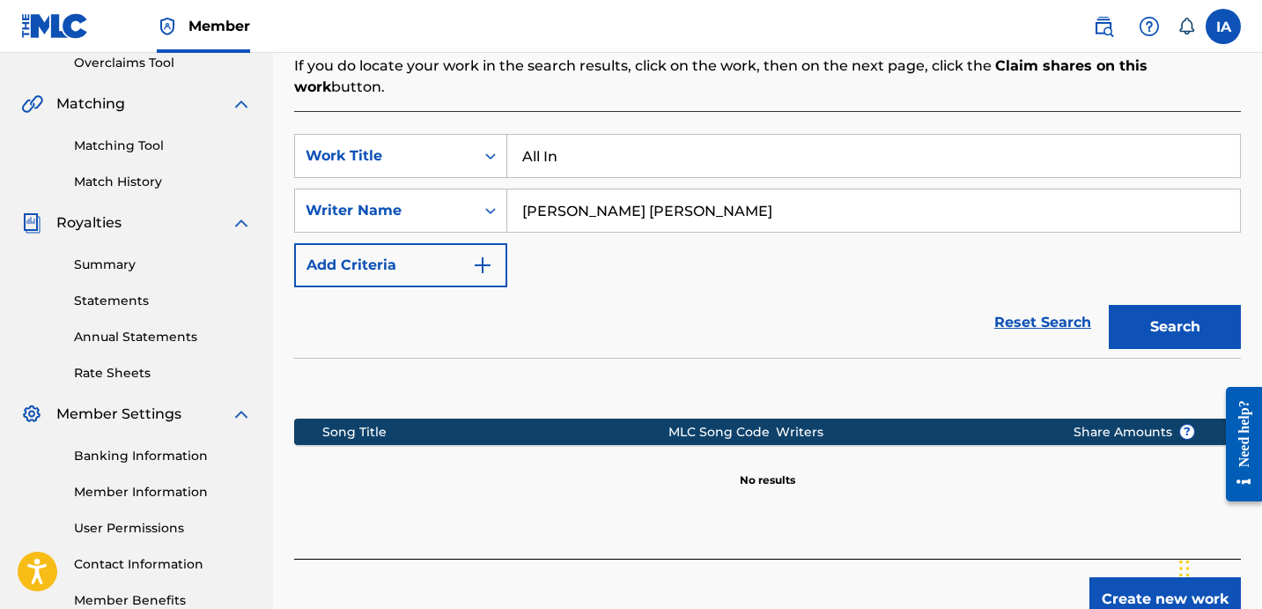
click at [743, 287] on div "Reset Search Search" at bounding box center [767, 322] width 947 height 70
click at [703, 251] on div "SearchWithCriteria9cb4fa64-bebd-49f5-a3b2-a35252ceb103 Work Title All In Search…" at bounding box center [767, 210] width 947 height 153
click at [1113, 584] on button "Create new work" at bounding box center [1166, 599] width 152 height 44
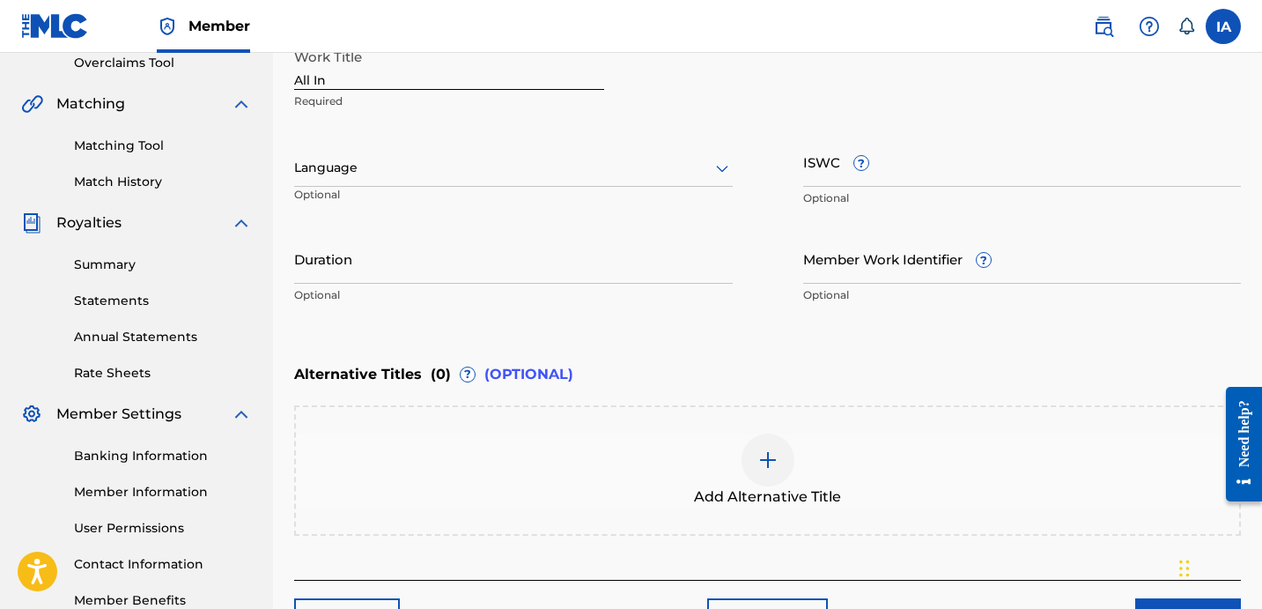
drag, startPoint x: 456, startPoint y: 77, endPoint x: 274, endPoint y: 1, distance: 197.5
click at [368, 45] on div "Member IA [GEOGRAPHIC_DATA] [PERSON_NAME] [EMAIL_ADDRESS][DOMAIN_NAME] Notifica…" at bounding box center [631, 175] width 1262 height 1104
type input "ALL IN"
click at [471, 174] on div at bounding box center [513, 168] width 439 height 22
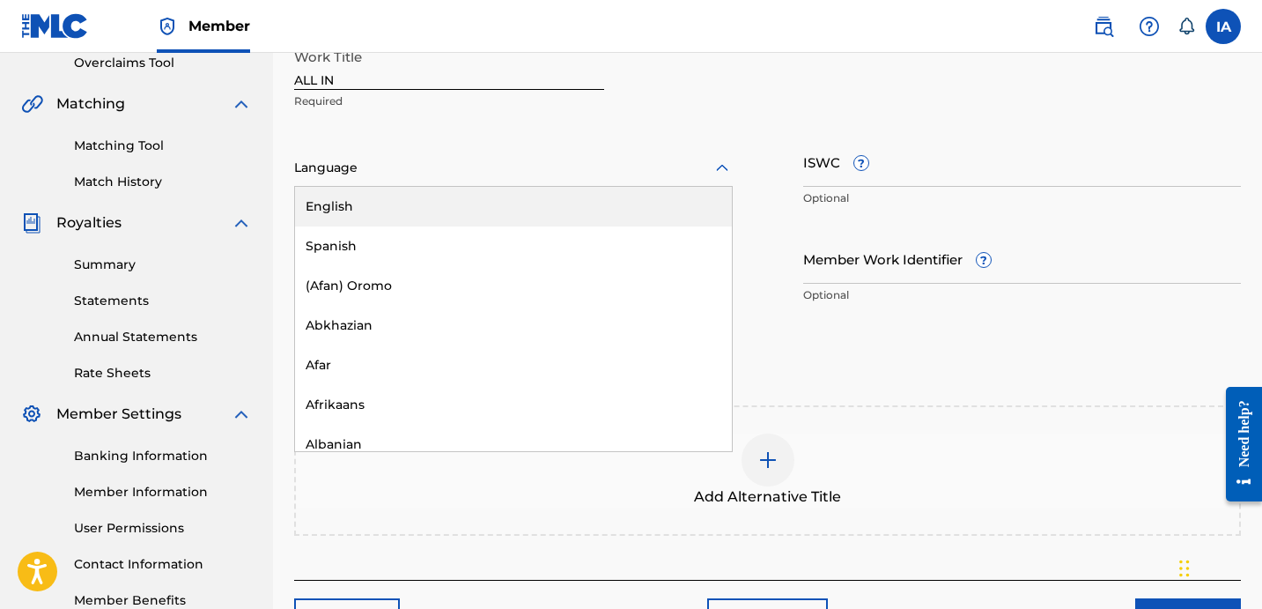
click at [509, 205] on div "English" at bounding box center [513, 207] width 437 height 40
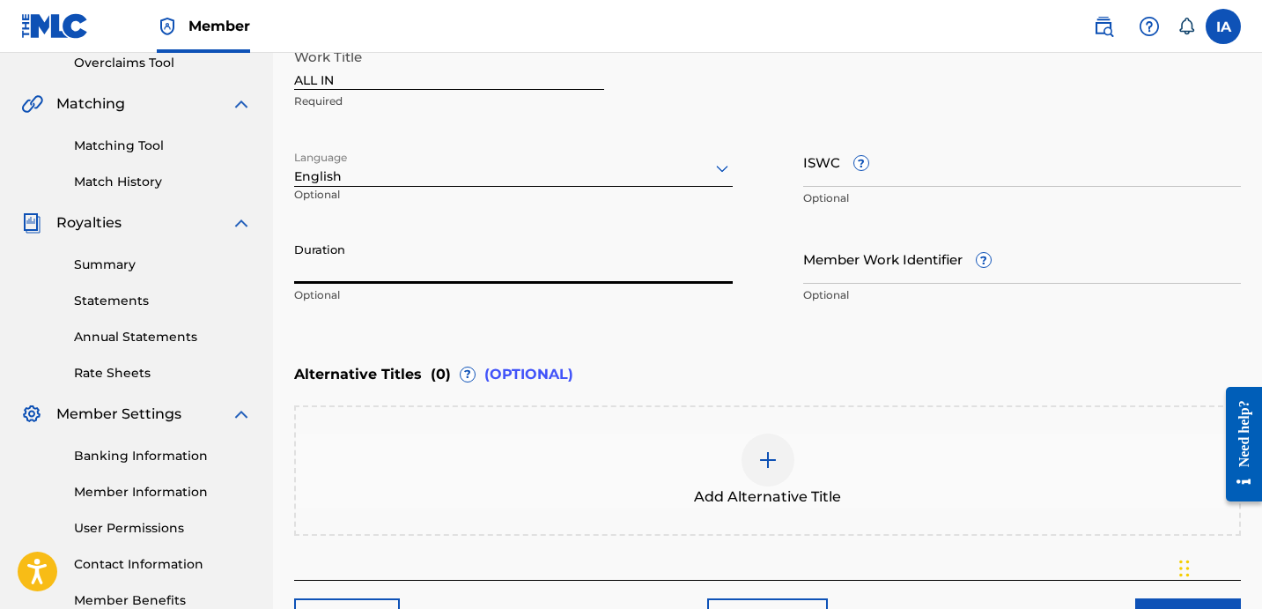
click at [452, 274] on input "Duration" at bounding box center [513, 258] width 439 height 50
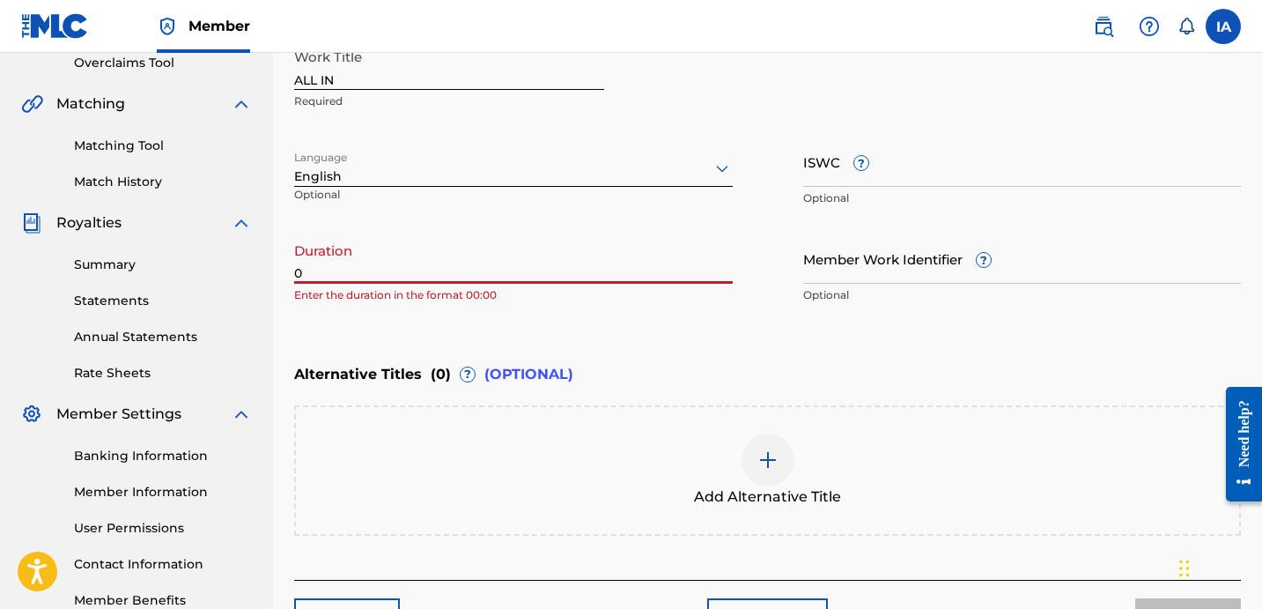
paste input "[PERSON_NAME] [PERSON_NAME]"
click at [350, 293] on p "Enter the duration in the format 00:00" at bounding box center [513, 295] width 439 height 16
drag, startPoint x: 305, startPoint y: 275, endPoint x: 617, endPoint y: 279, distance: 311.9
click at [612, 278] on input "0YAGER [PERSON_NAME]" at bounding box center [513, 258] width 439 height 50
paste input "3:13"
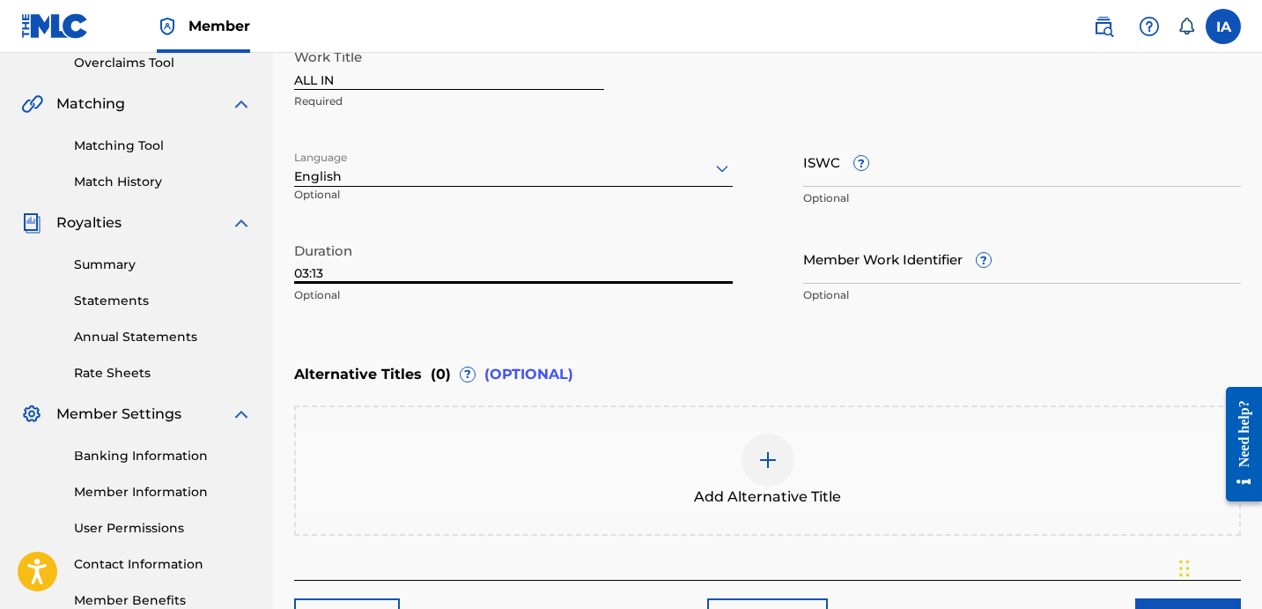
type input "03:13"
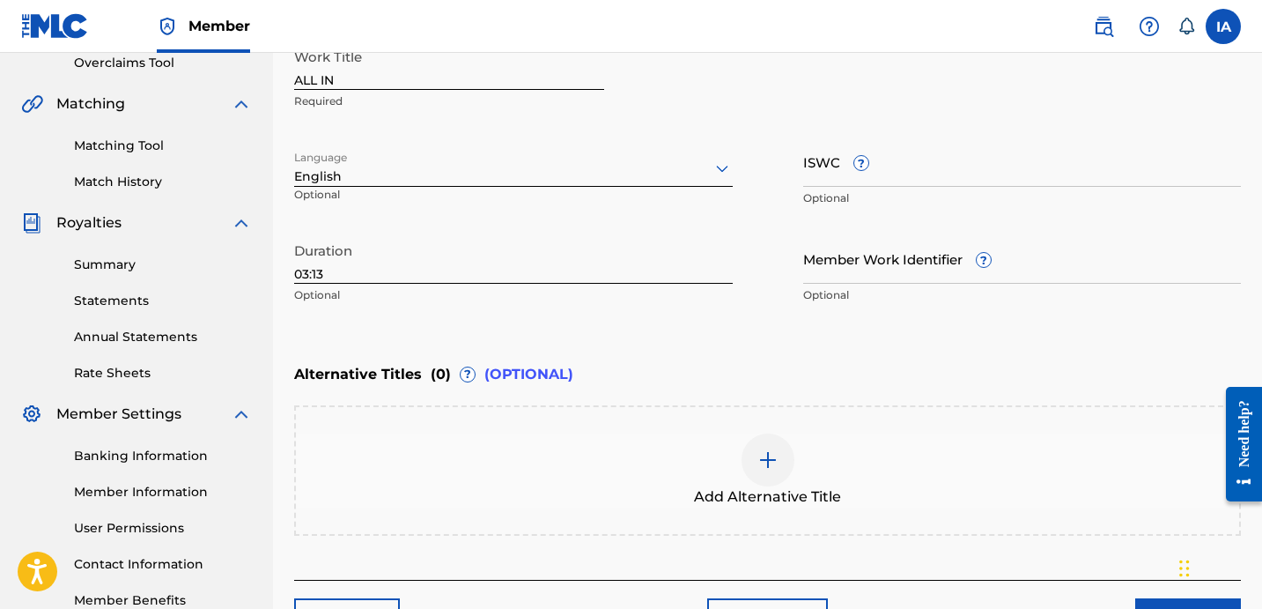
click at [768, 422] on div "Add Alternative Title" at bounding box center [767, 470] width 947 height 130
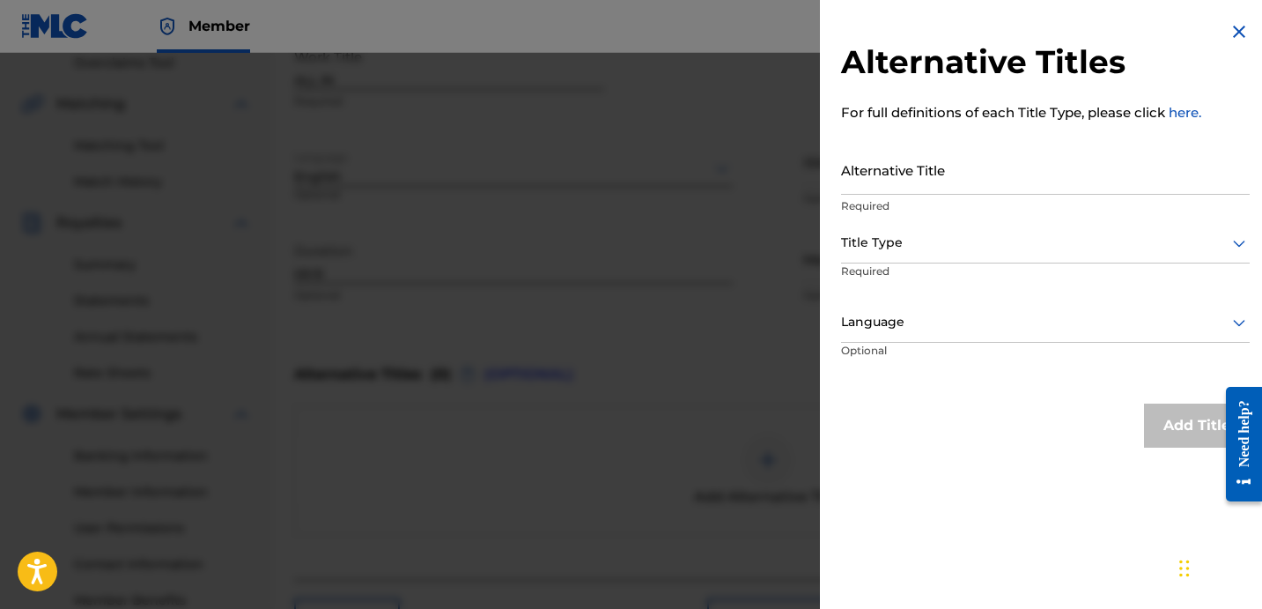
click at [978, 181] on input "Alternative Title" at bounding box center [1045, 169] width 409 height 50
click at [944, 184] on input "Alternative Title" at bounding box center [1045, 169] width 409 height 50
paste input "All In feat Handfeed [PERSON_NAME]"
click at [989, 184] on input "All In feat Handfeed [PERSON_NAME]" at bounding box center [1045, 169] width 409 height 50
type input "ALL IN FEAT HANDFEED [PERSON_NAME]"
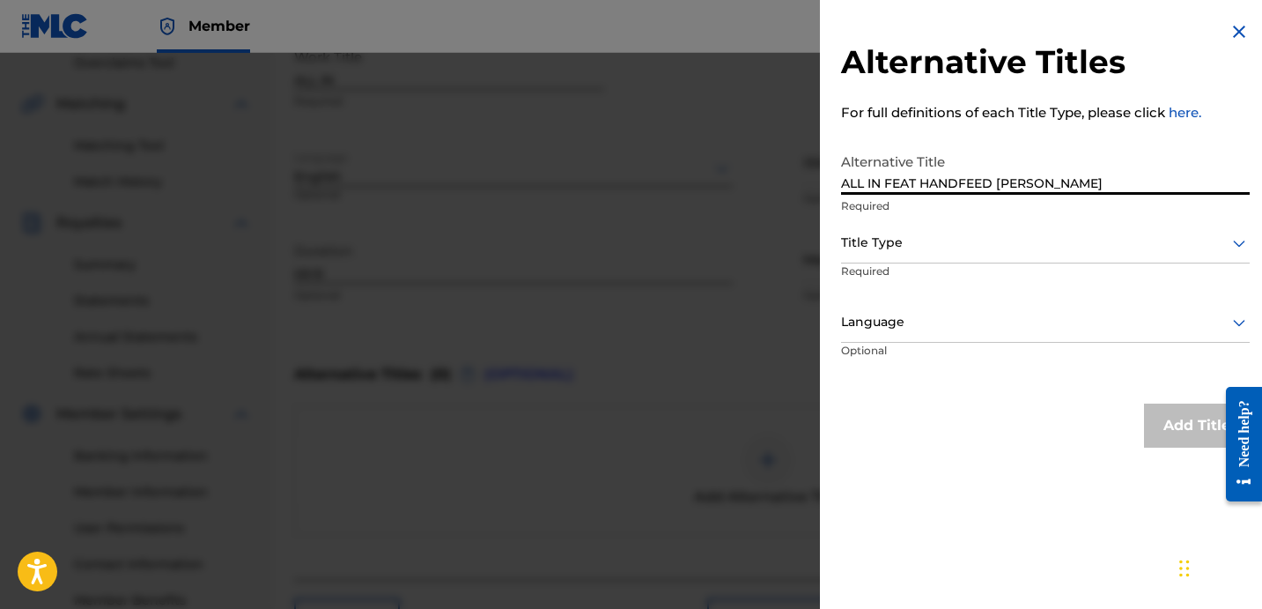
click at [873, 254] on div "Title Type" at bounding box center [1045, 244] width 409 height 40
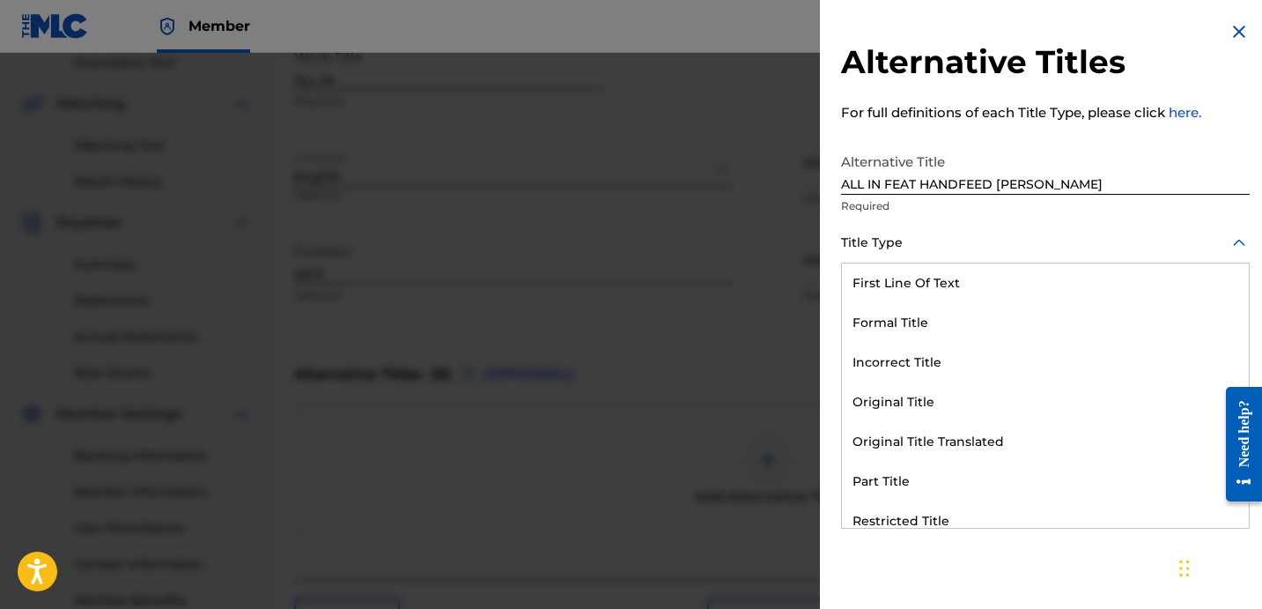
scroll to position [172, 0]
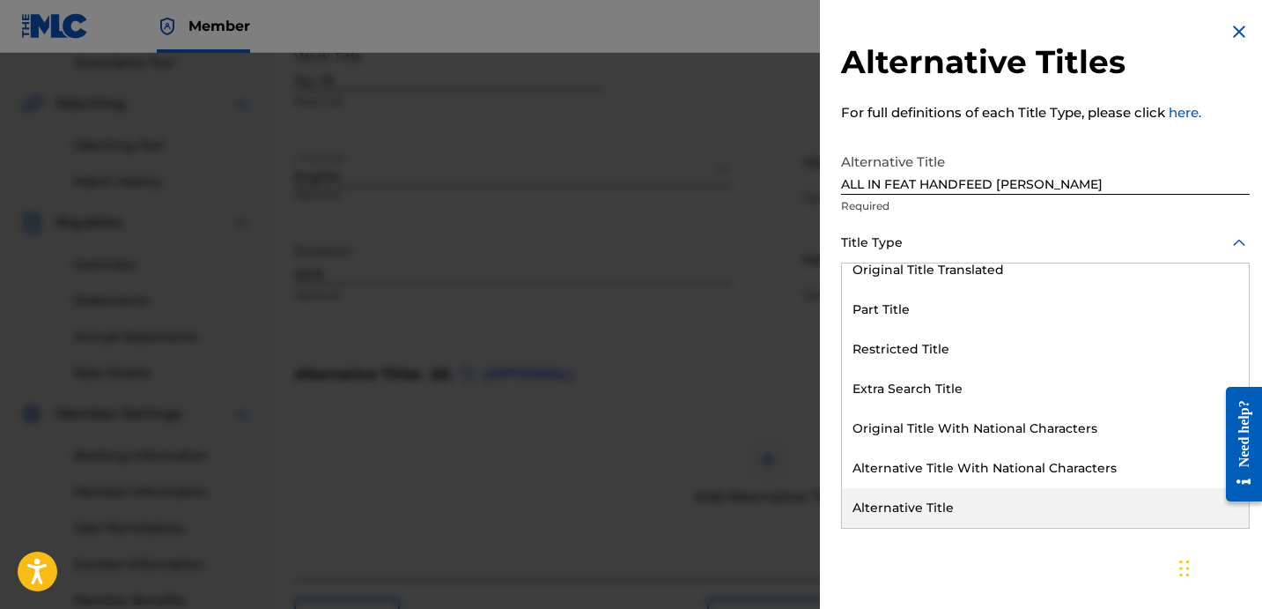
click at [923, 512] on div "Alternative Title" at bounding box center [1045, 508] width 407 height 40
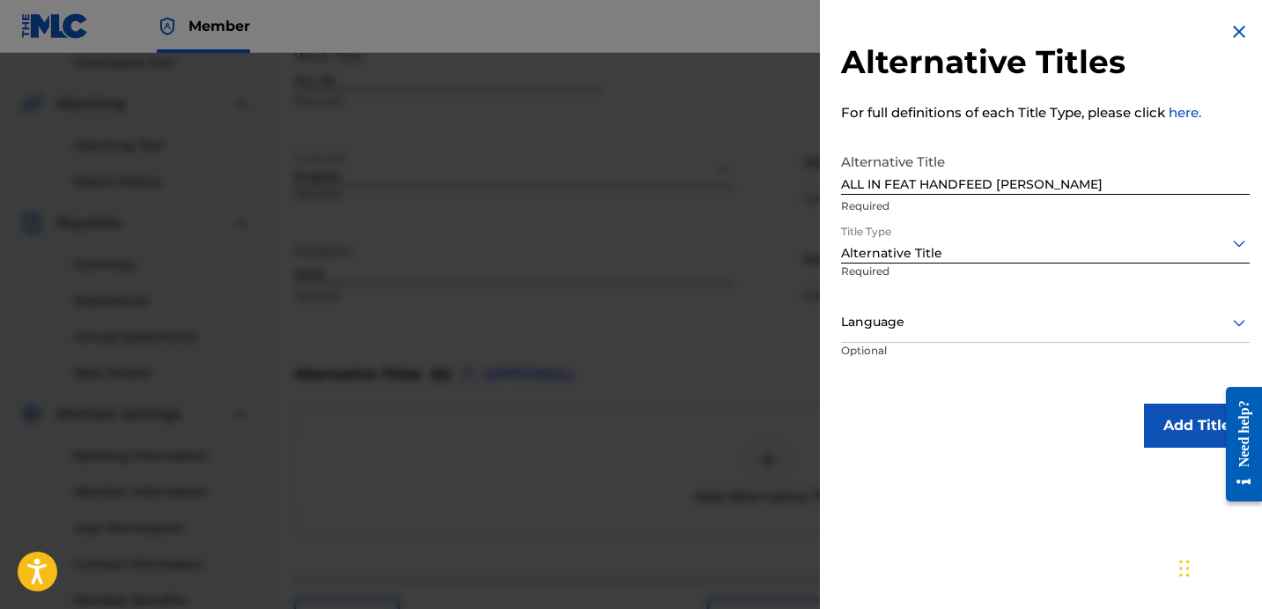
click at [895, 323] on div at bounding box center [1045, 322] width 409 height 22
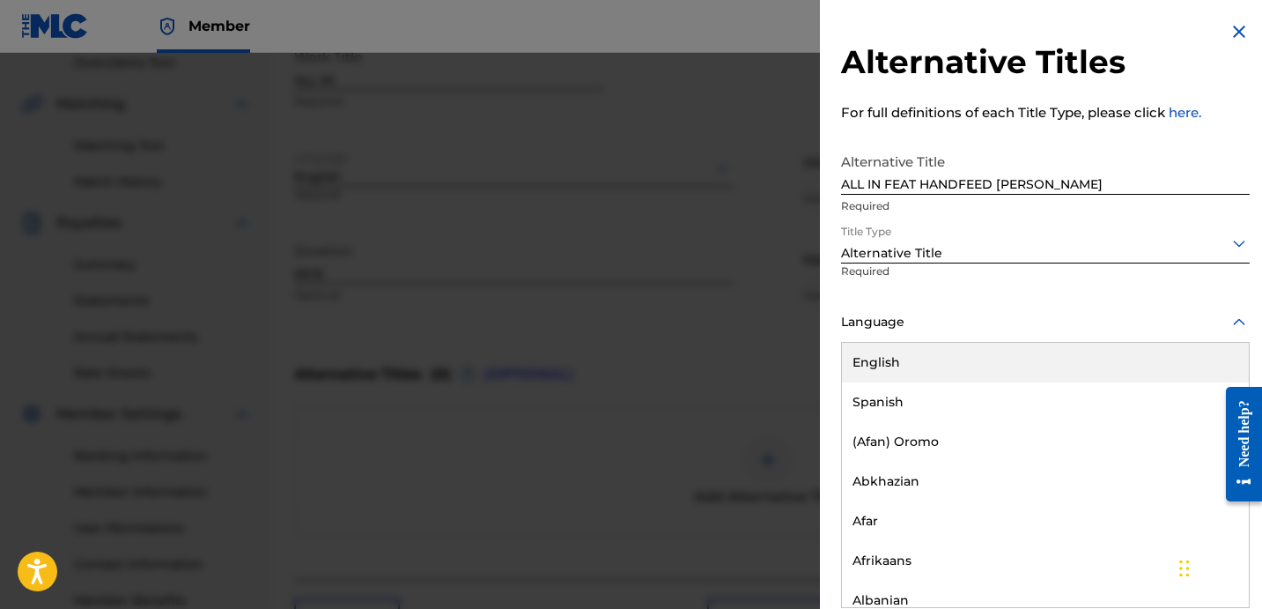
click at [912, 344] on div "English" at bounding box center [1045, 363] width 407 height 40
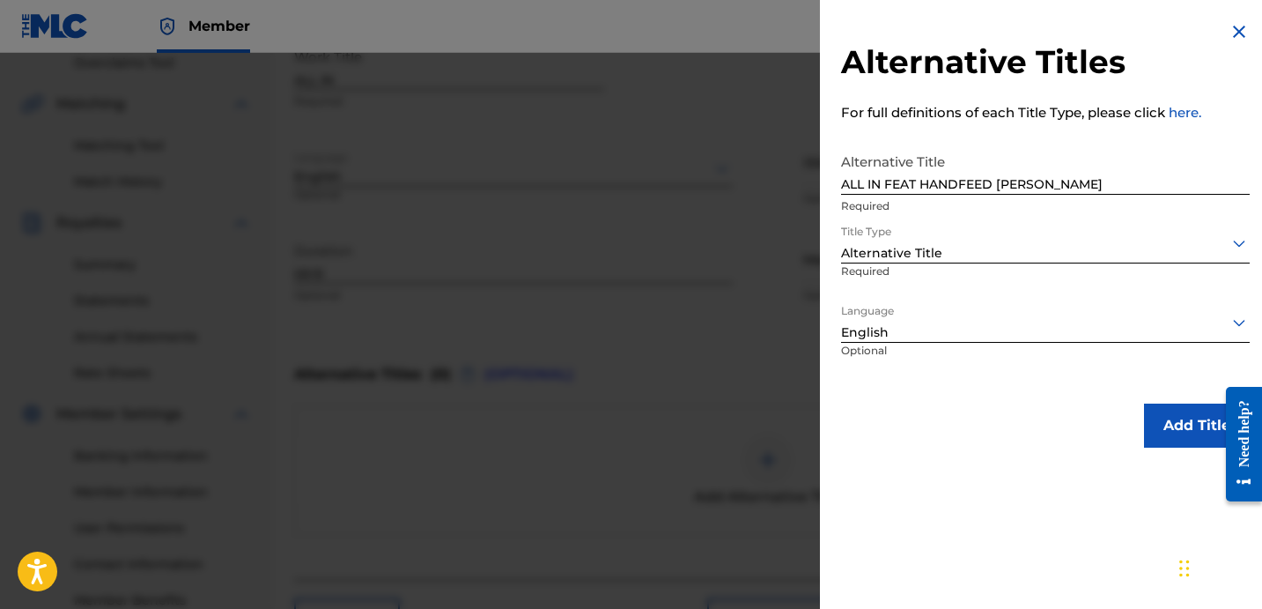
click at [1162, 433] on button "Add Title" at bounding box center [1197, 425] width 106 height 44
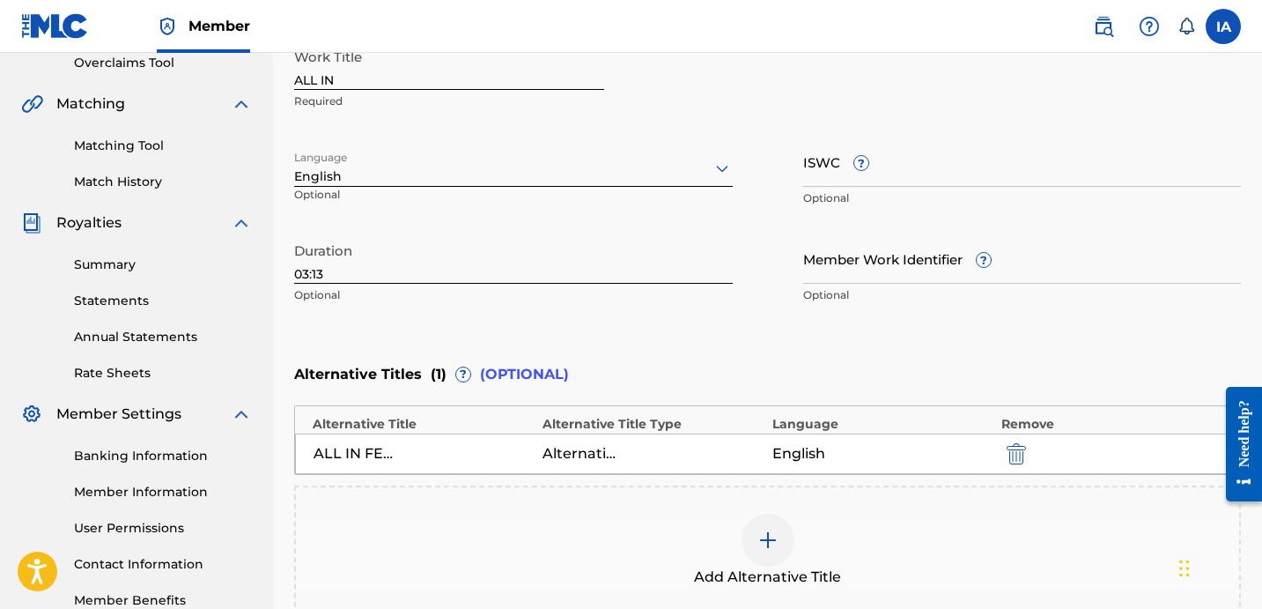
click at [744, 341] on div "Enter Work Details Enter work details for ‘ ALL IN ’ below. Work Title ALL IN R…" at bounding box center [767, 142] width 947 height 426
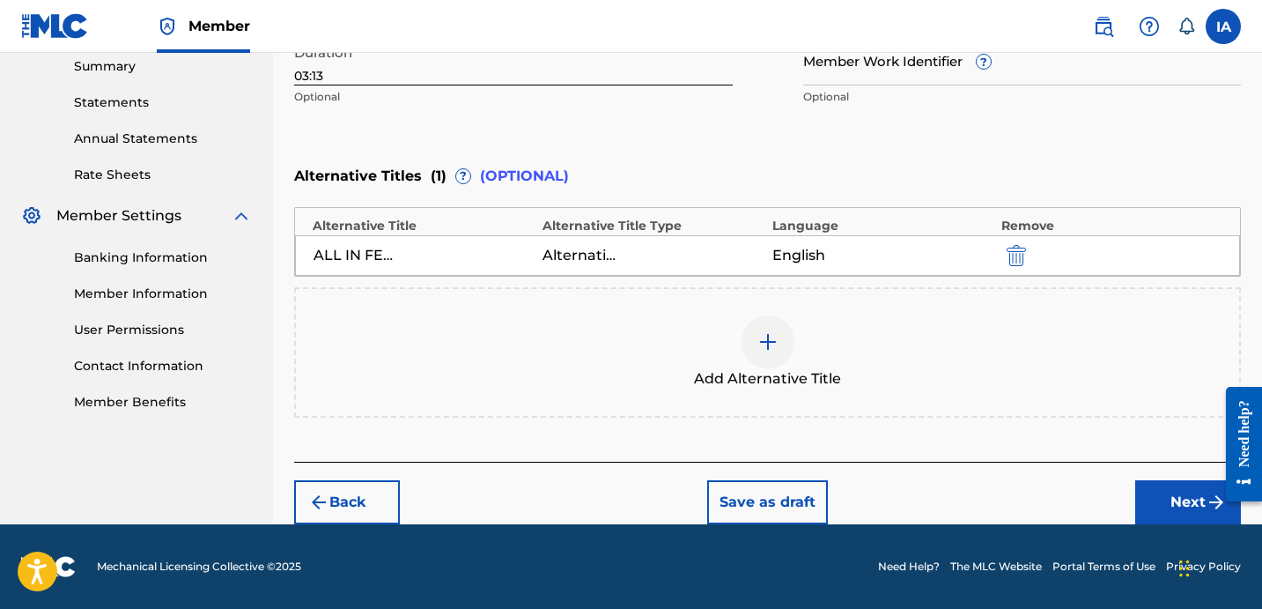
scroll to position [0, 0]
click at [1174, 510] on button "Next" at bounding box center [1189, 502] width 106 height 44
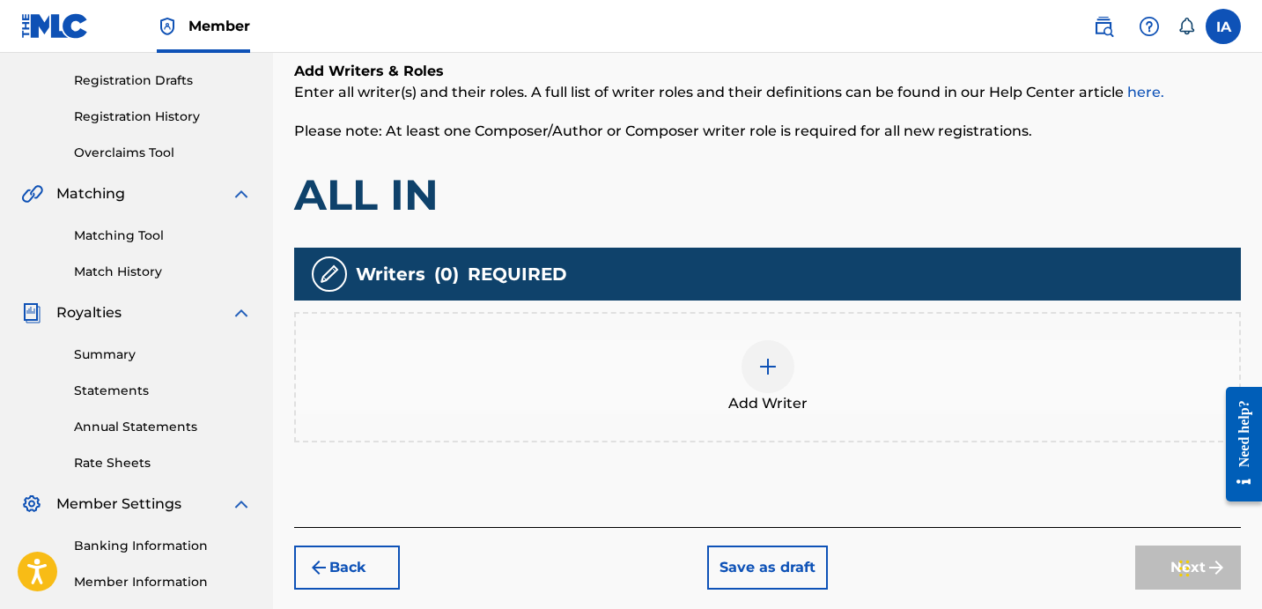
scroll to position [419, 0]
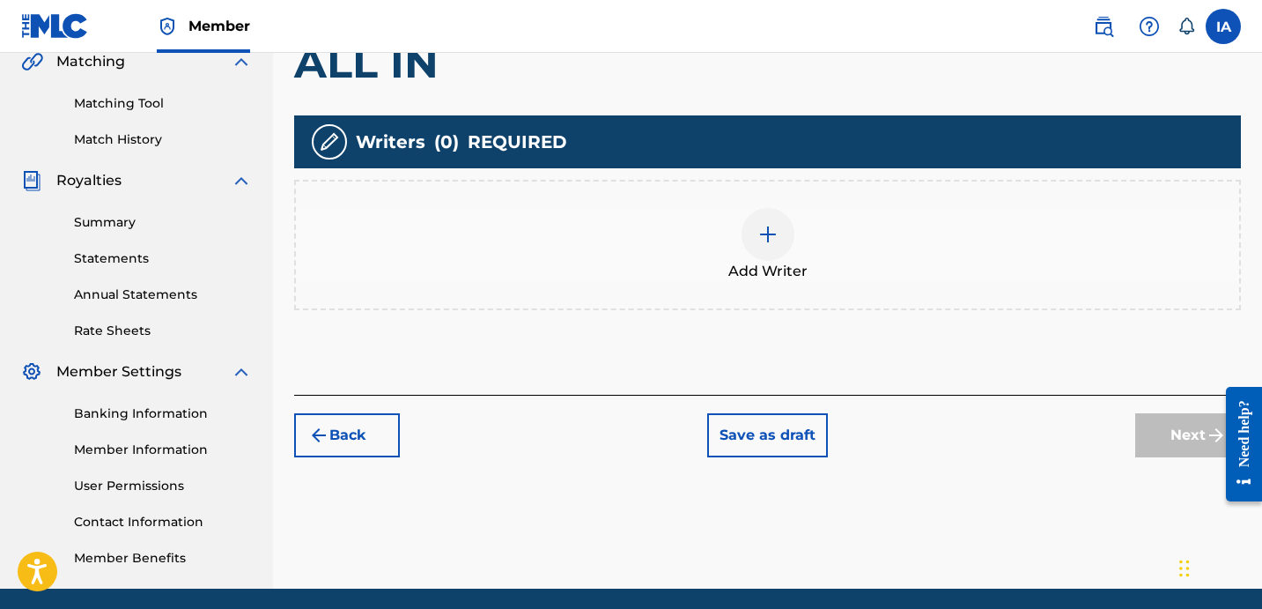
click at [843, 260] on div "Add Writer" at bounding box center [768, 245] width 944 height 74
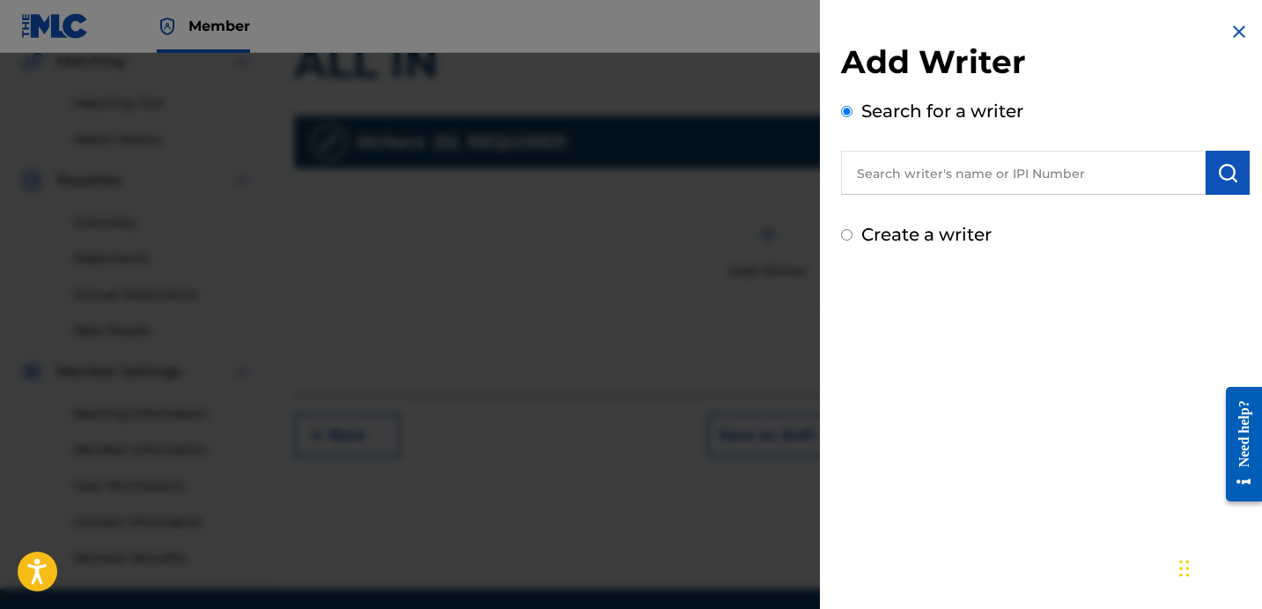
click at [1055, 187] on input "text" at bounding box center [1023, 173] width 365 height 44
paste input "[PERSON_NAME] [PERSON_NAME]"
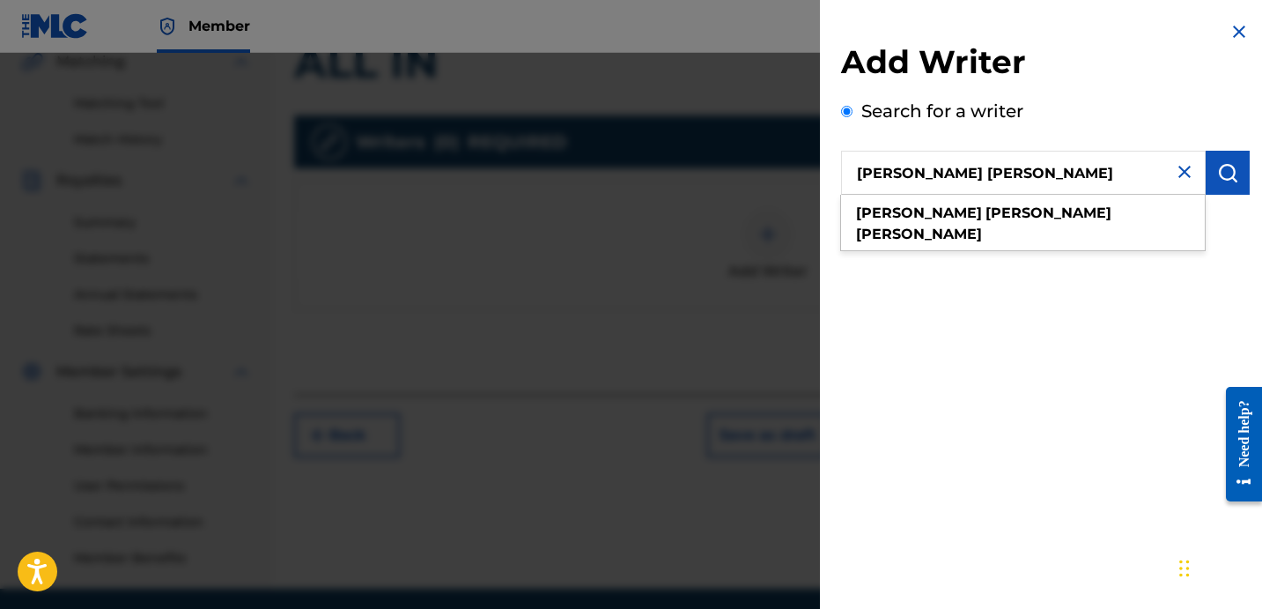
type input "[PERSON_NAME] [PERSON_NAME]"
click at [1218, 181] on img "submit" at bounding box center [1228, 172] width 21 height 21
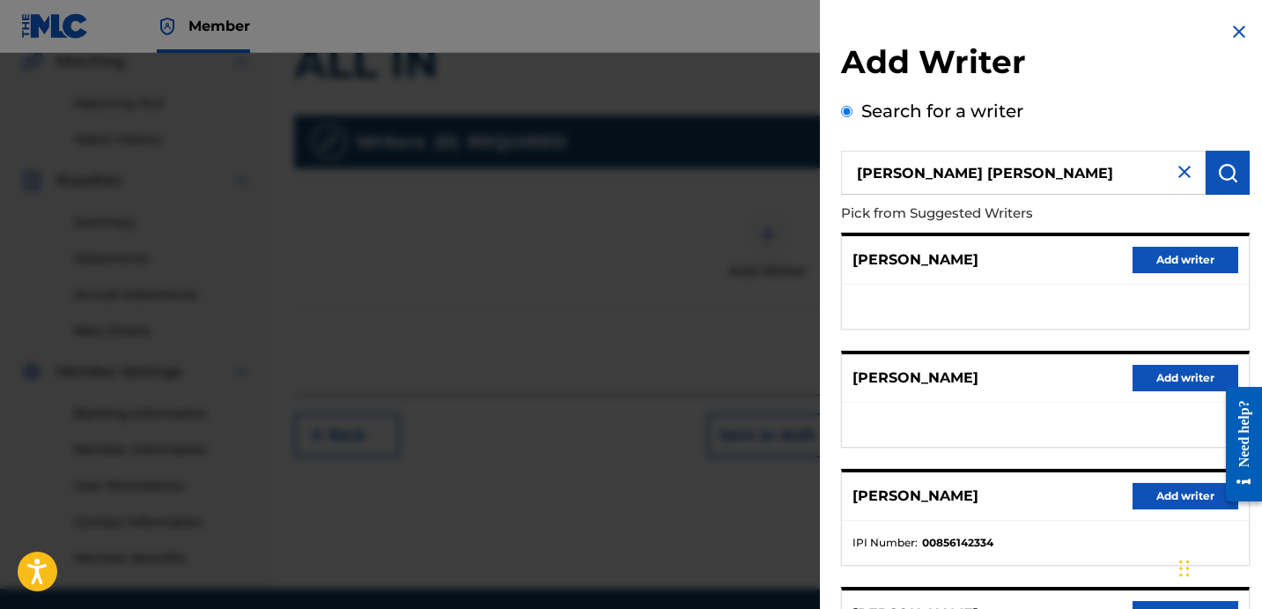
scroll to position [304, 0]
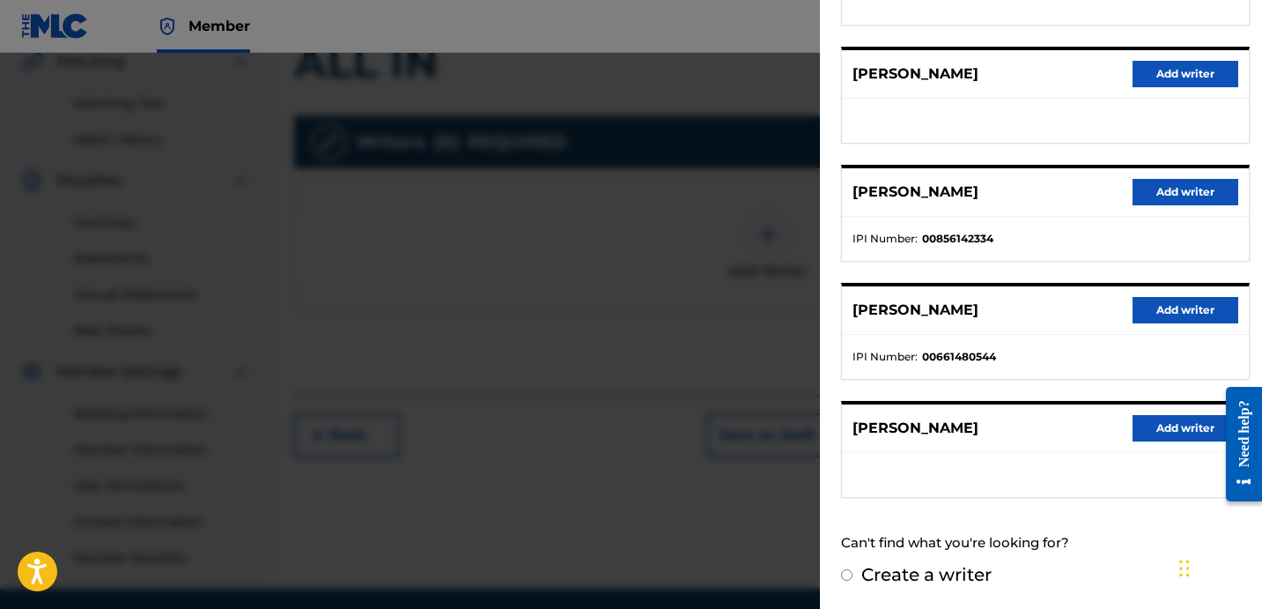
click at [1169, 188] on button "Add writer" at bounding box center [1186, 192] width 106 height 26
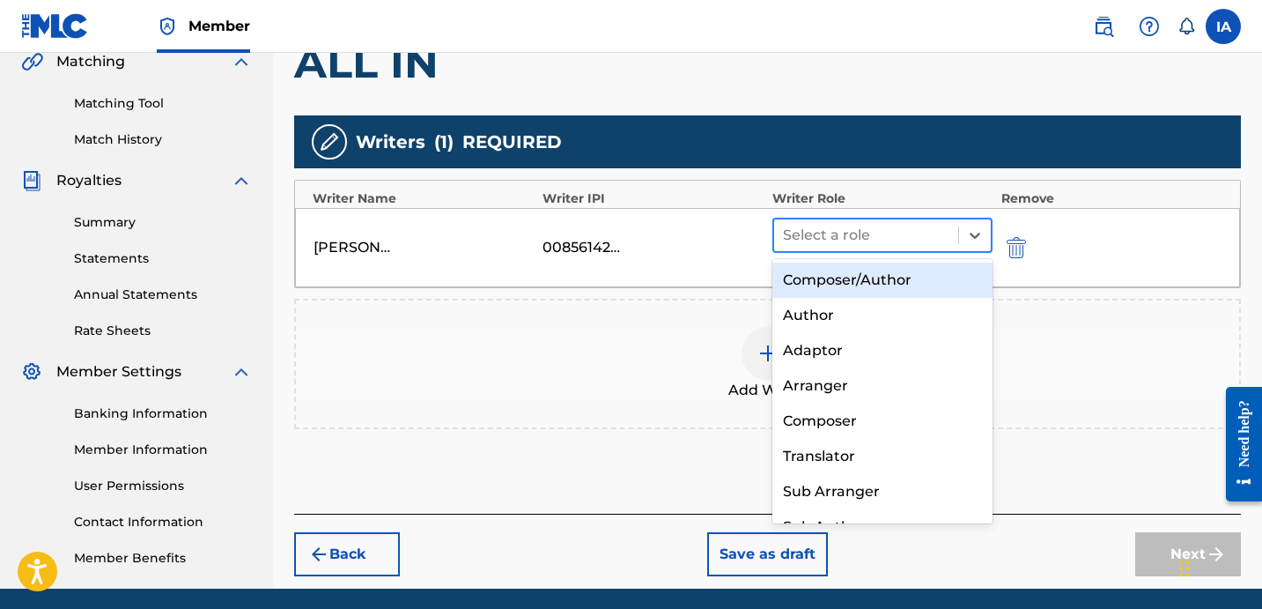
click at [868, 248] on div "Select a role" at bounding box center [866, 235] width 184 height 32
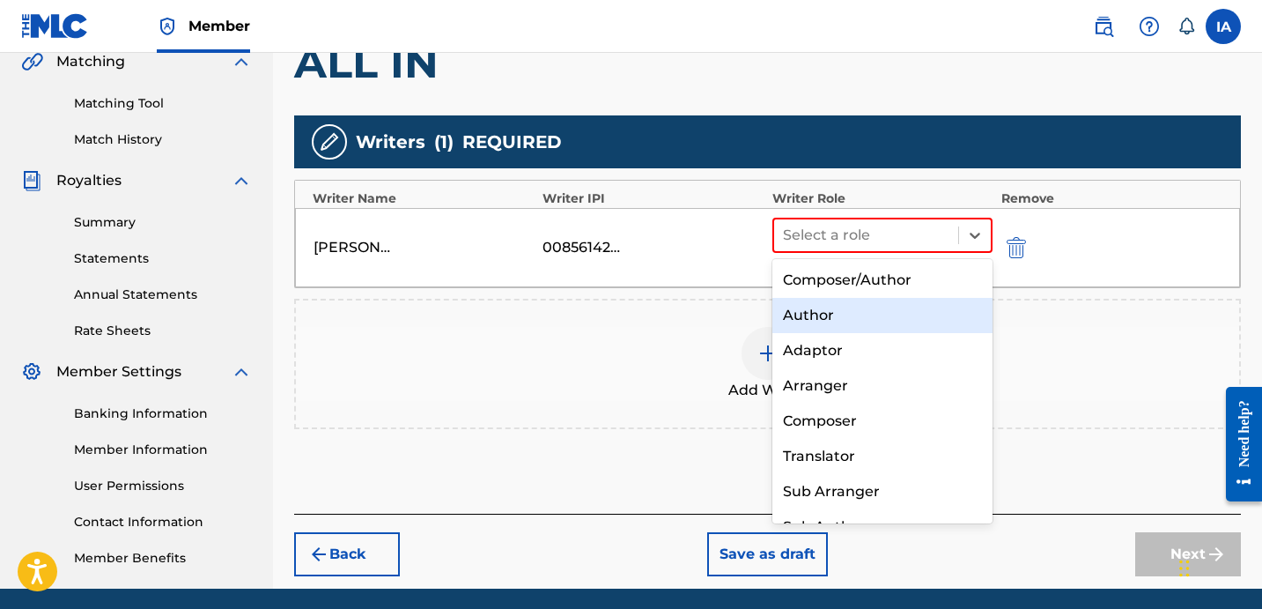
click at [855, 310] on div "Author" at bounding box center [883, 315] width 220 height 35
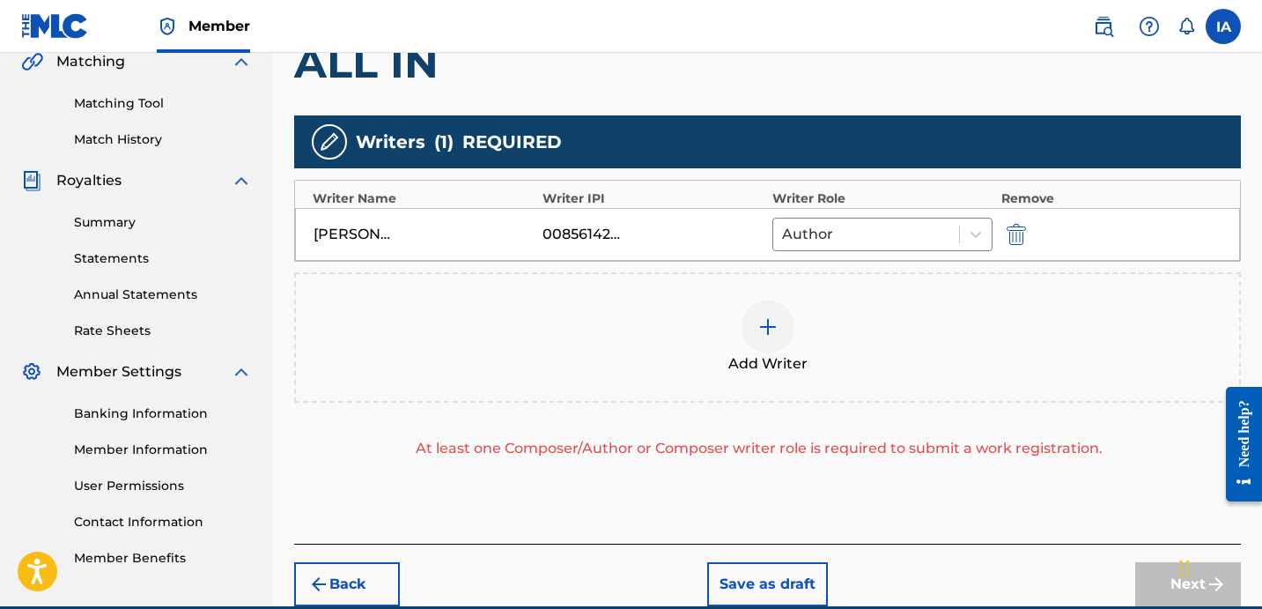
click at [765, 333] on img at bounding box center [768, 326] width 21 height 21
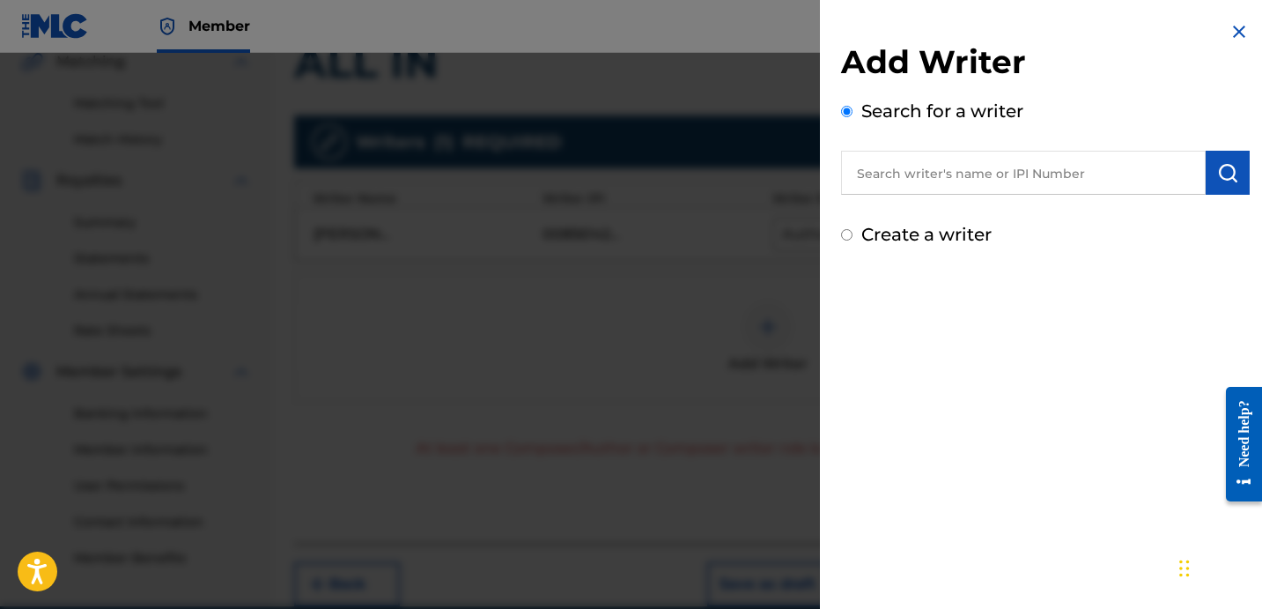
click at [869, 231] on label "Create a writer" at bounding box center [927, 234] width 130 height 21
radio input "true"
click at [853, 231] on input "Create a writer" at bounding box center [846, 234] width 11 height 11
radio input "false"
radio input "true"
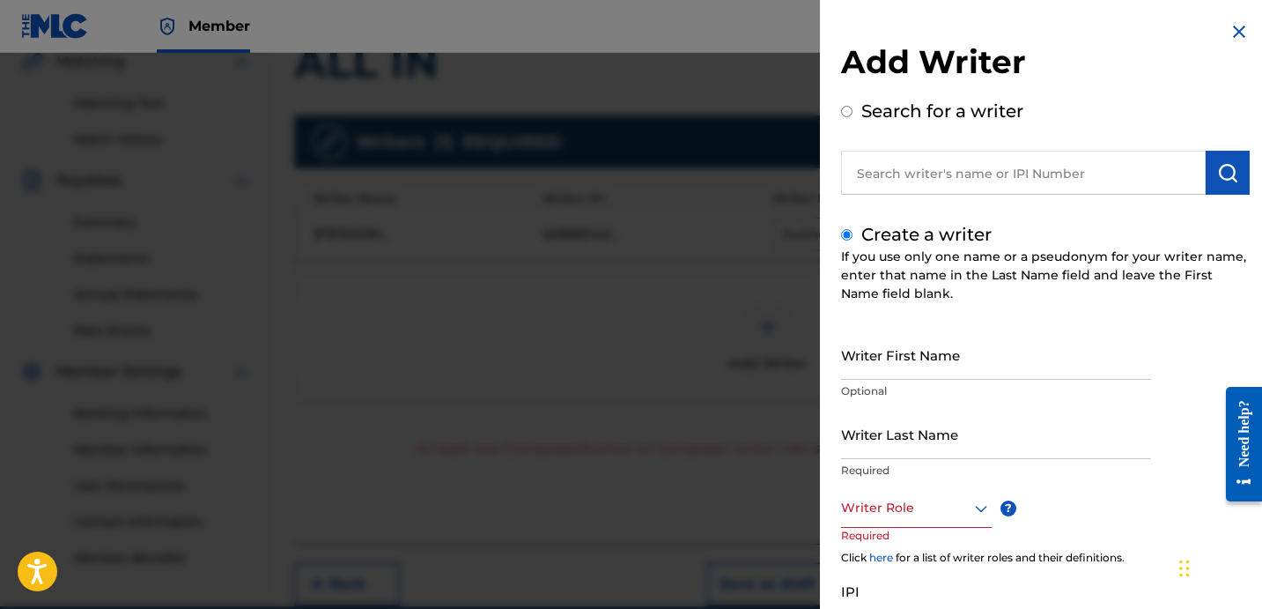
click at [928, 426] on input "Writer Last Name" at bounding box center [996, 434] width 310 height 50
paste input "UNKNOWN WRITER"
click at [932, 446] on input "UNKNOWN WRITER" at bounding box center [996, 434] width 310 height 50
type input "UNKNOWN"
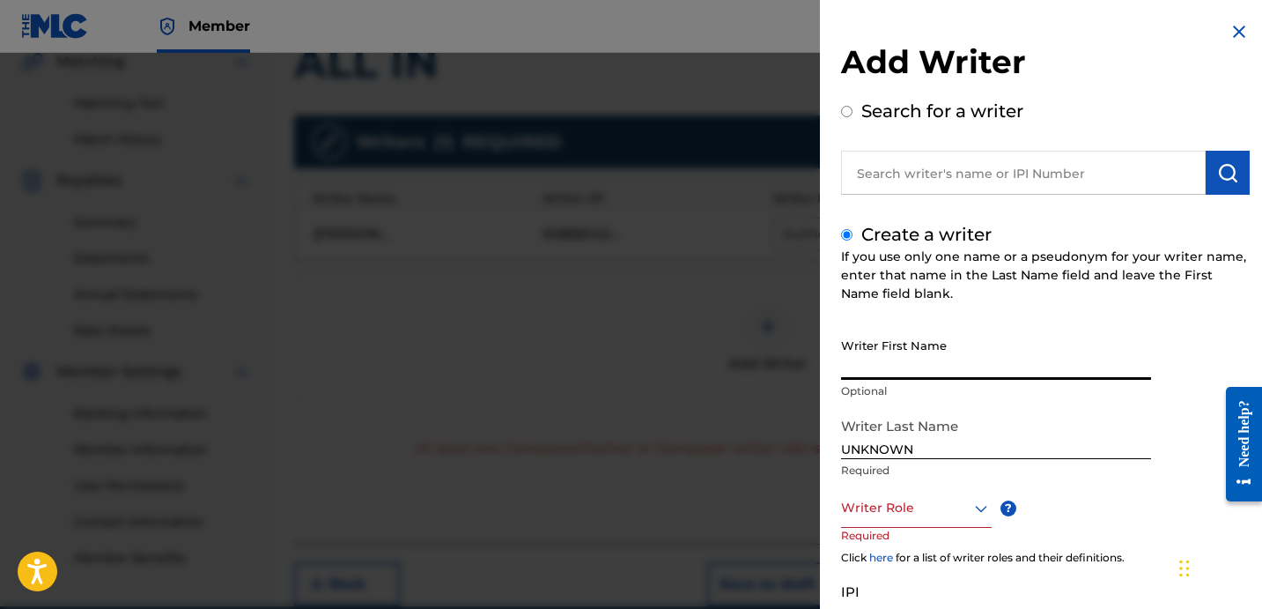
click at [927, 366] on input "Writer First Name" at bounding box center [996, 354] width 310 height 50
paste input "WRITER"
type input "WRITER"
click at [890, 526] on div "Writer Role" at bounding box center [916, 508] width 151 height 40
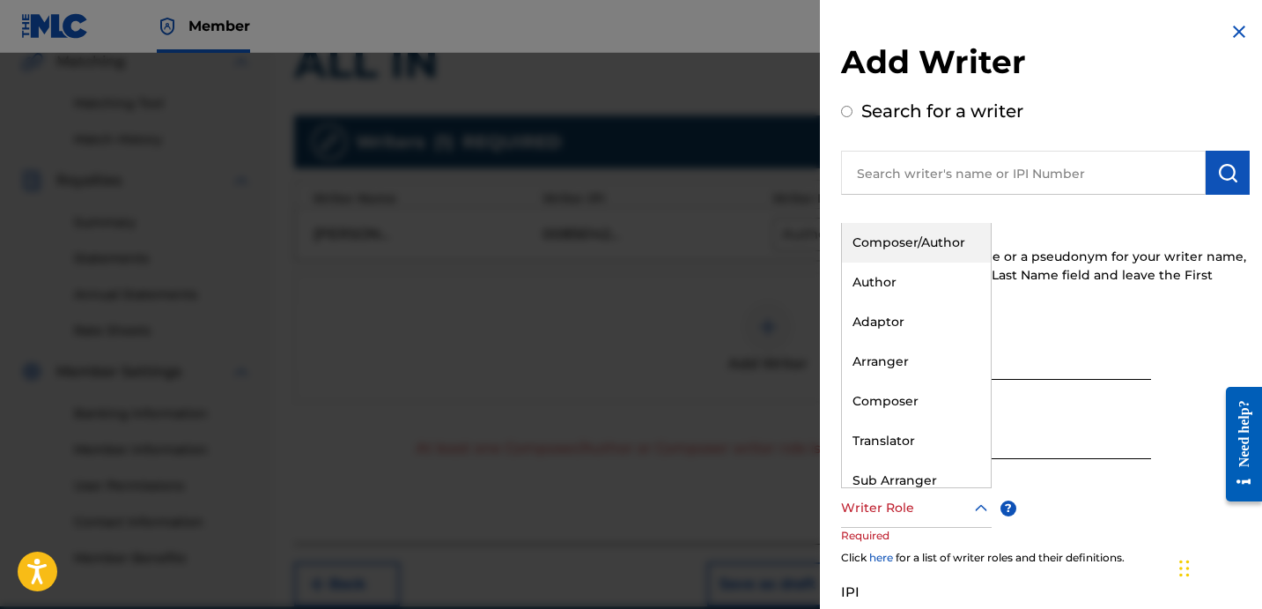
click at [908, 243] on div "Composer/Author" at bounding box center [916, 243] width 149 height 40
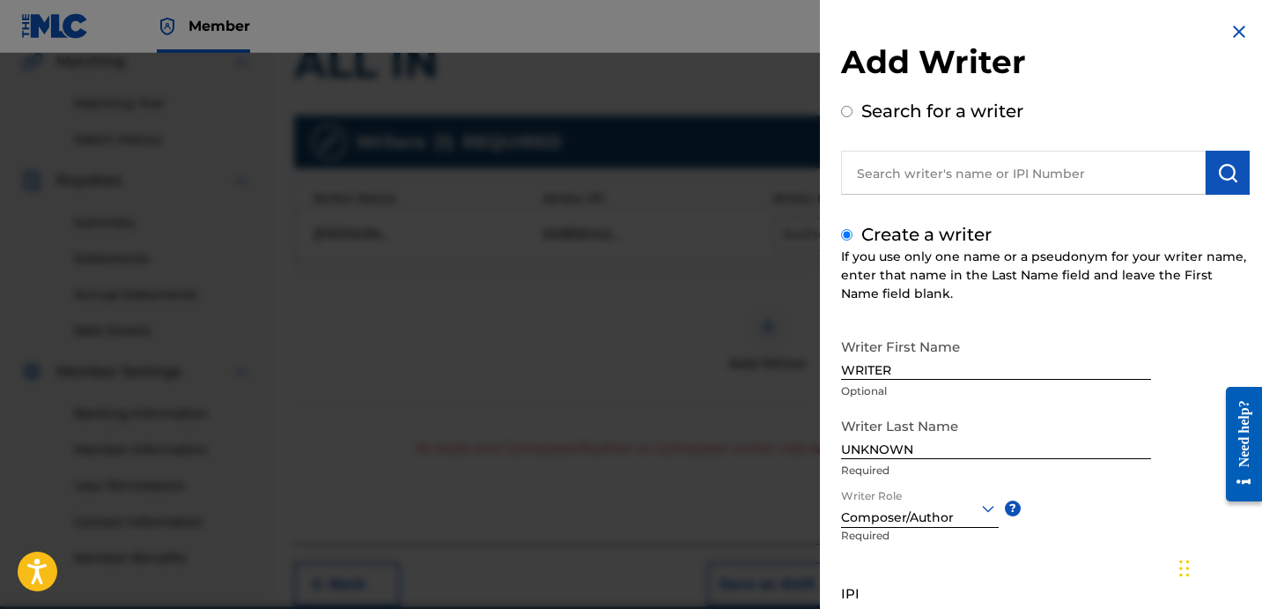
scroll to position [156, 0]
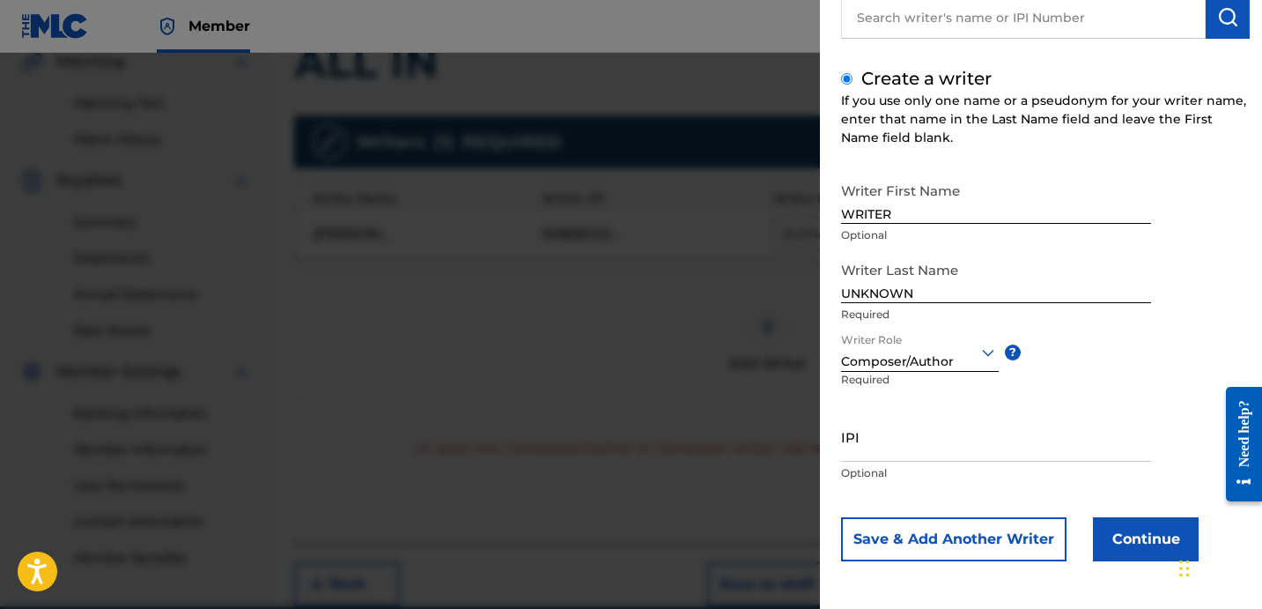
click at [1134, 536] on button "Continue" at bounding box center [1146, 539] width 106 height 44
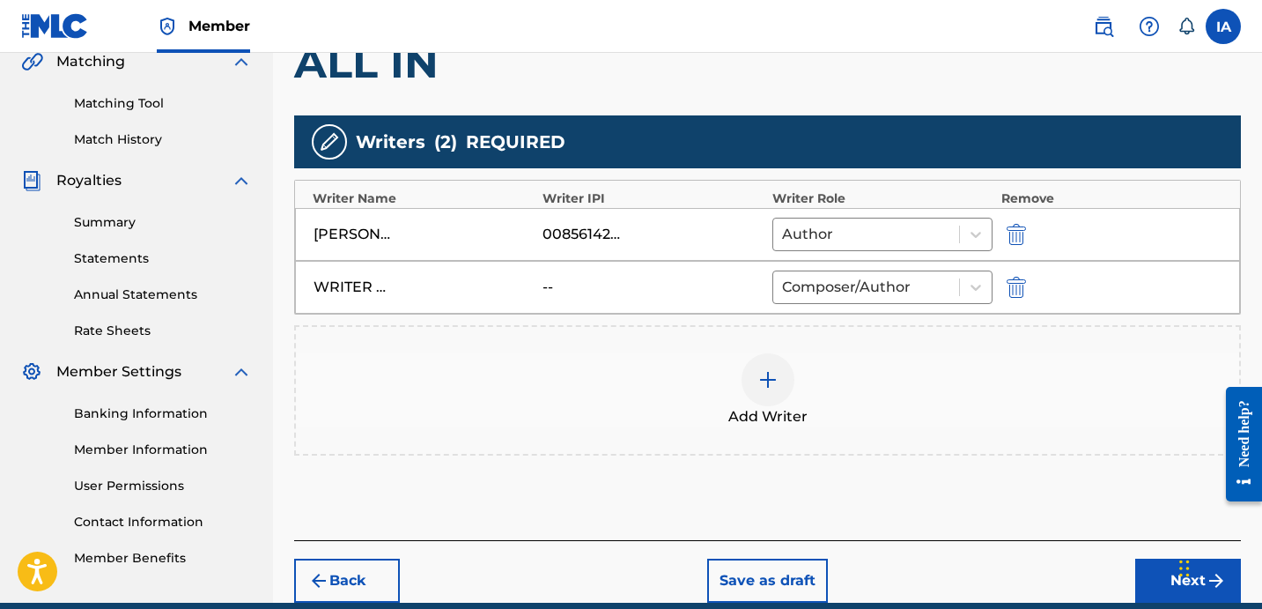
scroll to position [498, 0]
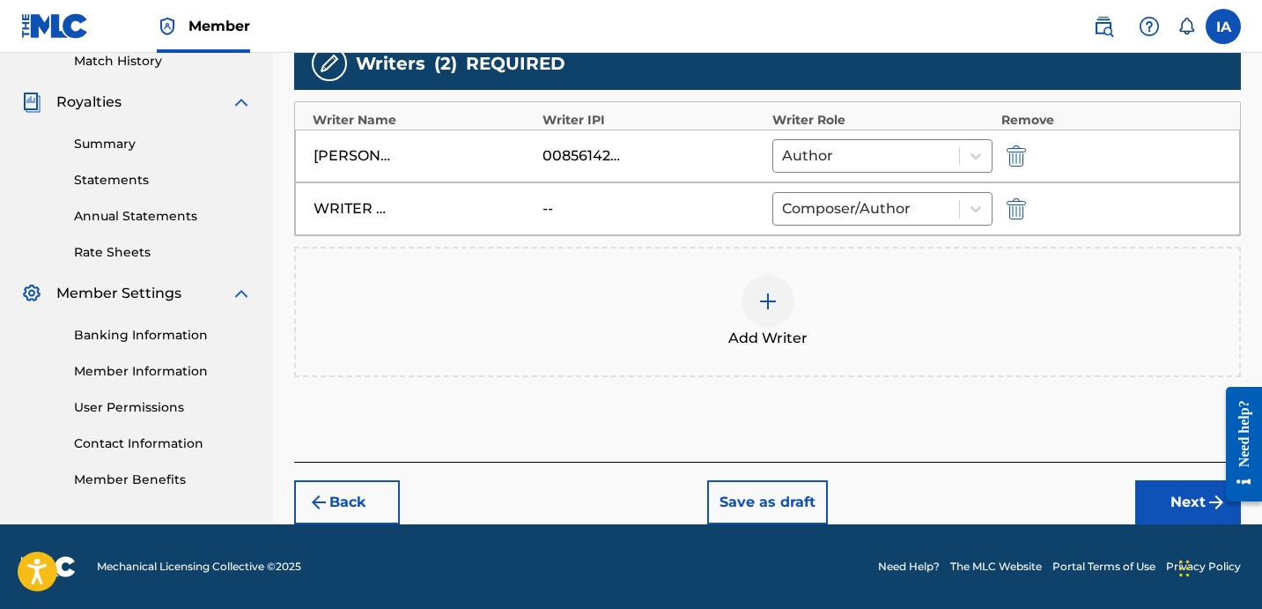
click at [1160, 497] on button "Next" at bounding box center [1189, 502] width 106 height 44
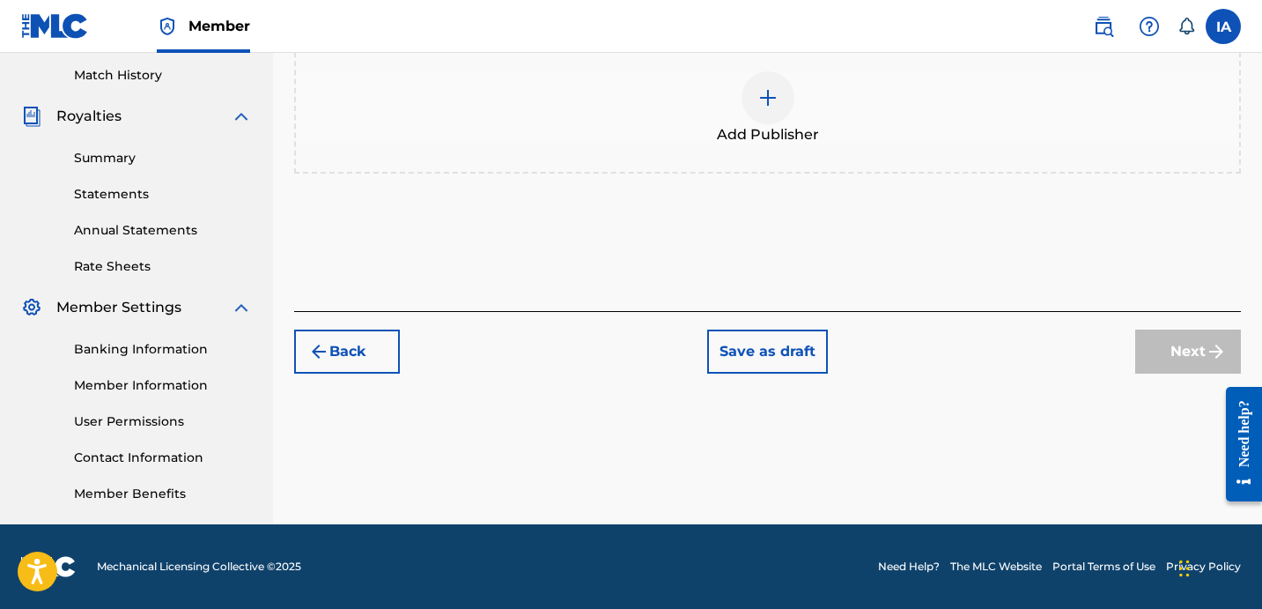
click at [790, 124] on div at bounding box center [768, 97] width 53 height 53
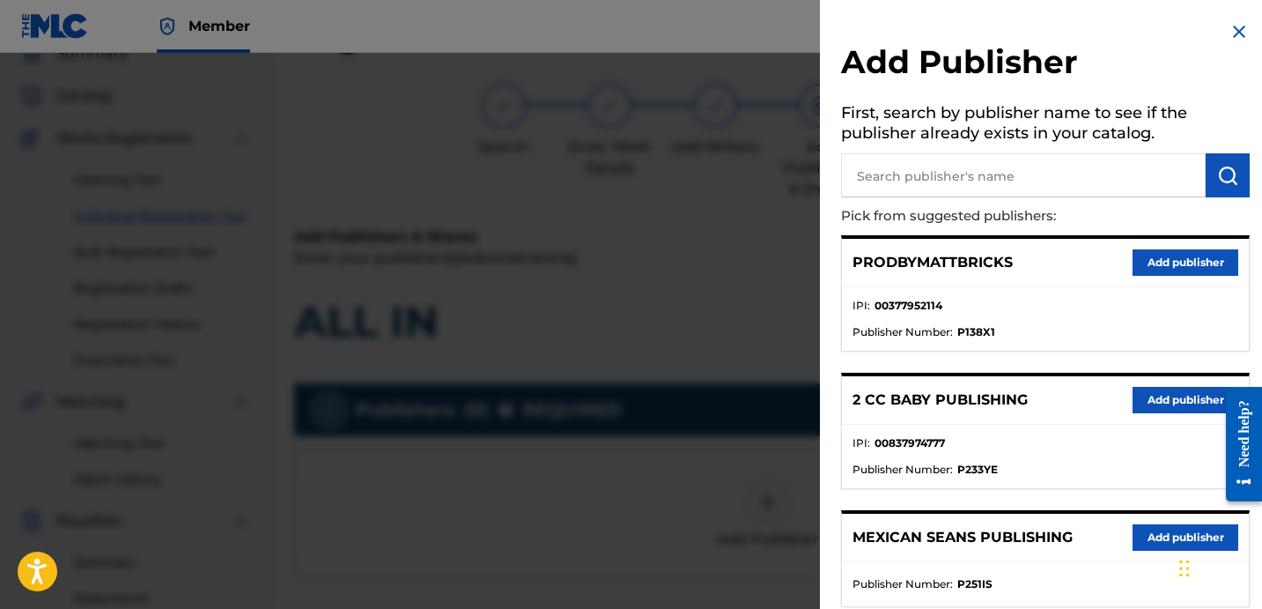
click at [973, 171] on input "text" at bounding box center [1023, 175] width 365 height 44
click at [964, 177] on input "text" at bounding box center [1023, 175] width 365 height 44
paste input "OTR RECORDS PUBLISHING CATALOG"
type input "OTR RECORDS PUBLISHING CATALOG"
click at [1221, 184] on img "submit" at bounding box center [1228, 175] width 21 height 21
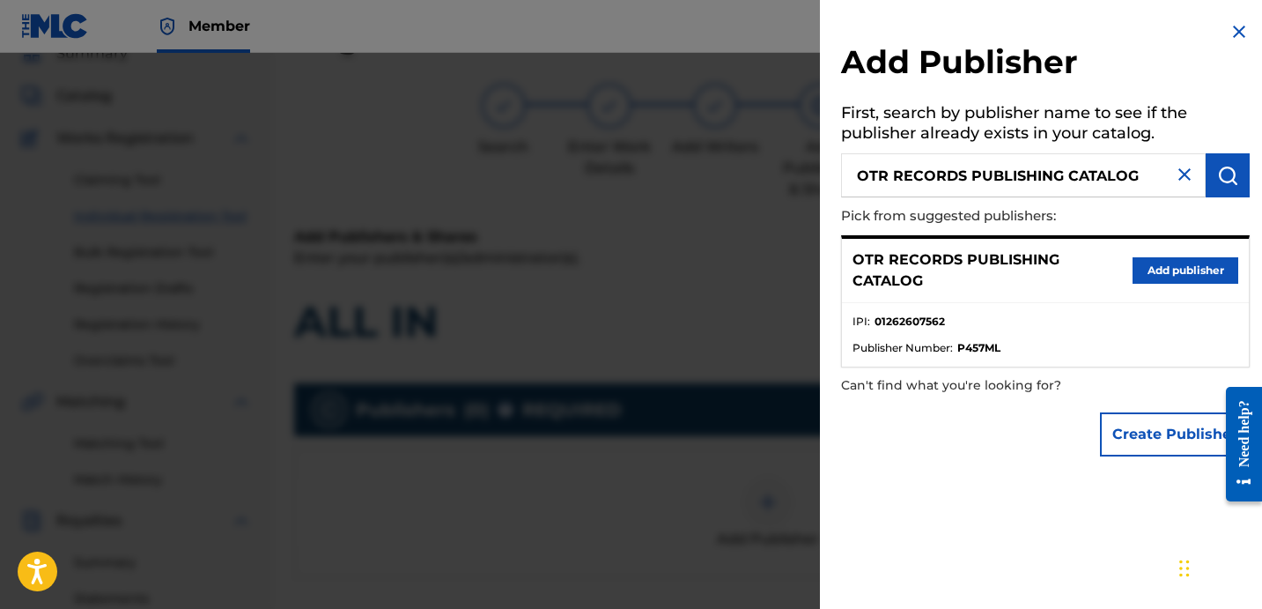
click at [1169, 270] on button "Add publisher" at bounding box center [1186, 270] width 106 height 26
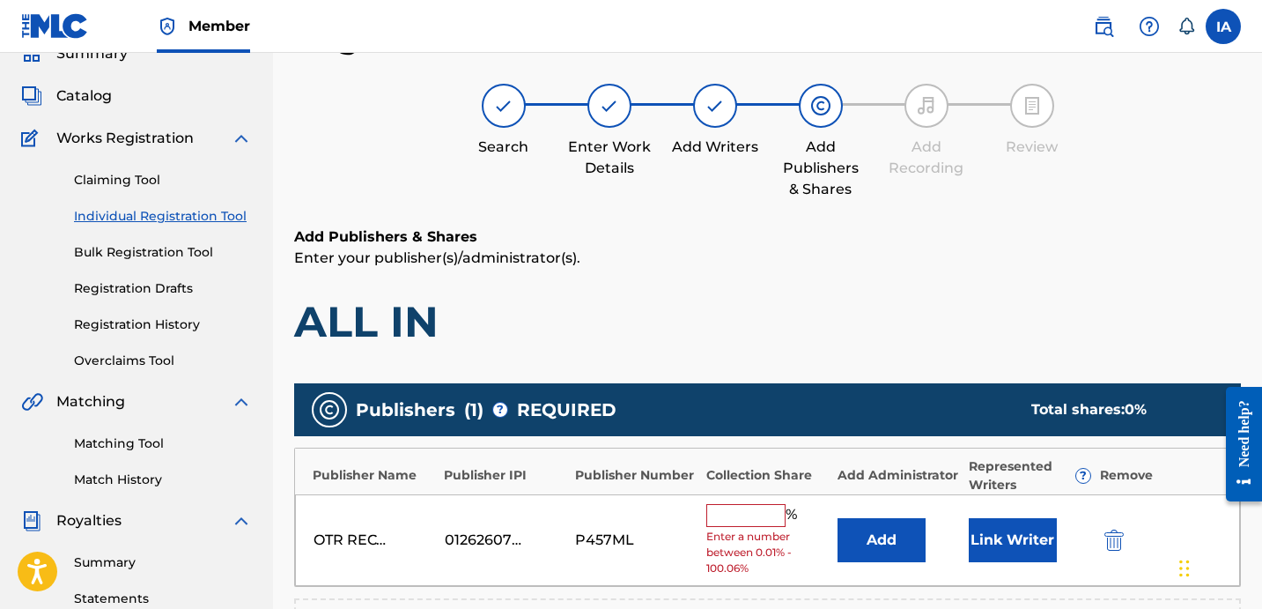
click at [760, 518] on input "text" at bounding box center [746, 515] width 79 height 23
type input "25"
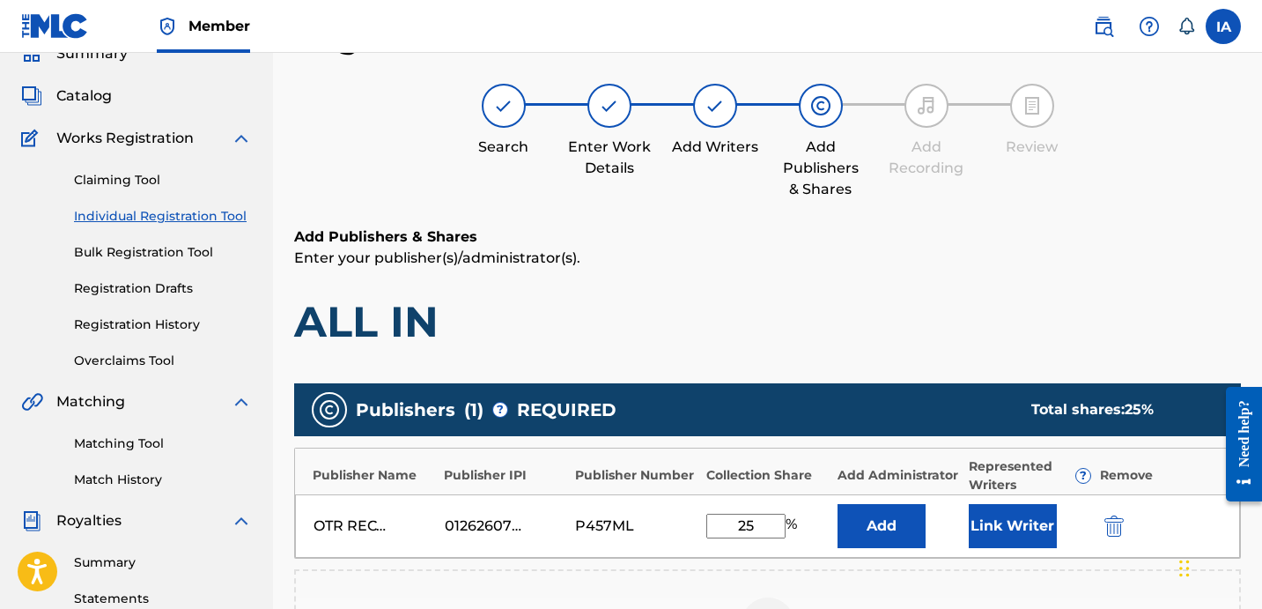
click at [688, 472] on div "Publisher Name Publisher IPI Publisher Number Collection Share Add Administrato…" at bounding box center [767, 503] width 947 height 111
click at [898, 527] on button "Add" at bounding box center [882, 526] width 88 height 44
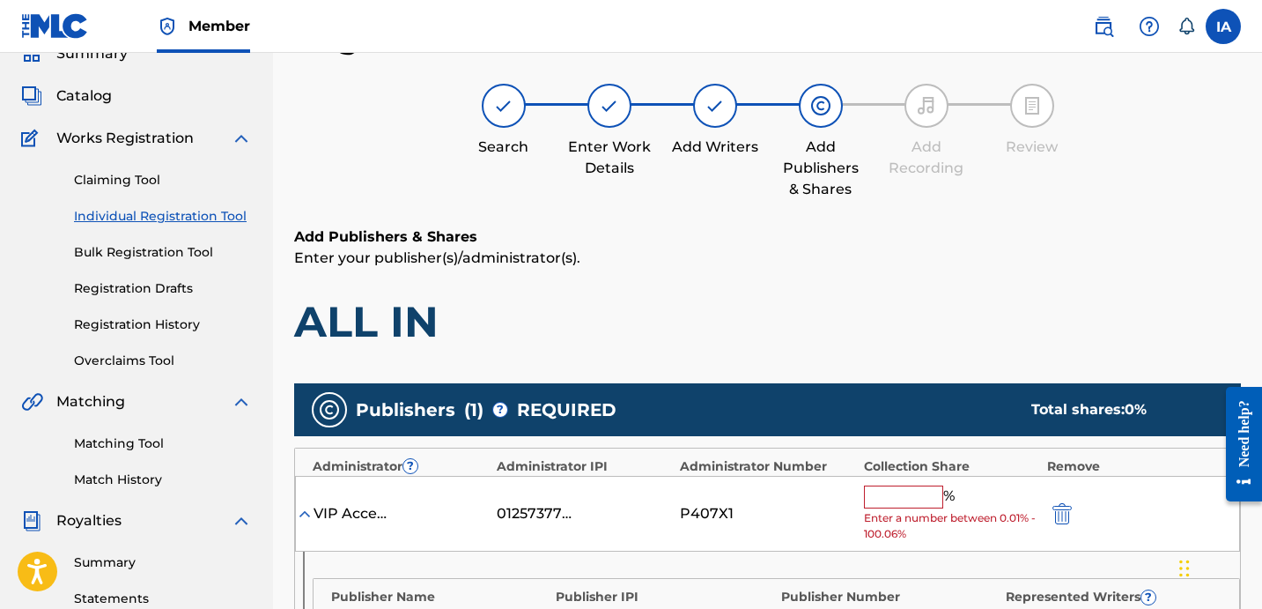
click at [899, 504] on input "text" at bounding box center [903, 496] width 79 height 23
type input "25"
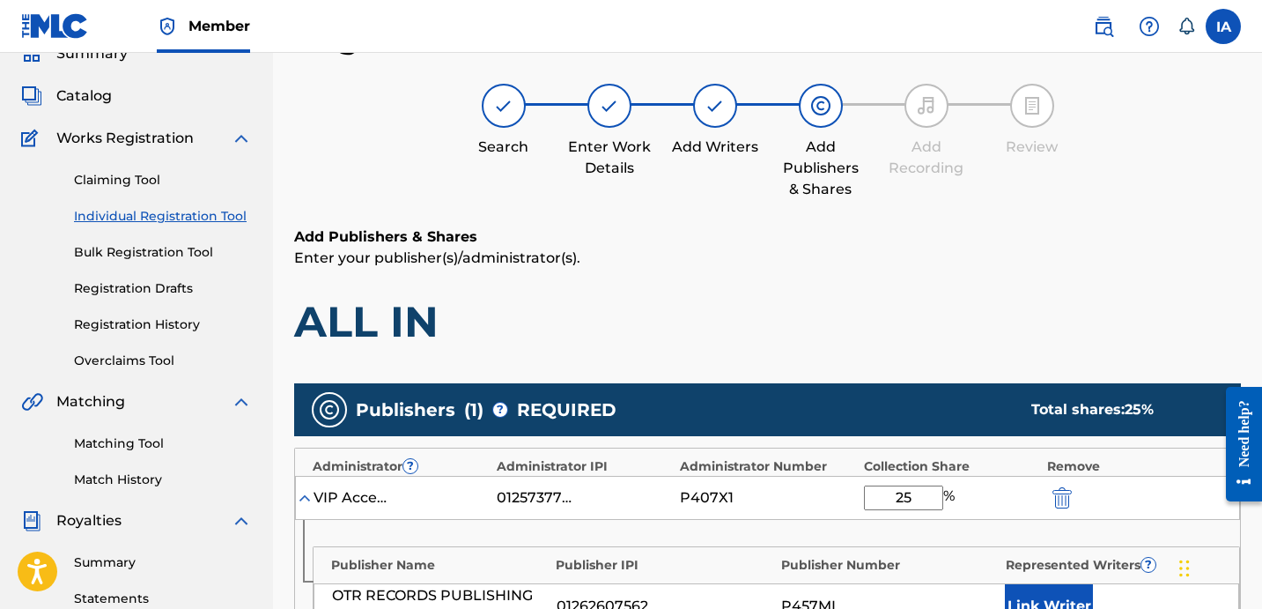
click at [1062, 316] on h1 "ALL IN" at bounding box center [767, 321] width 947 height 53
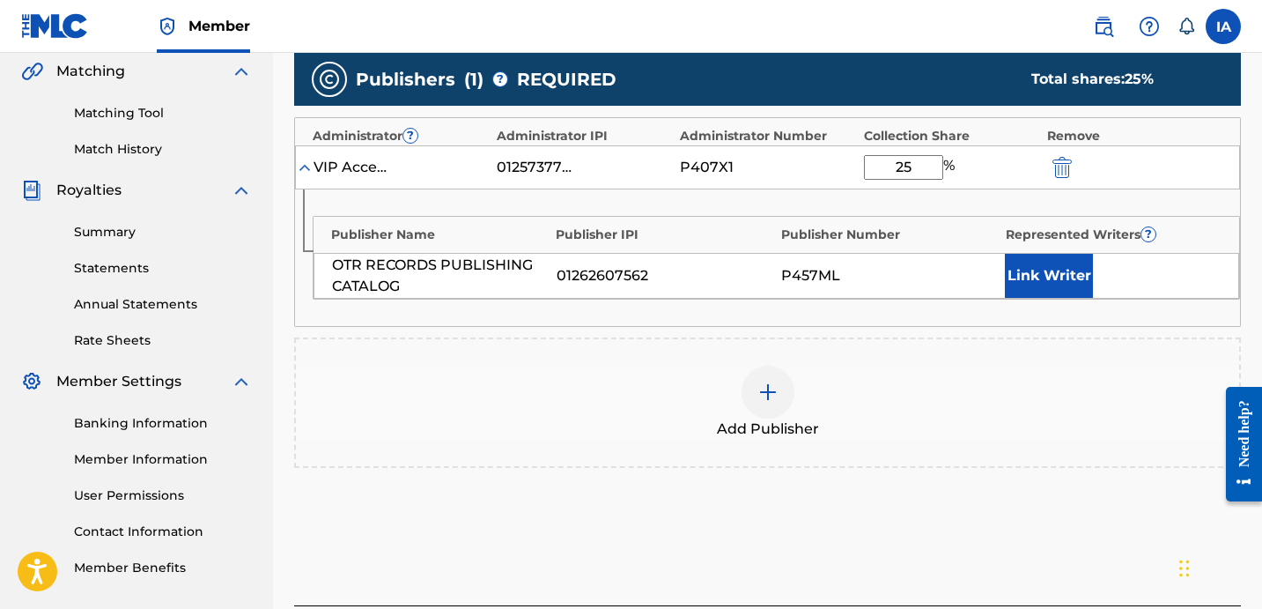
click at [1056, 298] on button "Link Writer" at bounding box center [1049, 276] width 88 height 44
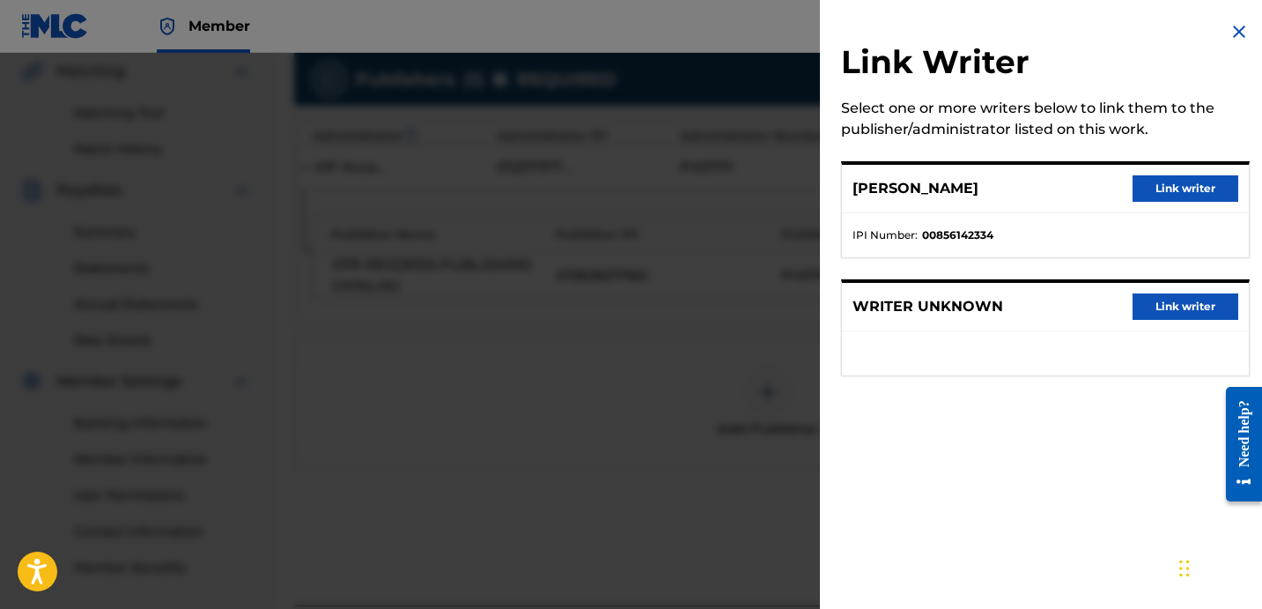
scroll to position [343, 0]
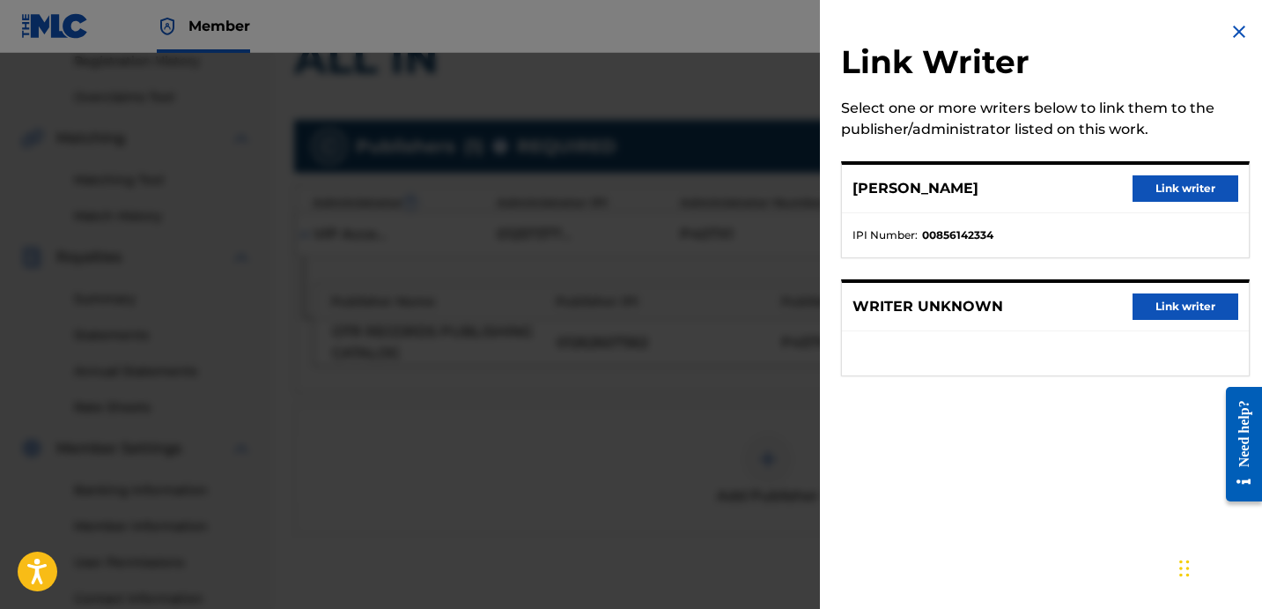
click at [1185, 196] on button "Link writer" at bounding box center [1186, 188] width 106 height 26
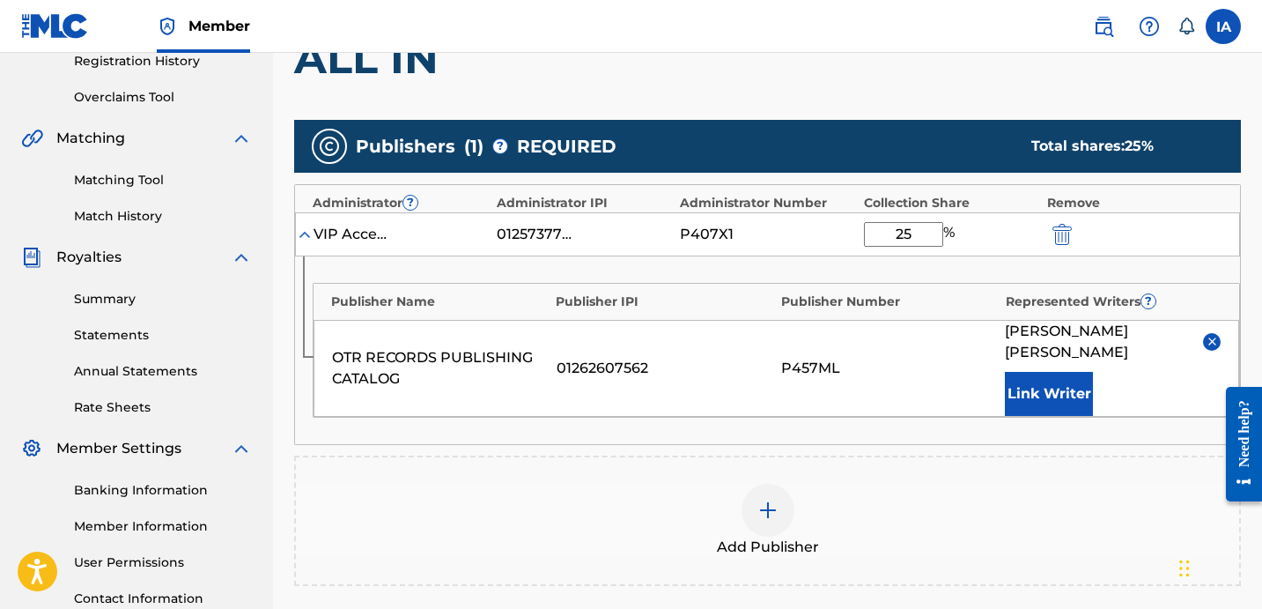
scroll to position [583, 0]
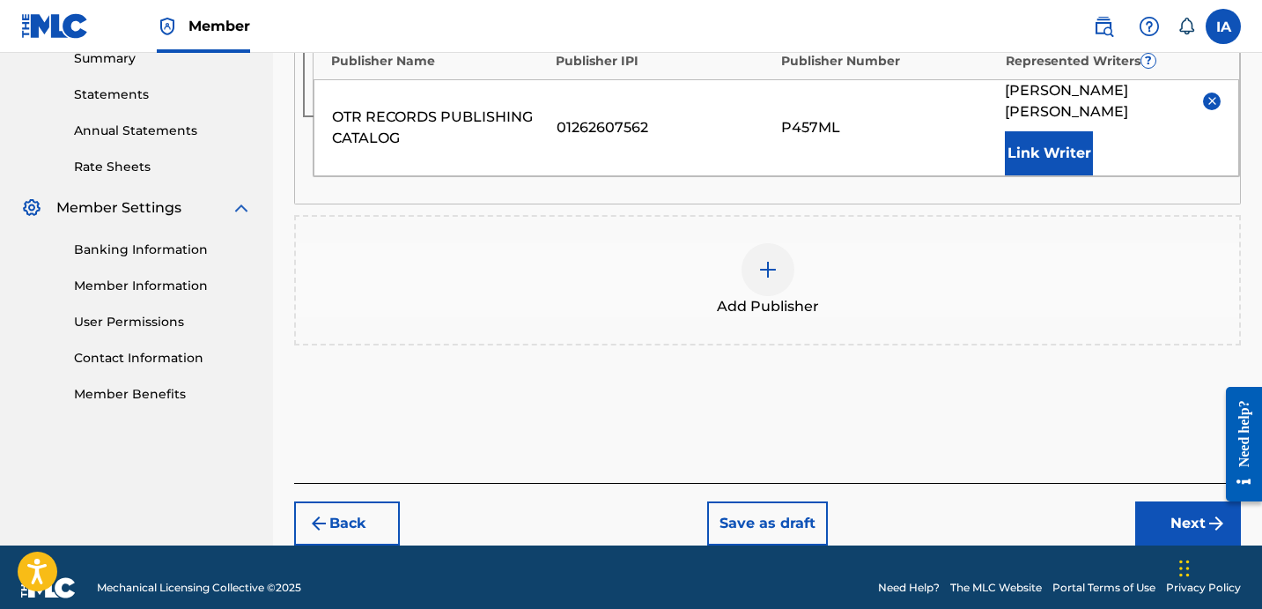
click at [1166, 501] on button "Next" at bounding box center [1189, 523] width 106 height 44
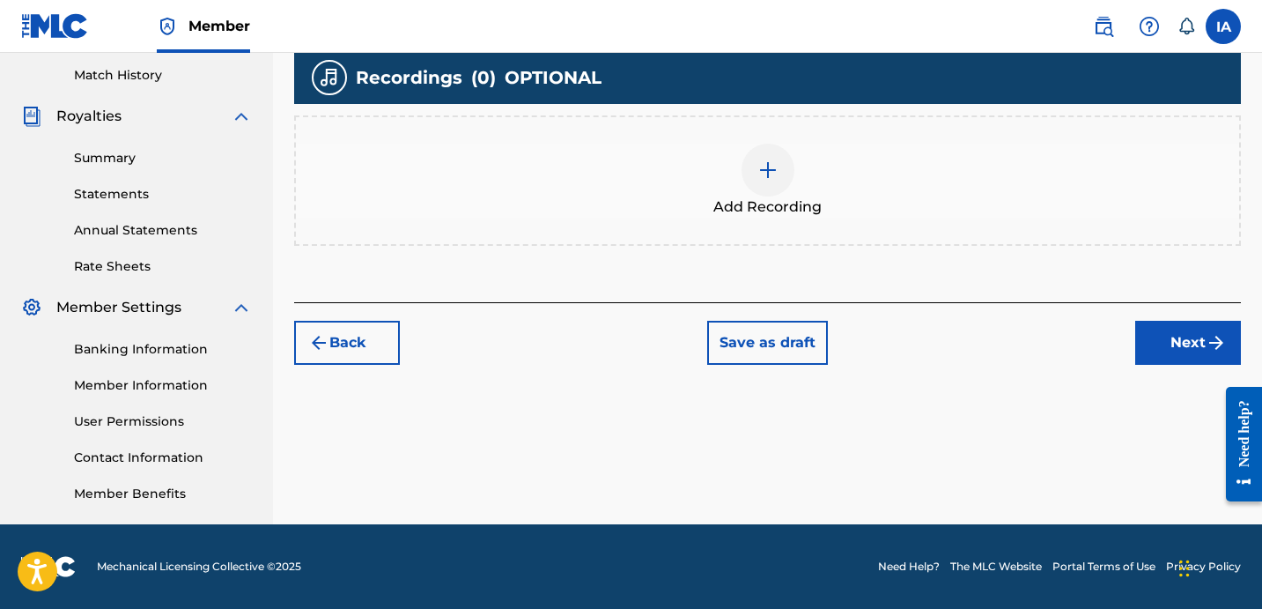
scroll to position [302, 0]
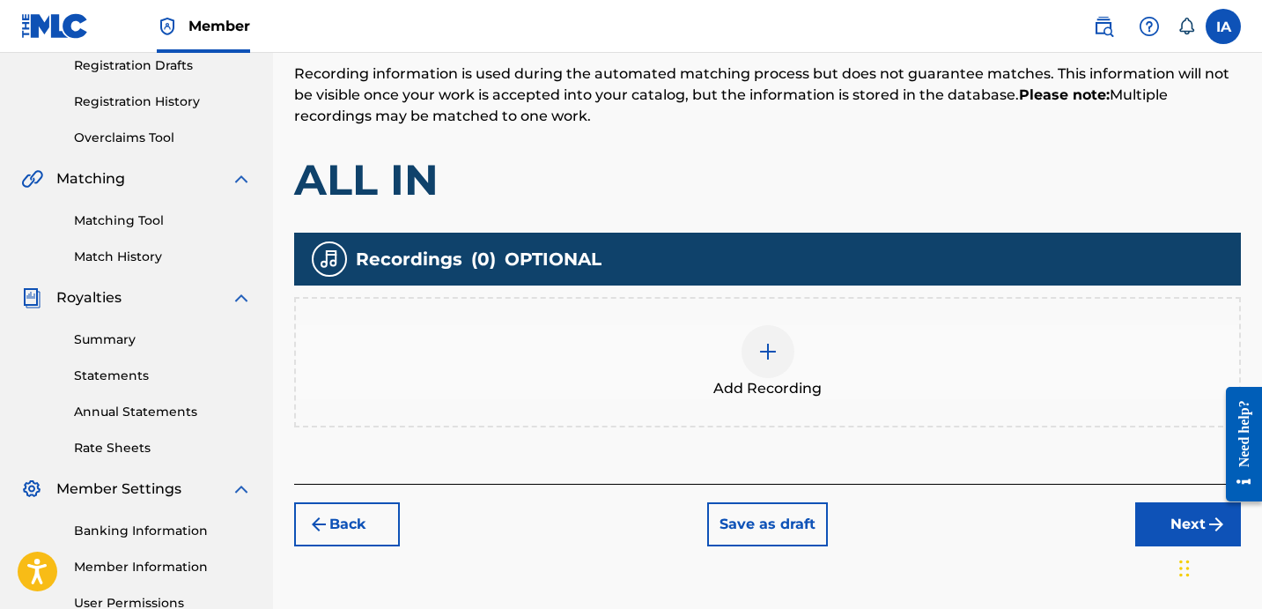
drag, startPoint x: 705, startPoint y: 189, endPoint x: 617, endPoint y: 190, distance: 88.1
click at [773, 352] on img at bounding box center [768, 351] width 21 height 21
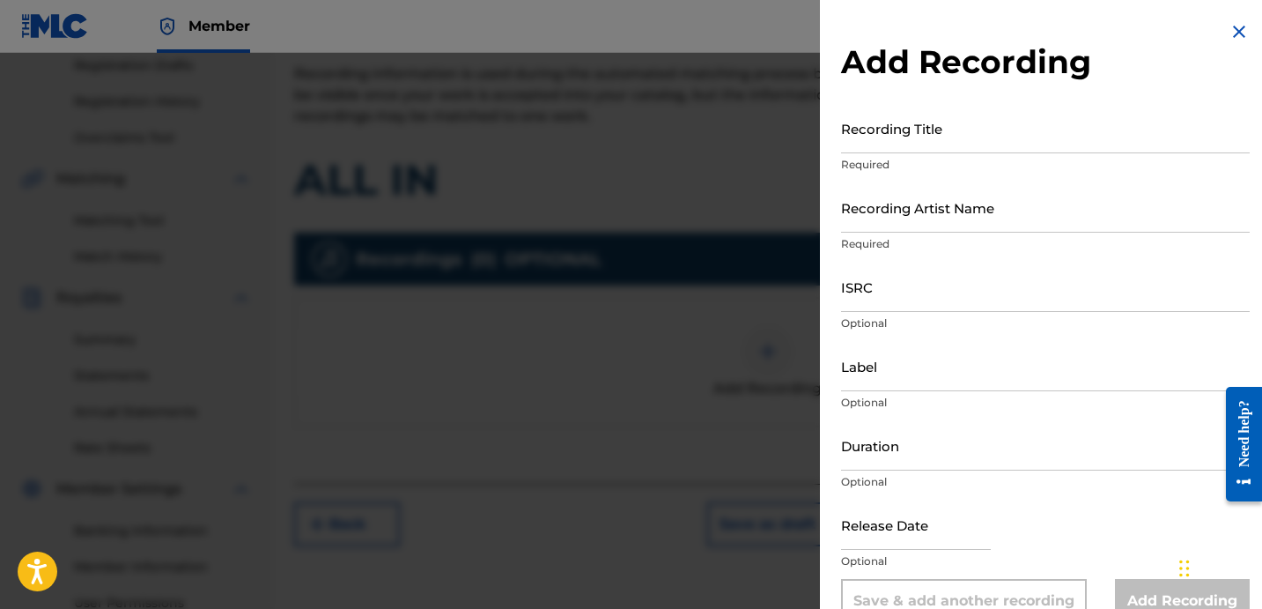
click at [912, 142] on input "Recording Title" at bounding box center [1045, 128] width 409 height 50
click at [917, 144] on input "Recording Title" at bounding box center [1045, 128] width 409 height 50
paste input "All In"
type input "ALL IN"
click at [981, 210] on input "Recording Artist Name" at bounding box center [1045, 207] width 409 height 50
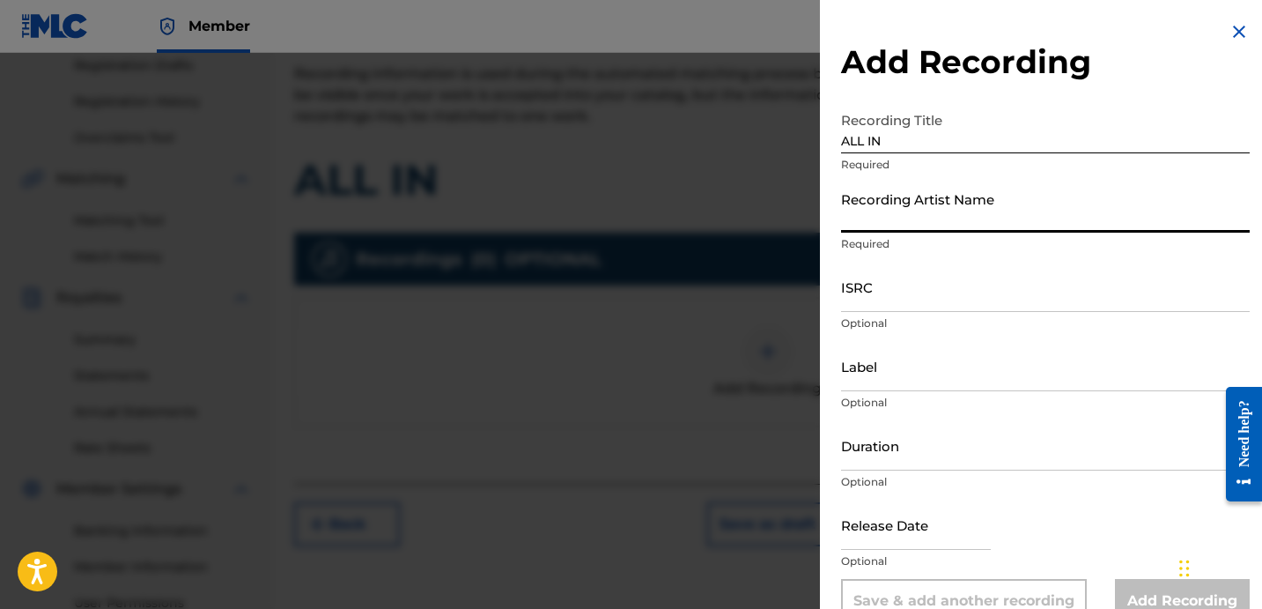
type input "[PERSON_NAME]"
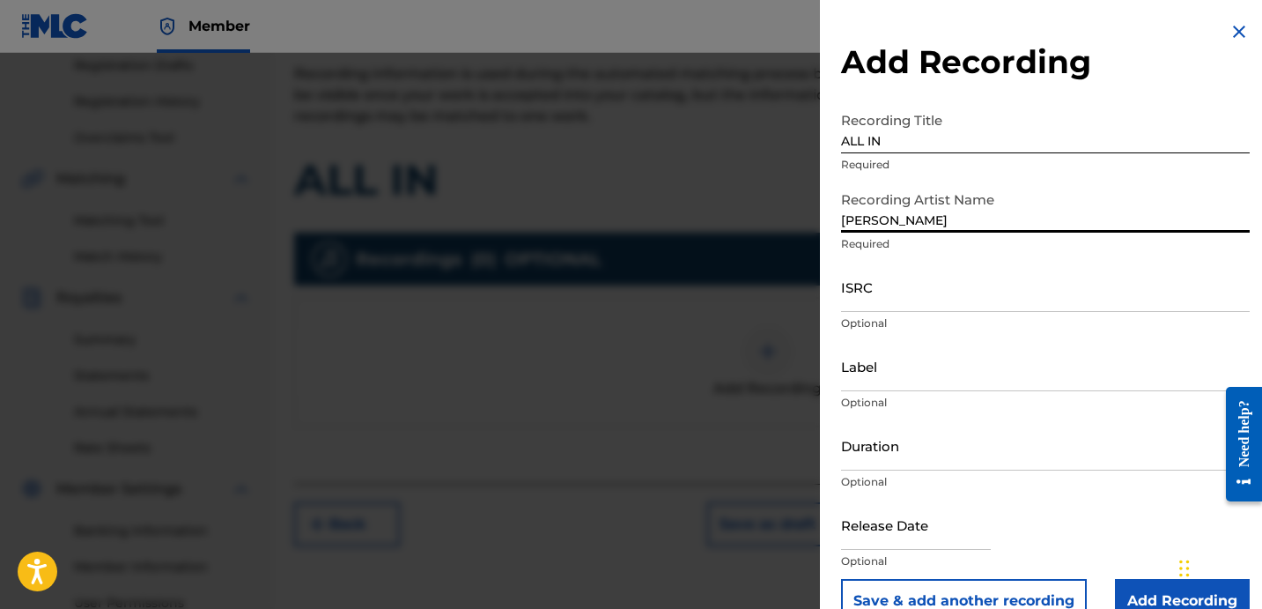
click at [903, 300] on input "ISRC" at bounding box center [1045, 287] width 409 height 50
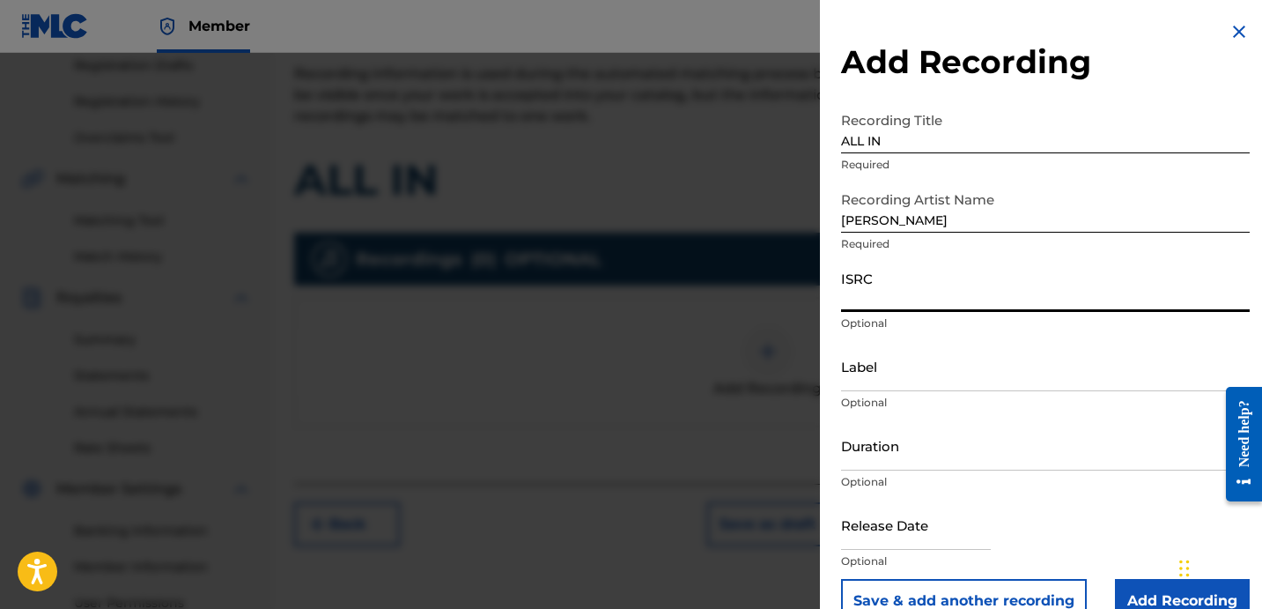
click at [954, 293] on input "ISRC" at bounding box center [1045, 287] width 409 height 50
paste input "USLD91760702"
type input "USLD91760702"
click at [909, 363] on input "Label" at bounding box center [1045, 366] width 409 height 50
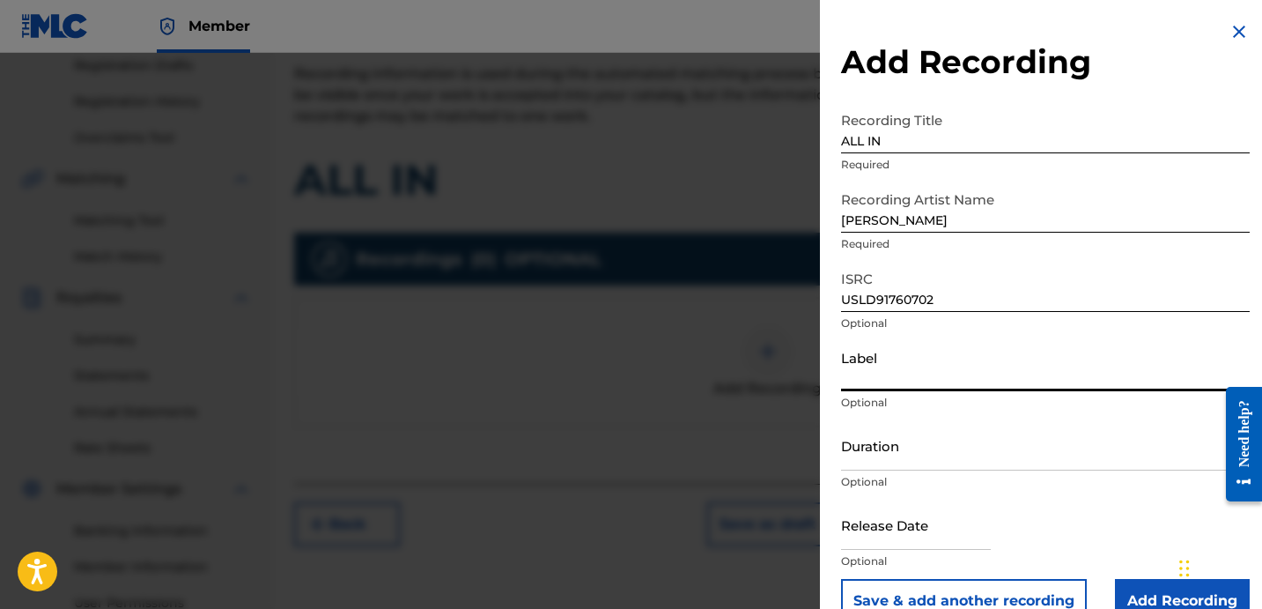
type input "OTR RECORDS"
click at [917, 450] on input "Duration" at bounding box center [1045, 445] width 409 height 50
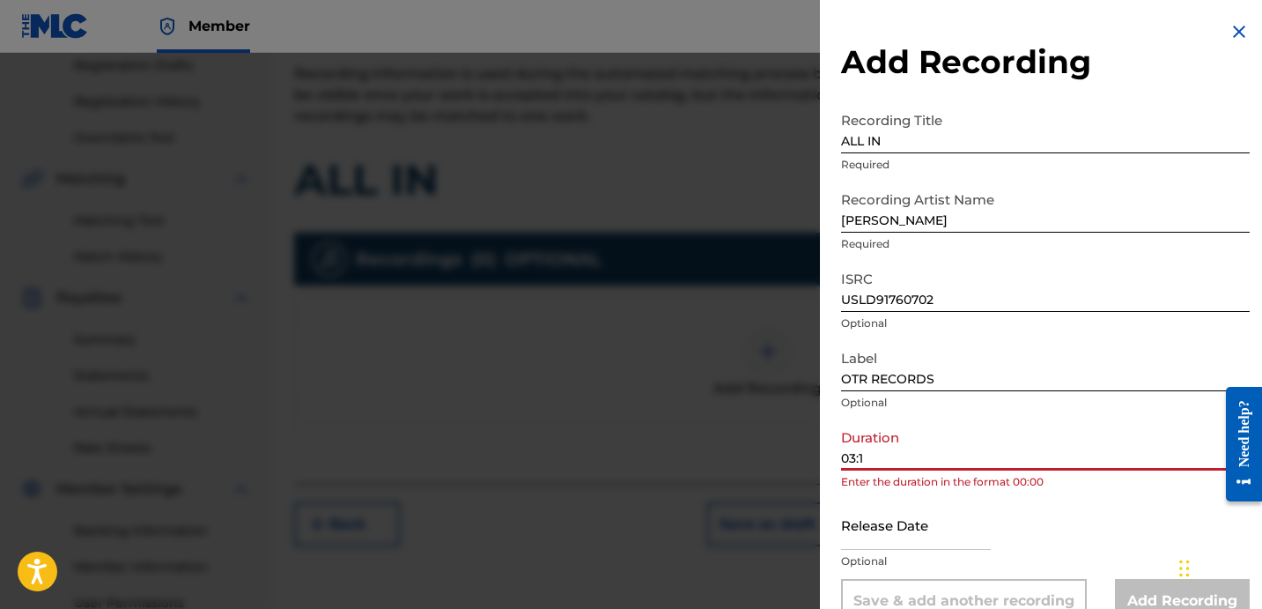
type input "03:13"
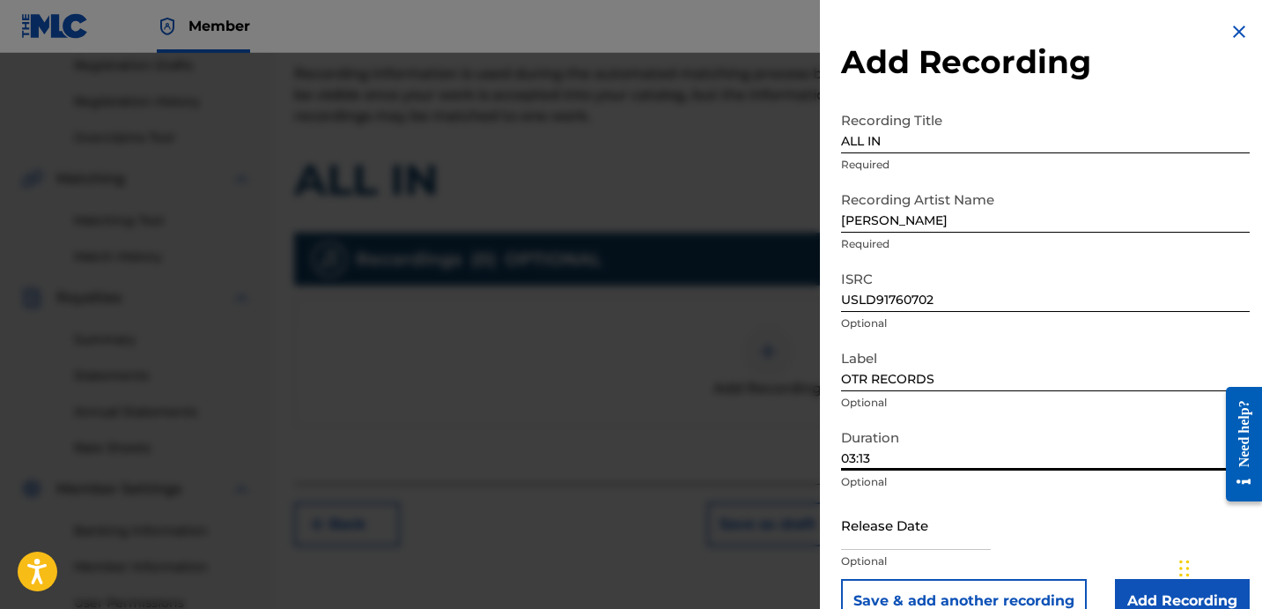
scroll to position [35, 0]
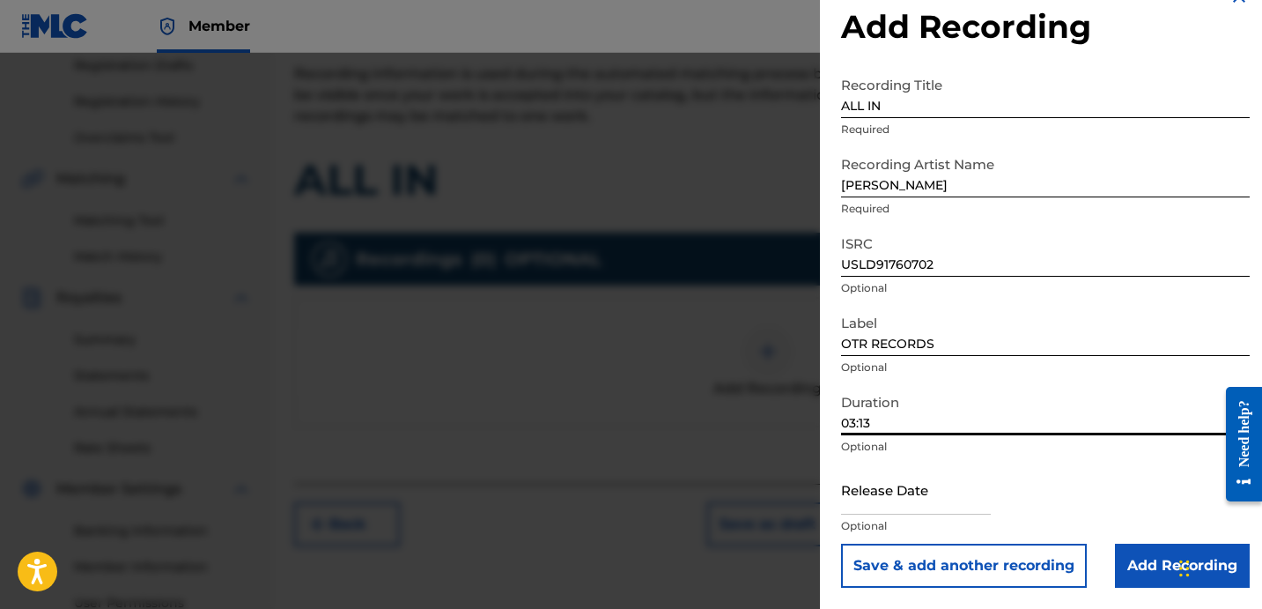
click at [1151, 566] on input "Add Recording" at bounding box center [1182, 566] width 135 height 44
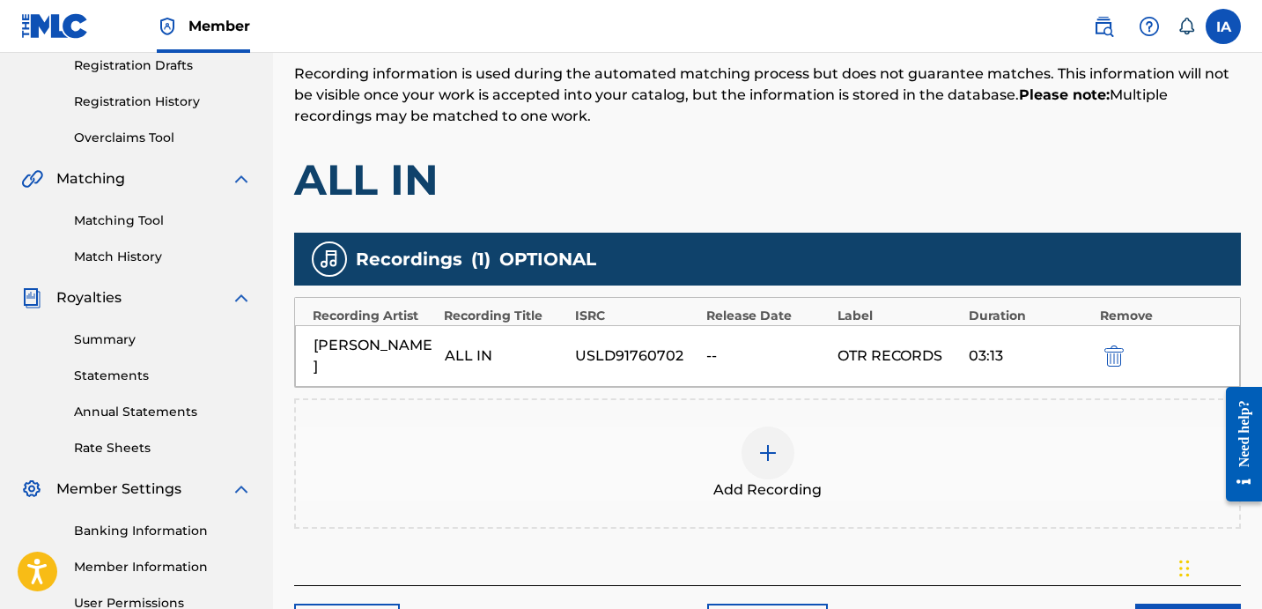
scroll to position [484, 0]
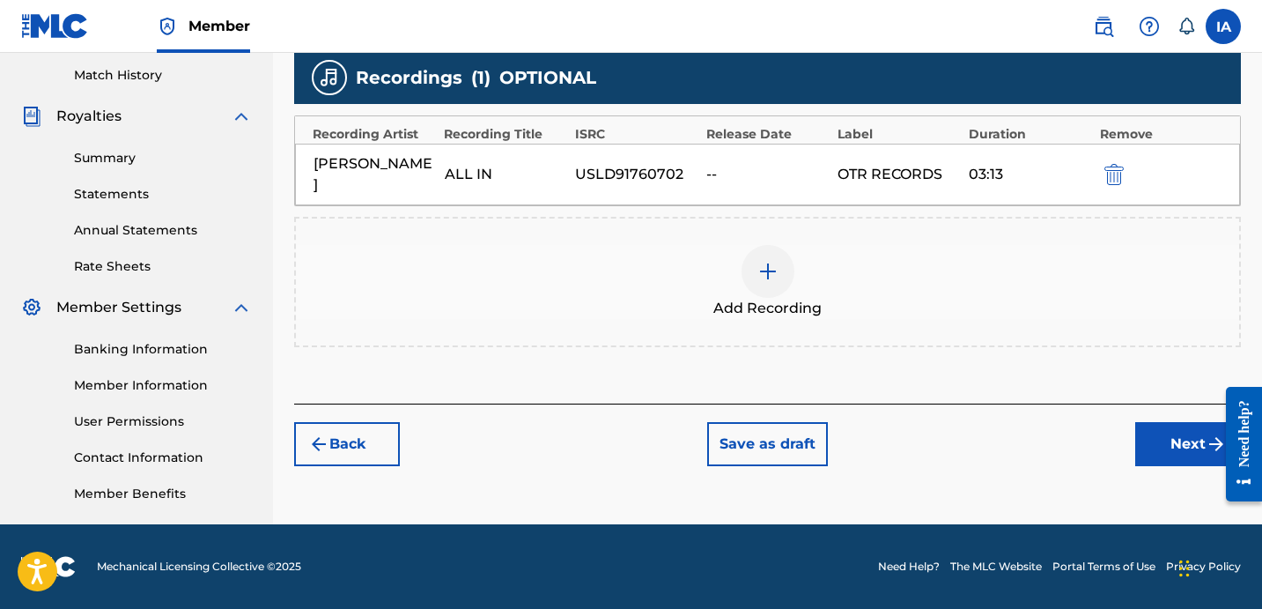
click at [1156, 422] on button "Next" at bounding box center [1189, 444] width 106 height 44
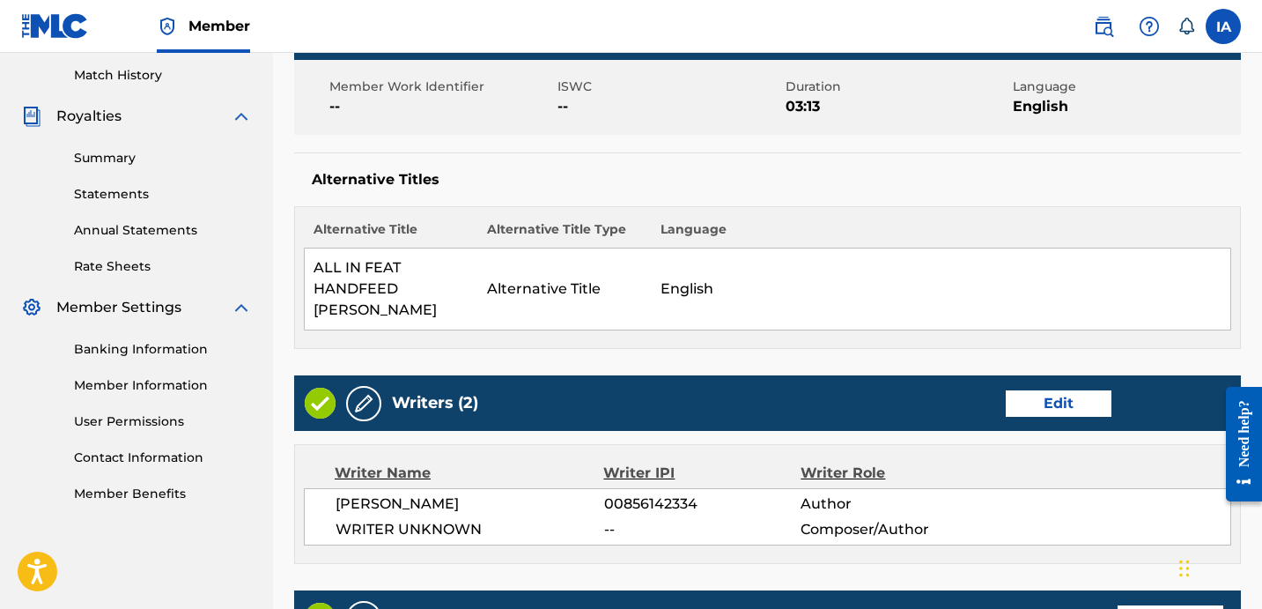
scroll to position [761, 0]
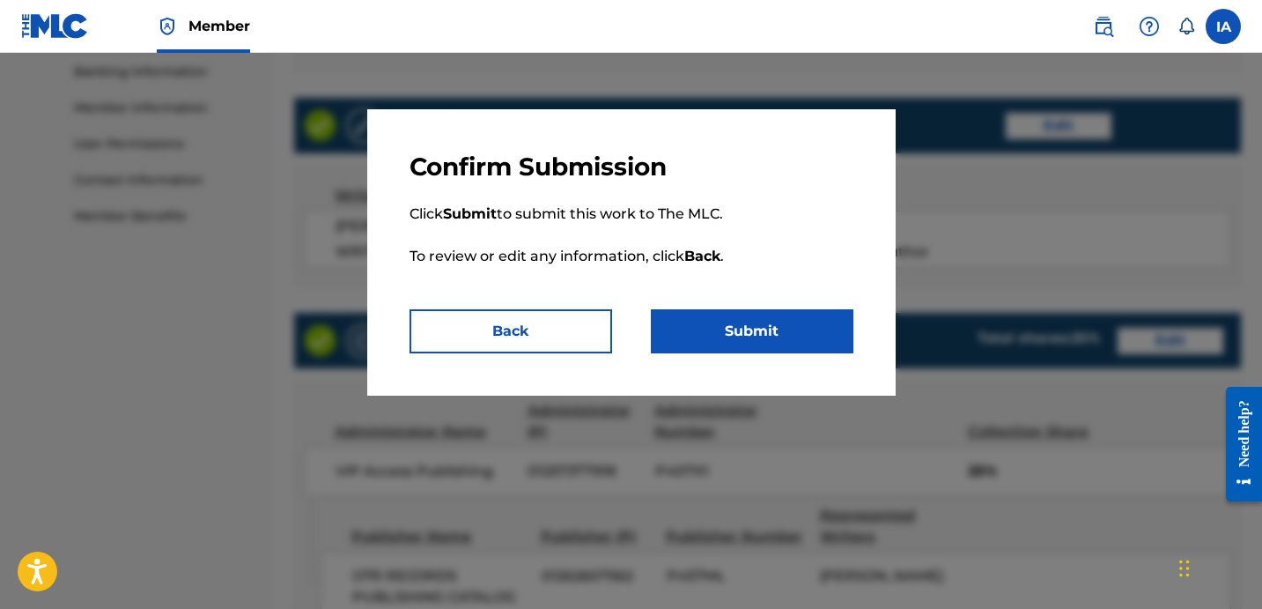
scroll to position [1129, 0]
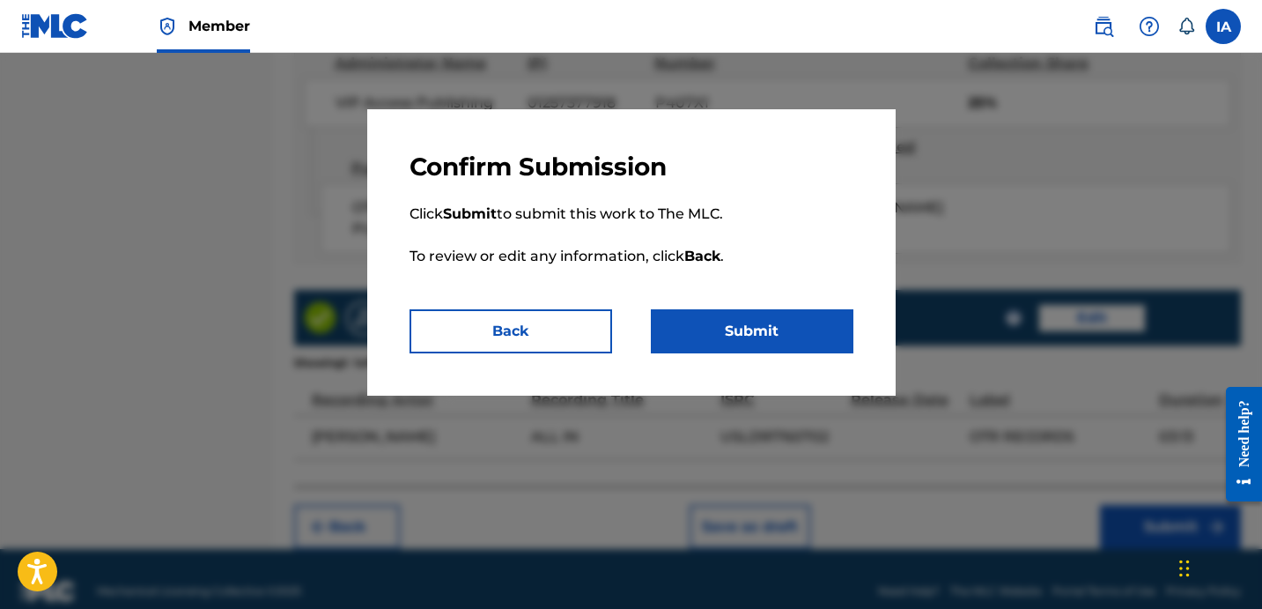
click at [840, 323] on button "Submit" at bounding box center [752, 331] width 203 height 44
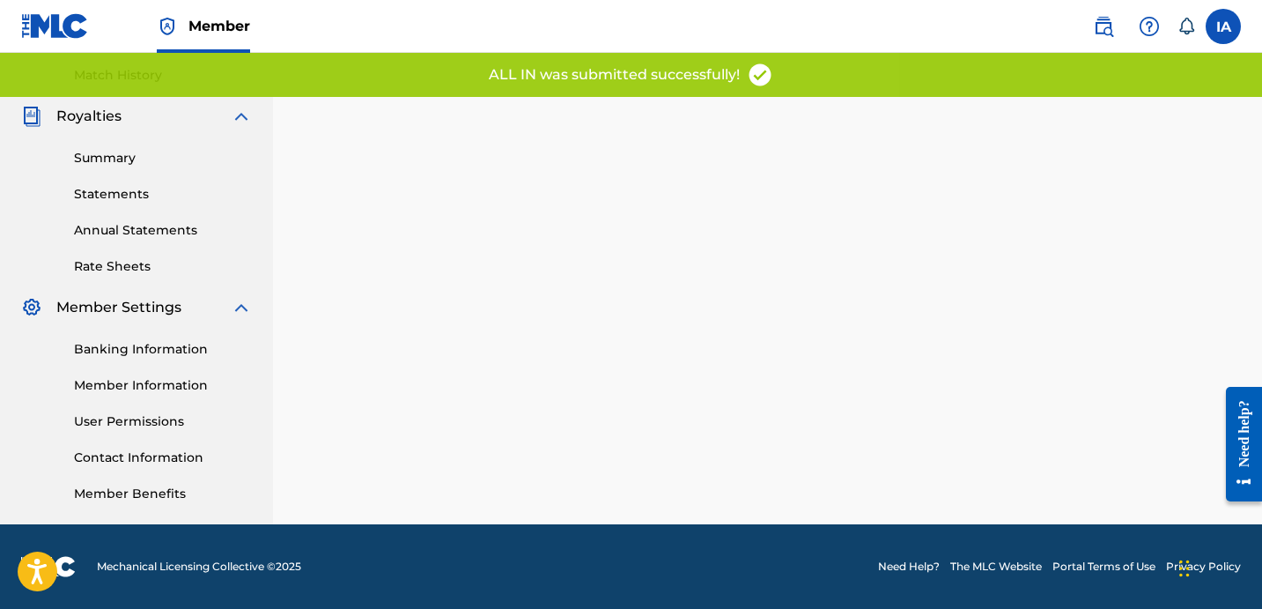
click at [773, 327] on div "Back Save as draft Submit" at bounding box center [767, 68] width 989 height 911
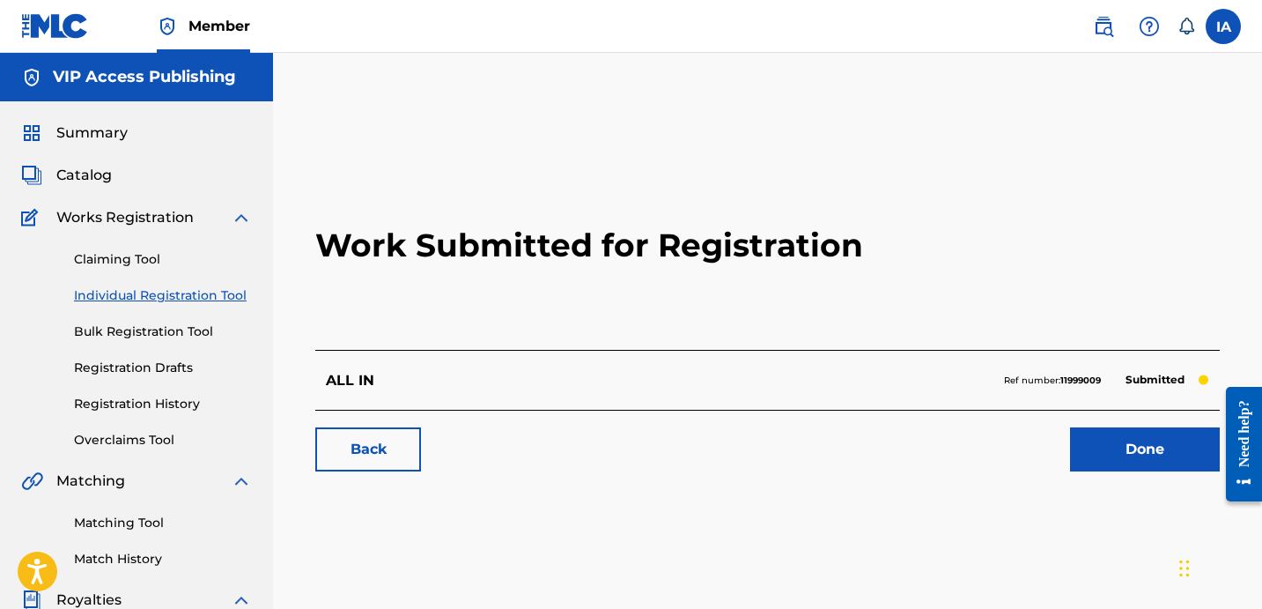
click at [698, 182] on h2 "Work Submitted for Registration" at bounding box center [767, 245] width 905 height 209
